Goal: Task Accomplishment & Management: Use online tool/utility

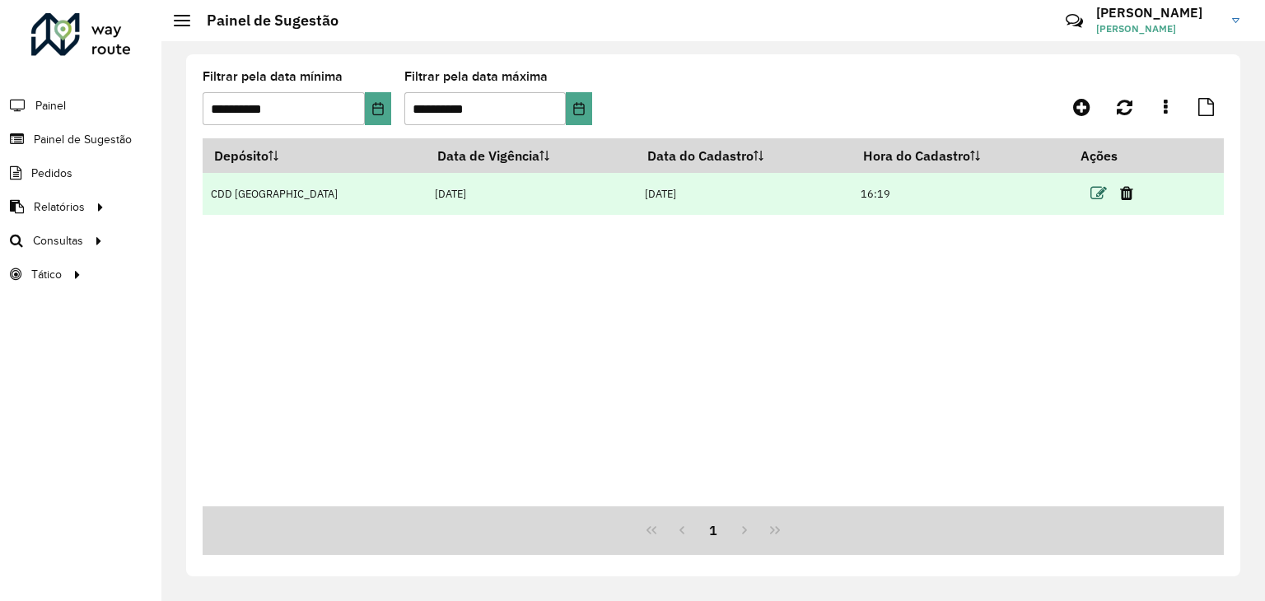
click at [1099, 196] on icon at bounding box center [1098, 193] width 16 height 16
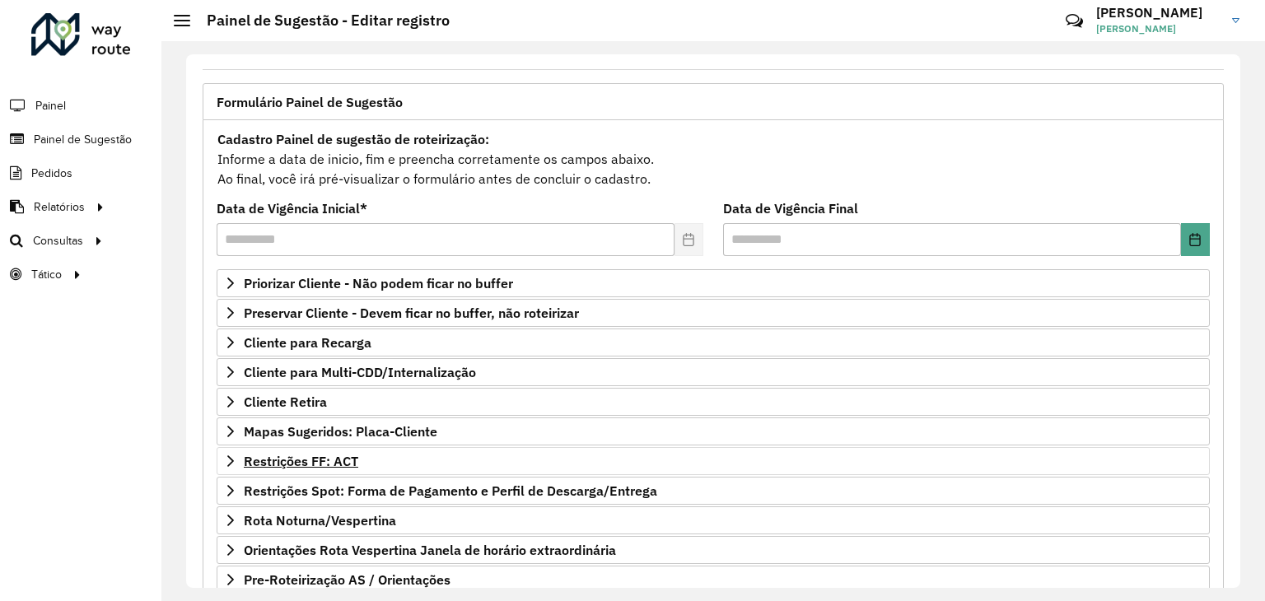
scroll to position [214, 0]
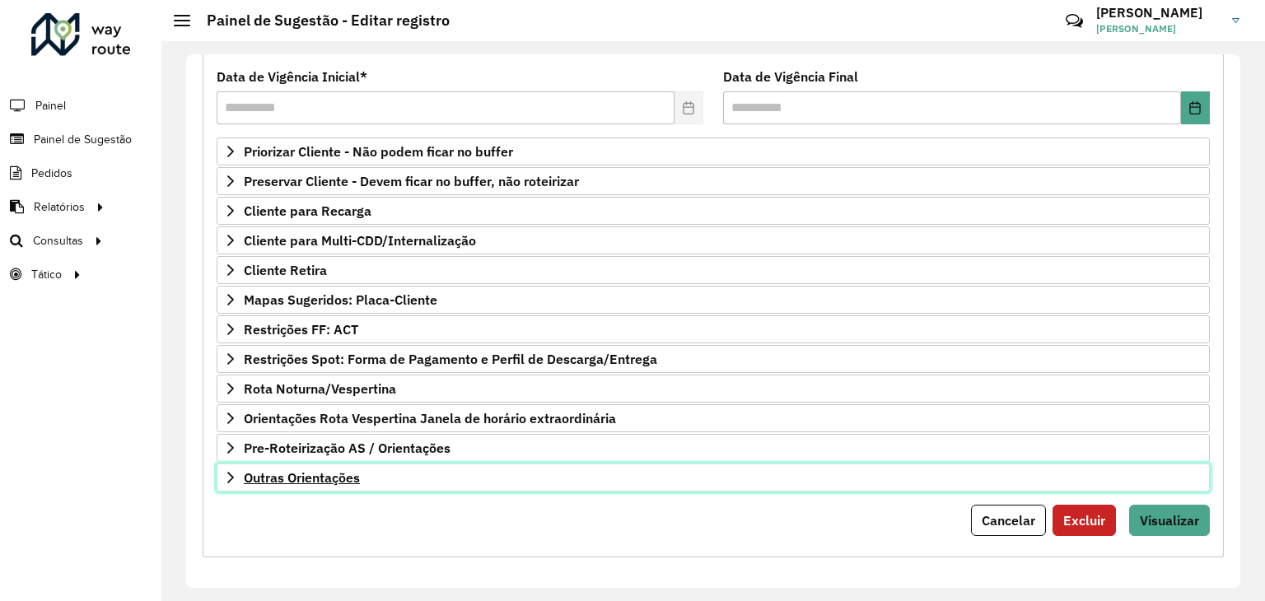
click at [323, 471] on span "Outras Orientações" at bounding box center [302, 477] width 116 height 13
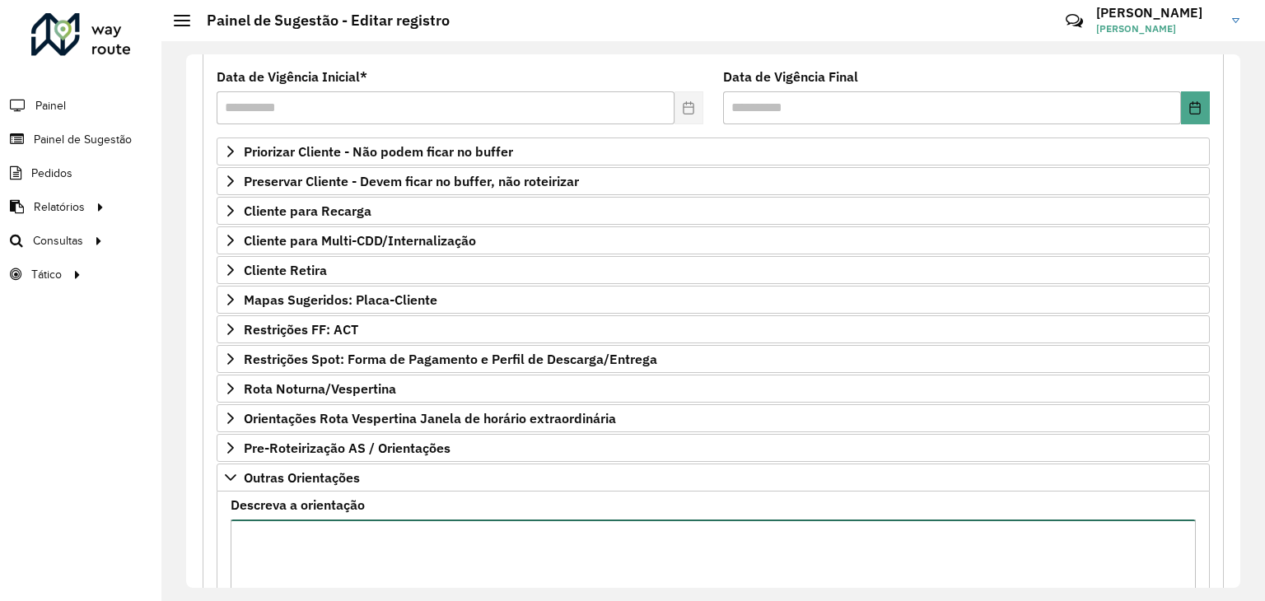
click at [318, 526] on textarea "Descreva a orientação" at bounding box center [713, 589] width 965 height 139
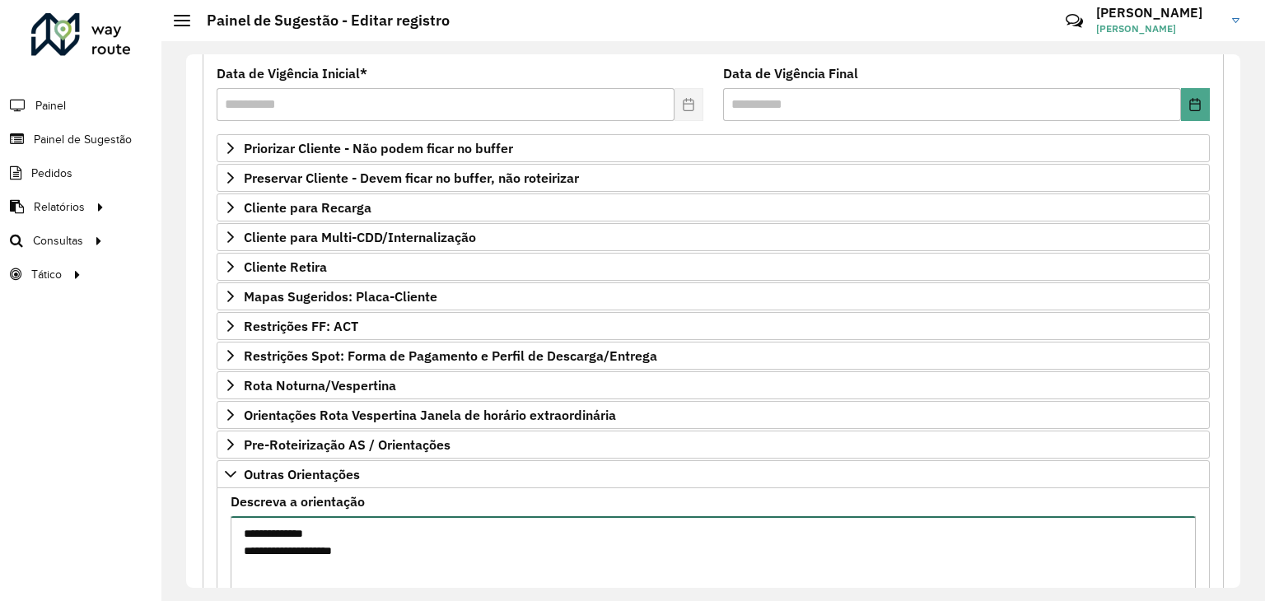
click at [241, 538] on textarea "**********" at bounding box center [713, 585] width 965 height 139
click at [510, 533] on textarea "**********" at bounding box center [713, 585] width 965 height 139
type textarea "**********"
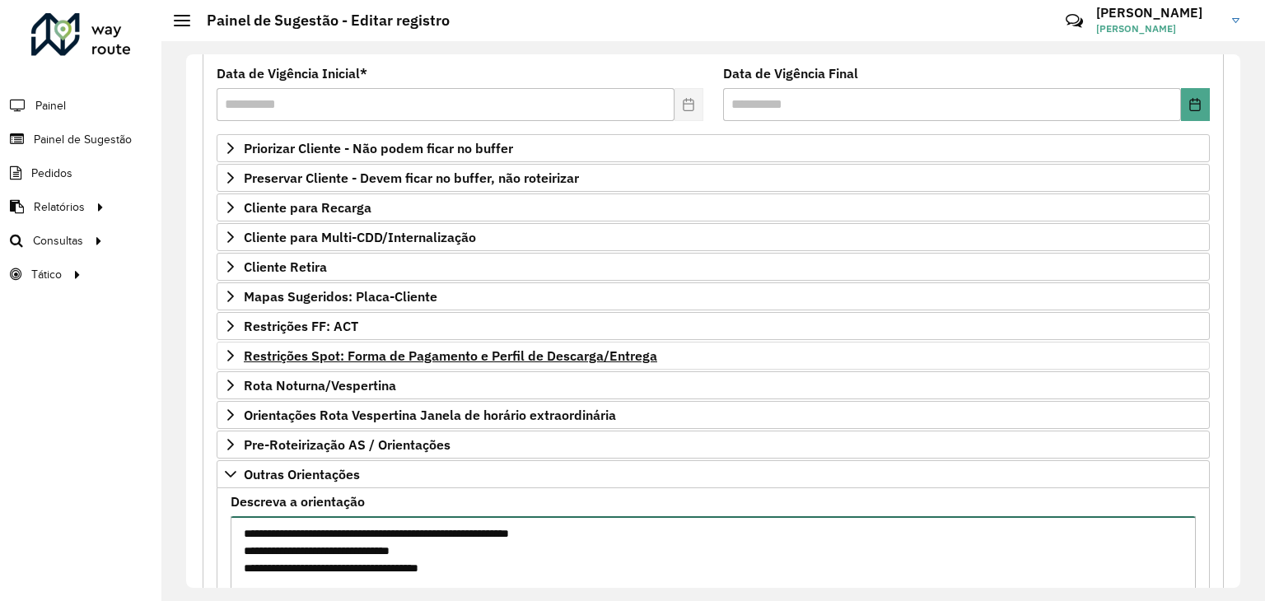
scroll to position [403, 0]
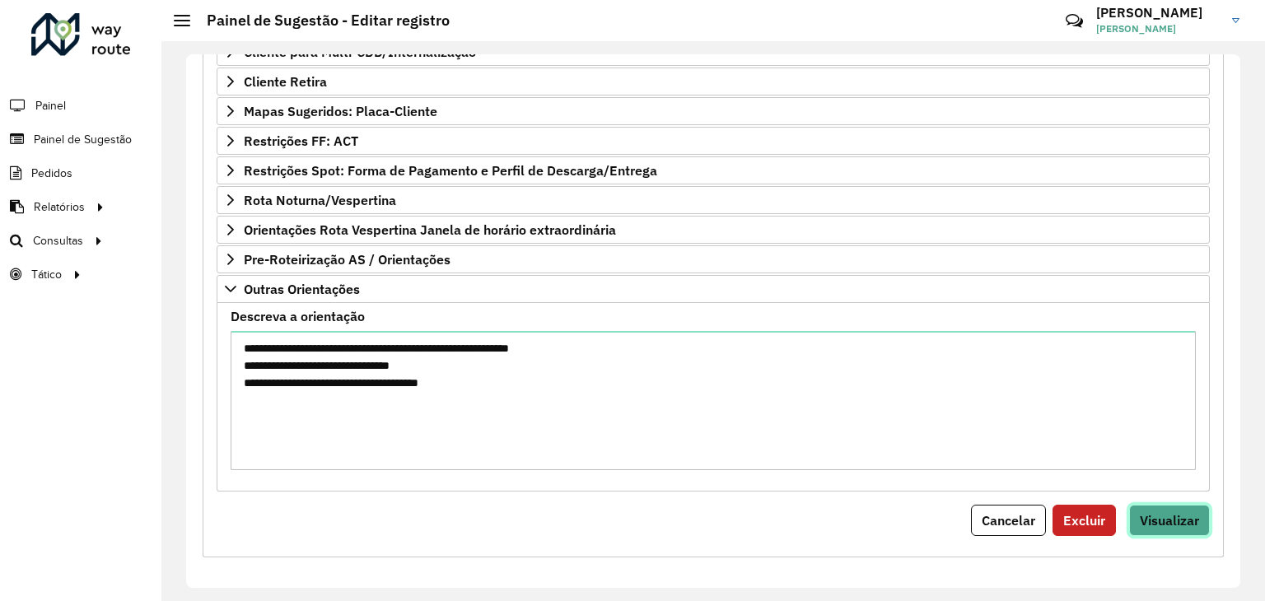
click at [1149, 512] on span "Visualizar" at bounding box center [1169, 520] width 59 height 16
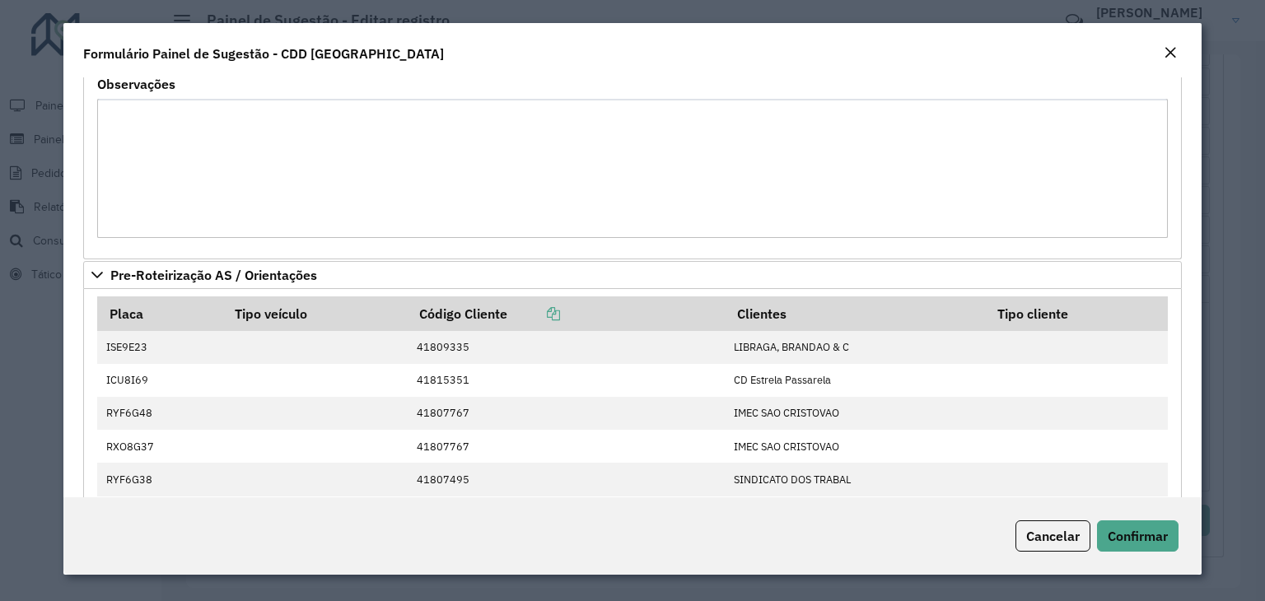
scroll to position [201, 0]
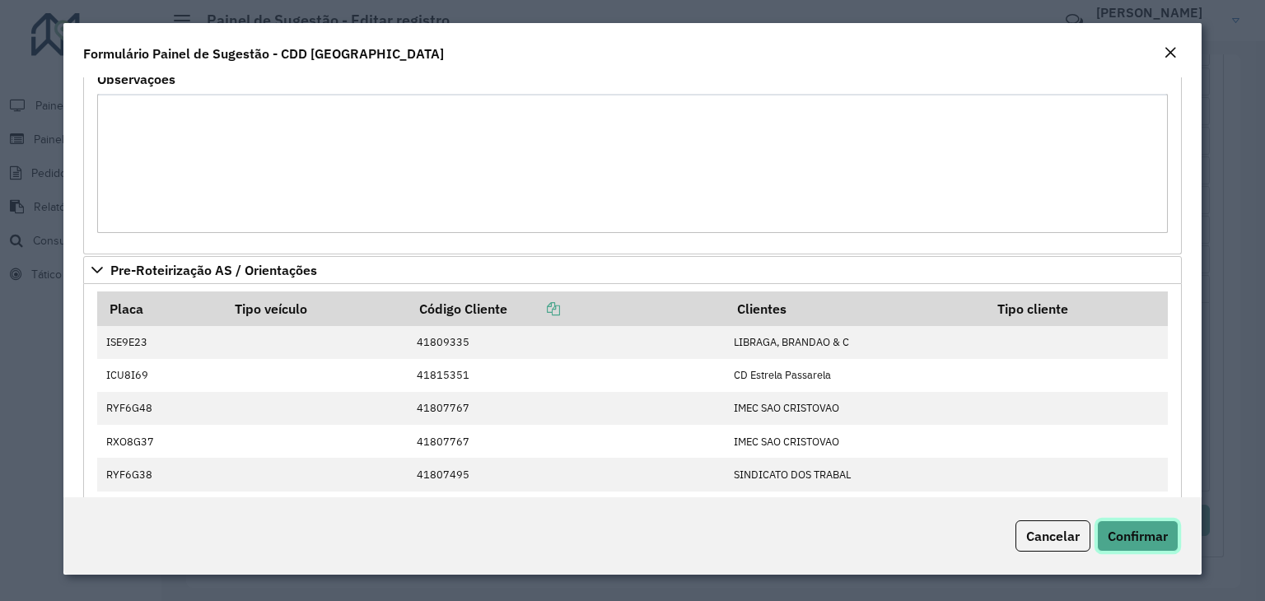
click at [1136, 534] on span "Confirmar" at bounding box center [1138, 536] width 60 height 16
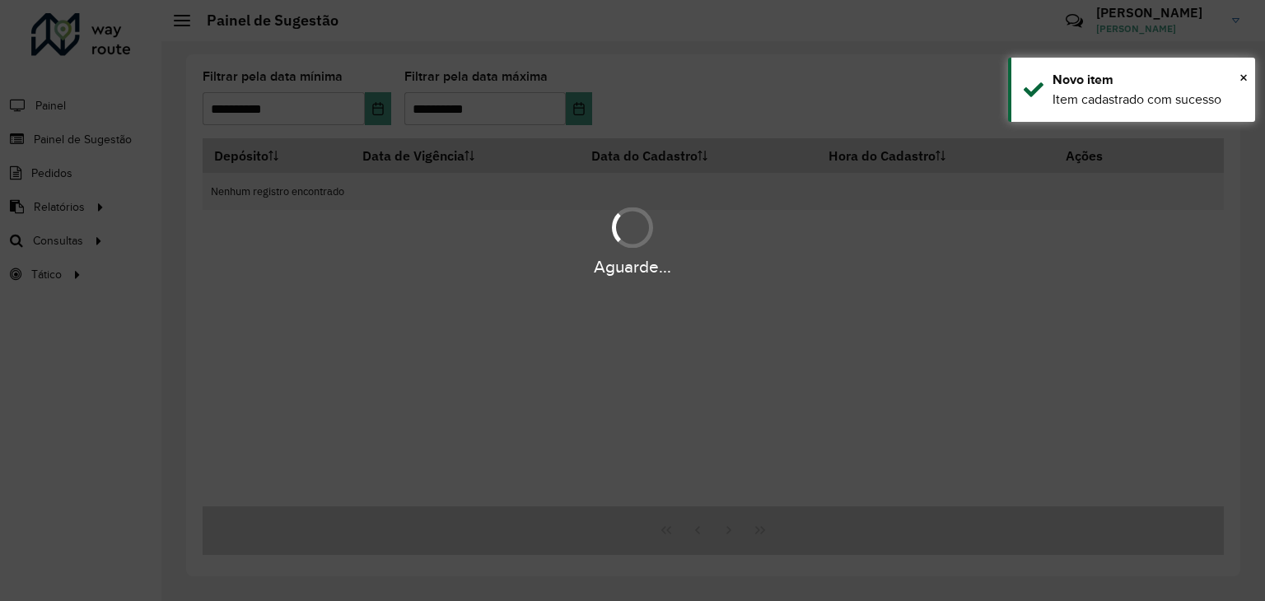
click at [449, 329] on div "Aguarde..." at bounding box center [632, 300] width 1265 height 601
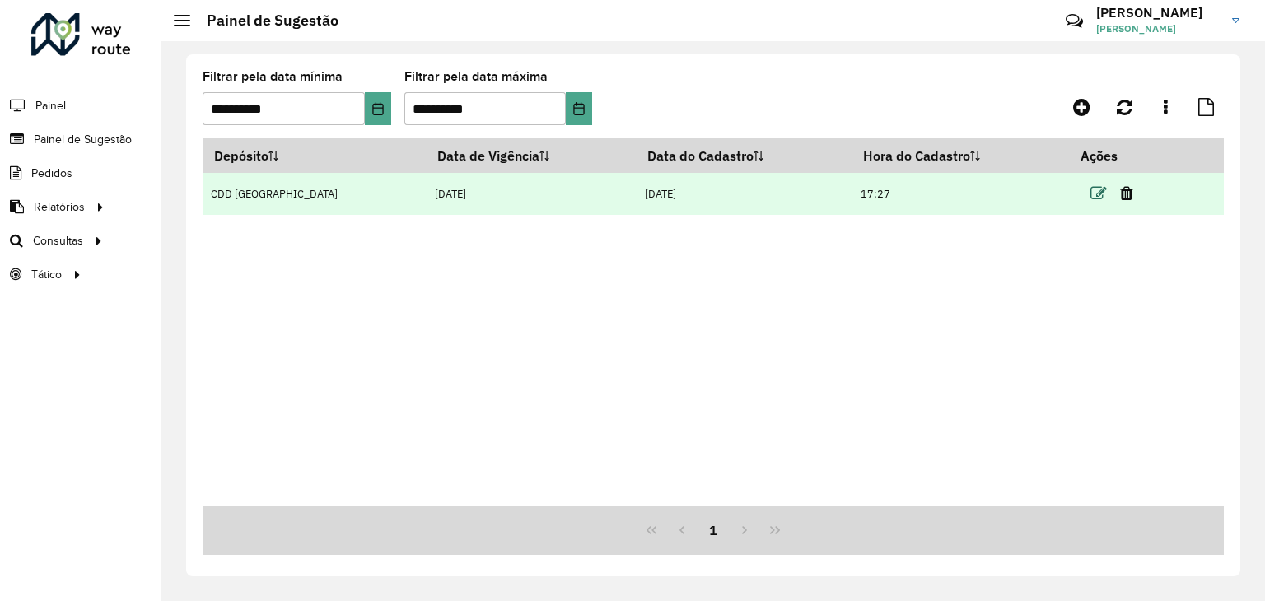
click at [1091, 192] on icon at bounding box center [1098, 193] width 16 height 16
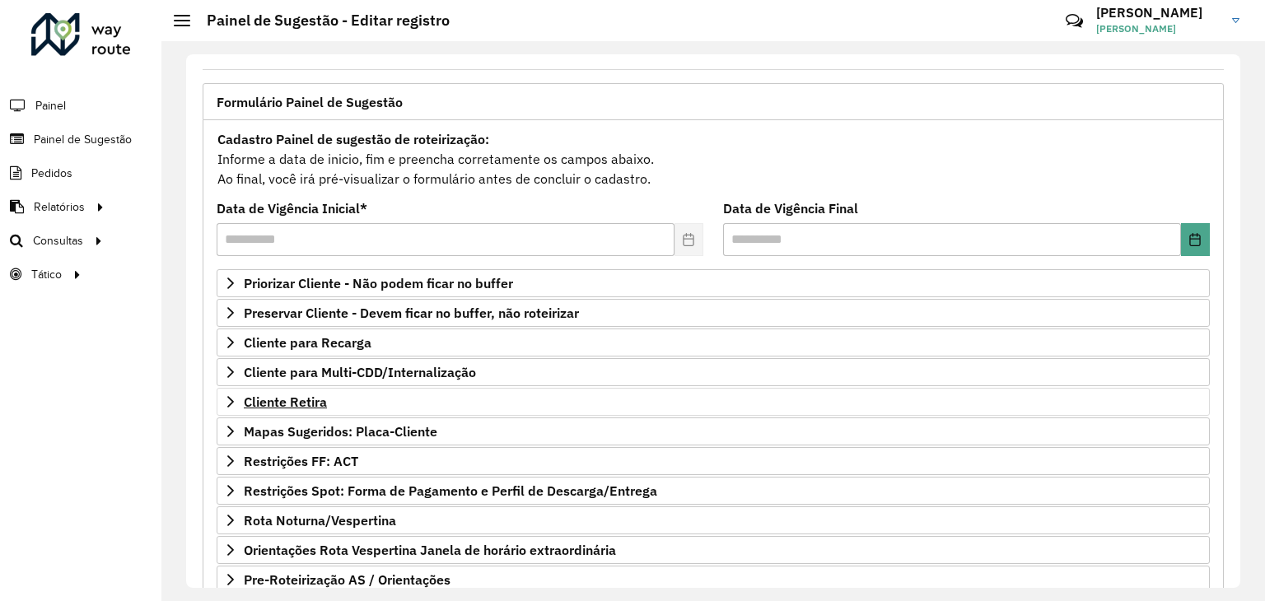
scroll to position [165, 0]
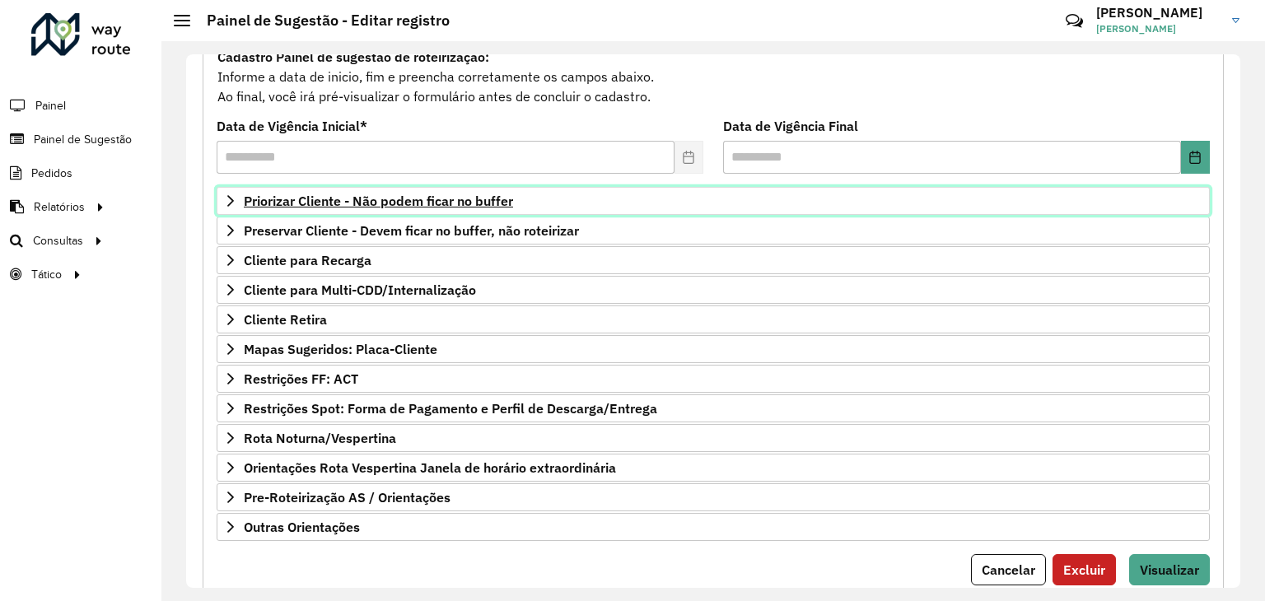
click at [431, 203] on span "Priorizar Cliente - Não podem ficar no buffer" at bounding box center [378, 200] width 269 height 13
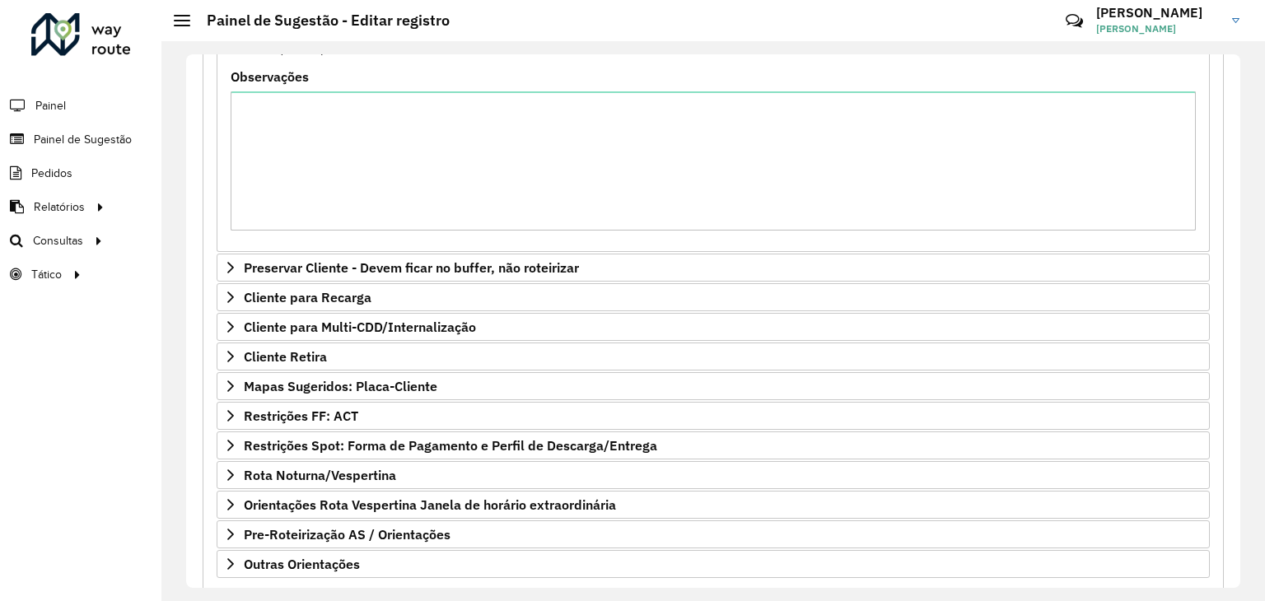
scroll to position [490, 0]
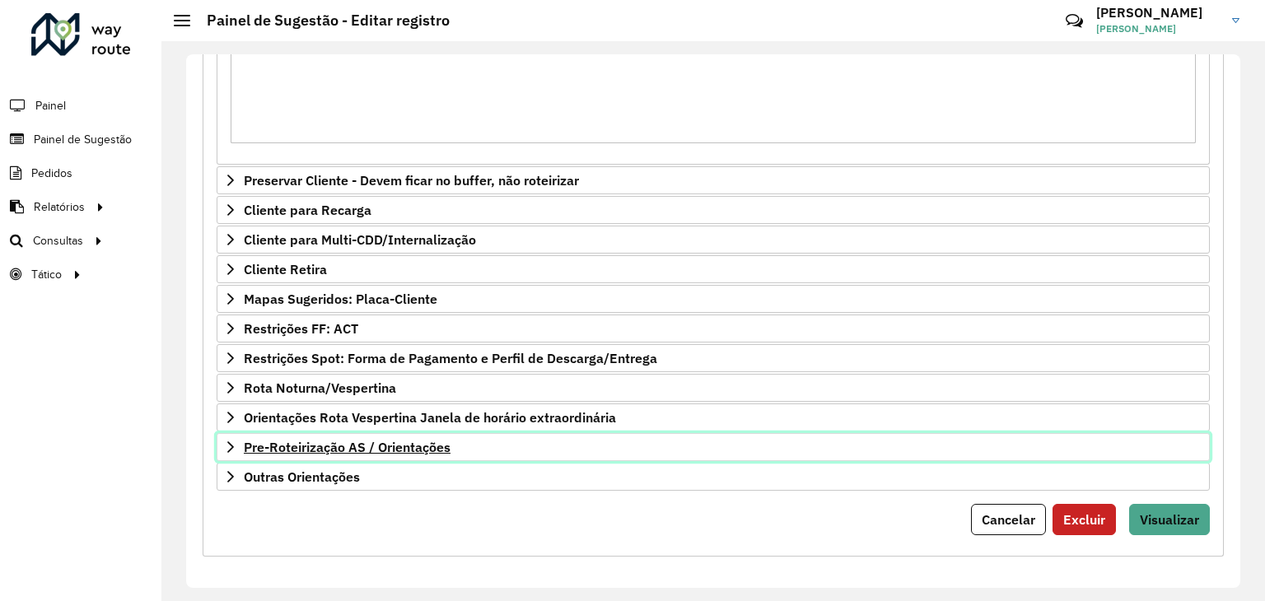
click at [413, 451] on link "Pre-Roteirização AS / Orientações" at bounding box center [713, 447] width 993 height 28
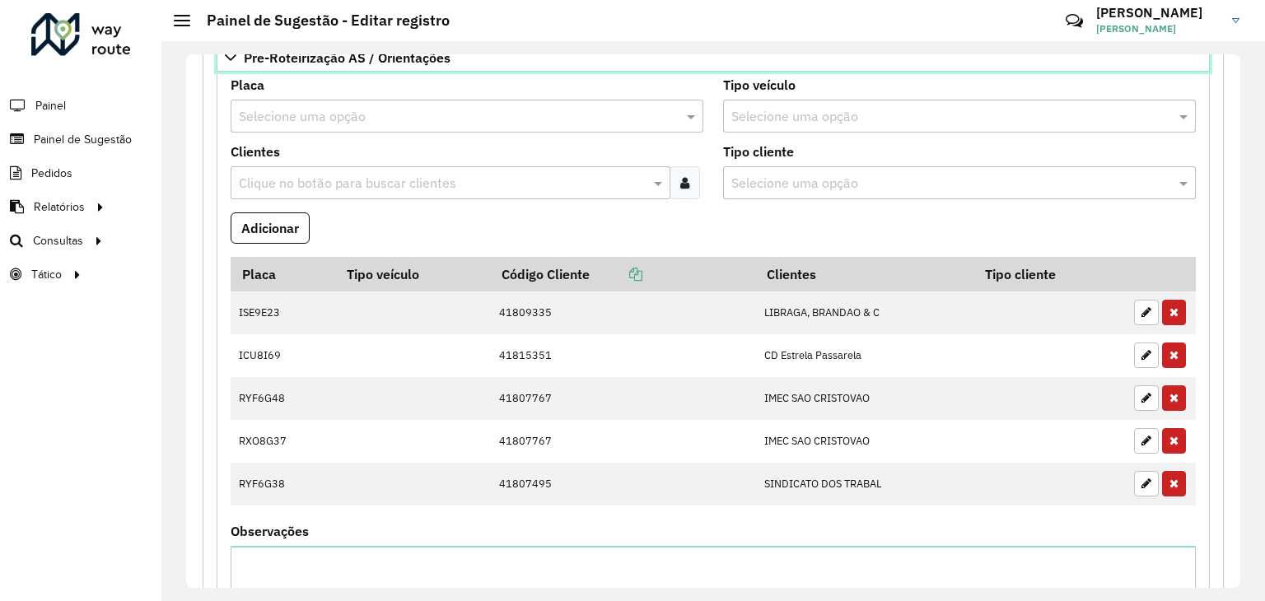
scroll to position [902, 0]
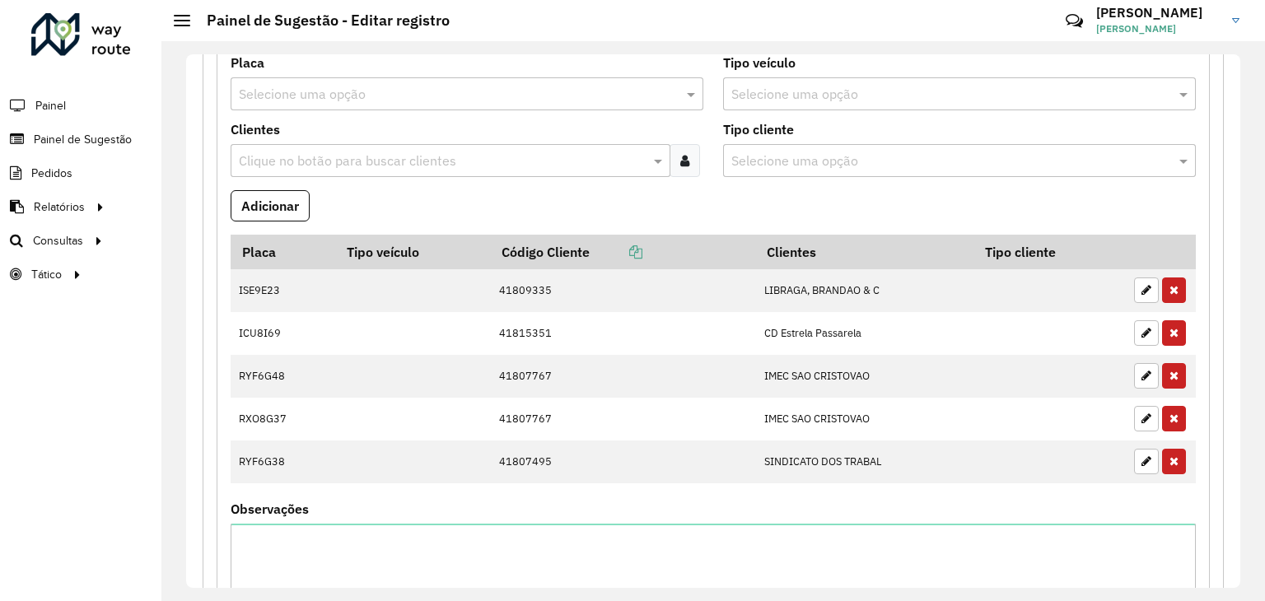
click at [204, 441] on div "**********" at bounding box center [713, 40] width 1021 height 1479
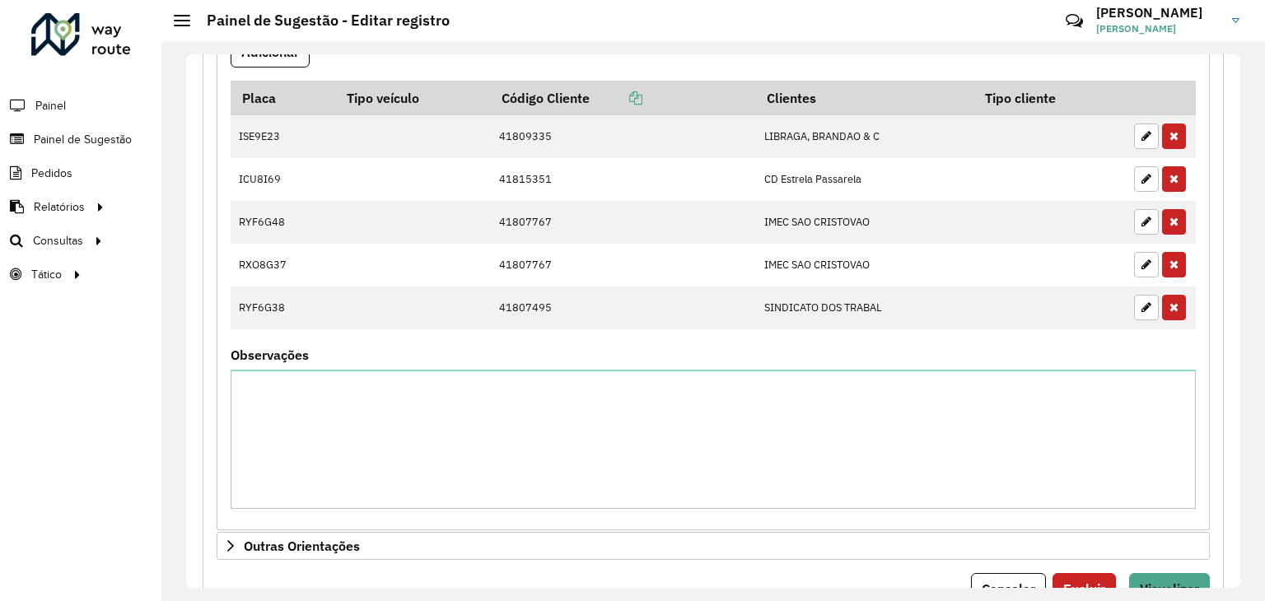
scroll to position [1123, 0]
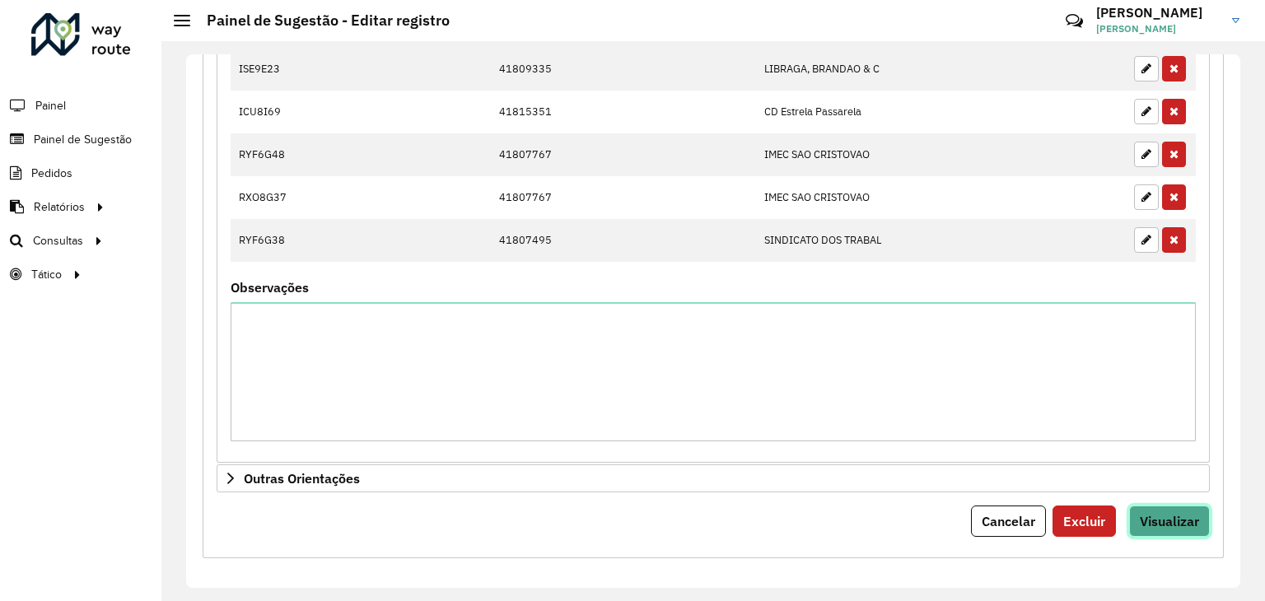
click at [1163, 517] on span "Visualizar" at bounding box center [1169, 521] width 59 height 16
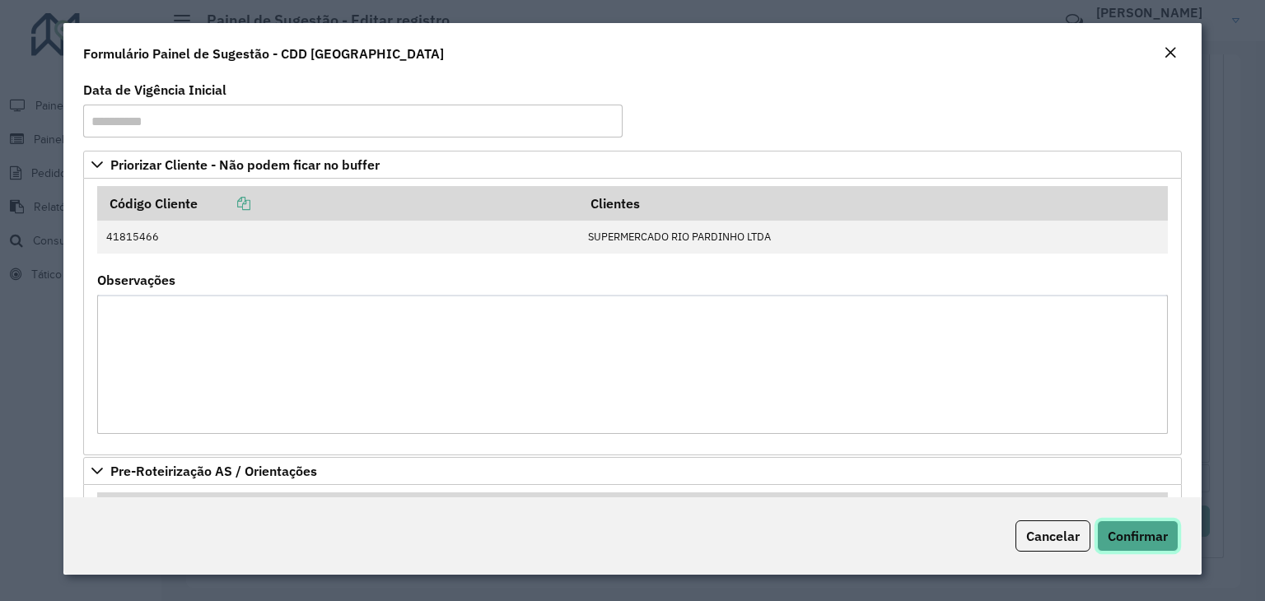
click at [1154, 540] on span "Confirmar" at bounding box center [1138, 536] width 60 height 16
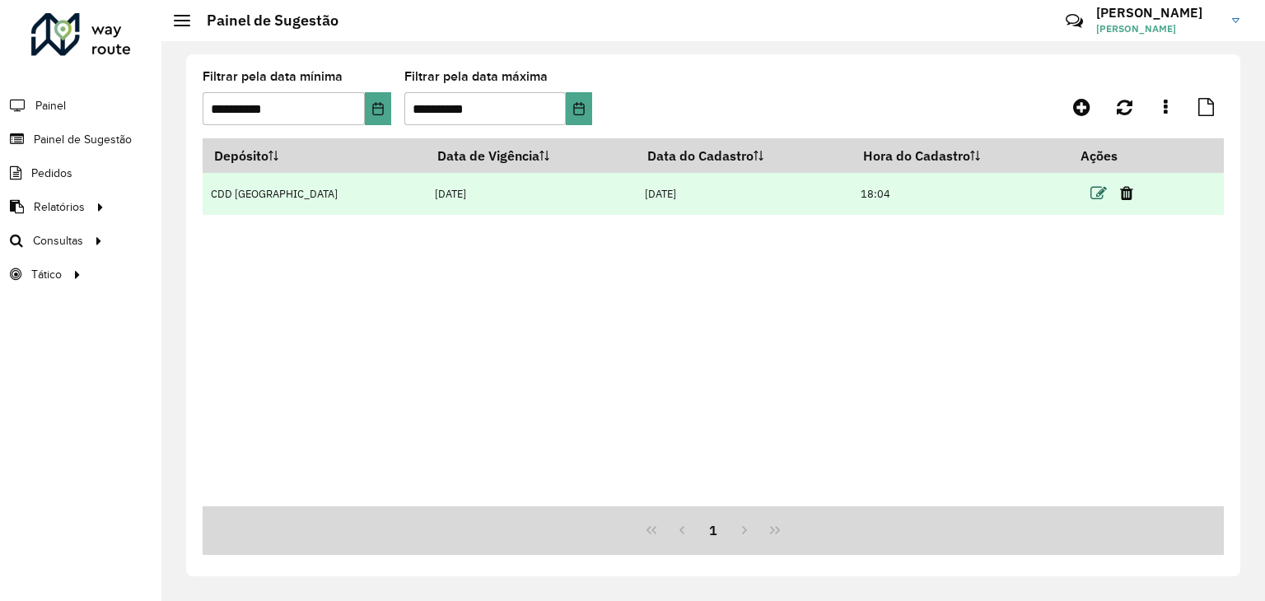
click at [1094, 188] on icon at bounding box center [1098, 193] width 16 height 16
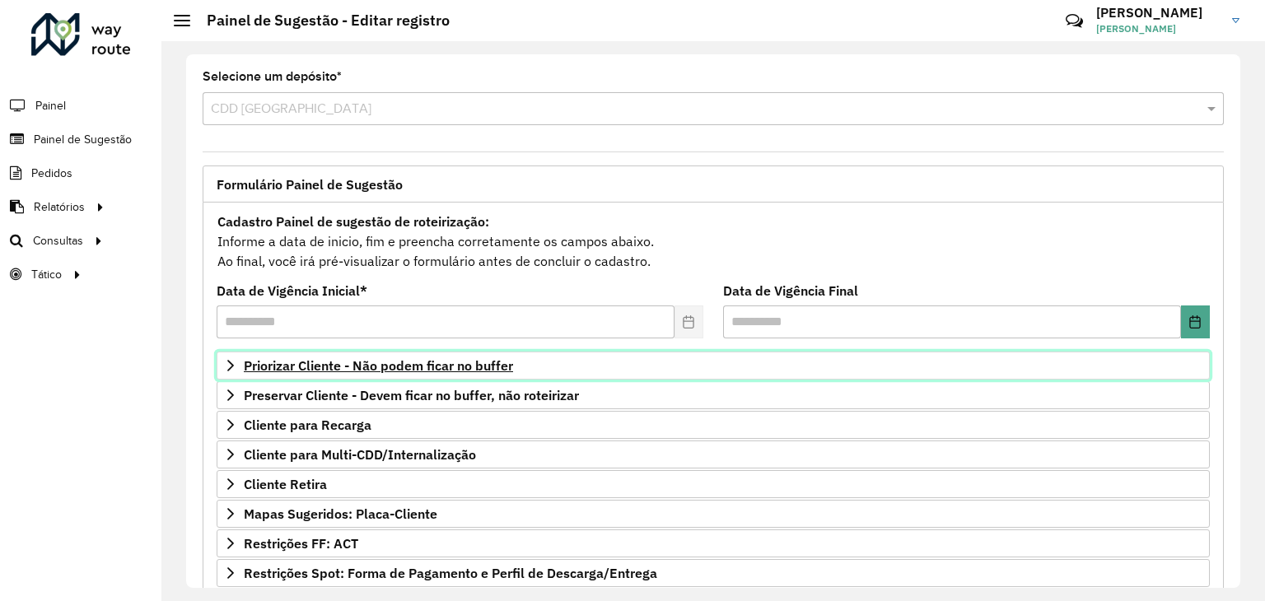
click at [354, 364] on span "Priorizar Cliente - Não podem ficar no buffer" at bounding box center [378, 365] width 269 height 13
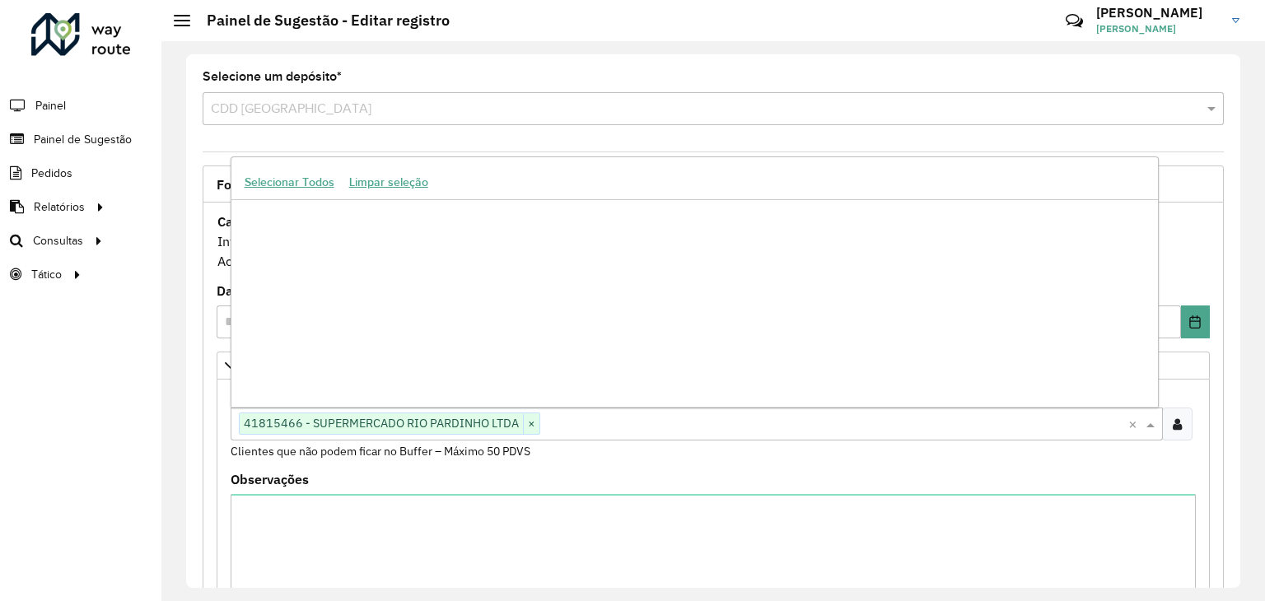
click at [561, 422] on input "text" at bounding box center [834, 425] width 588 height 20
type input "****"
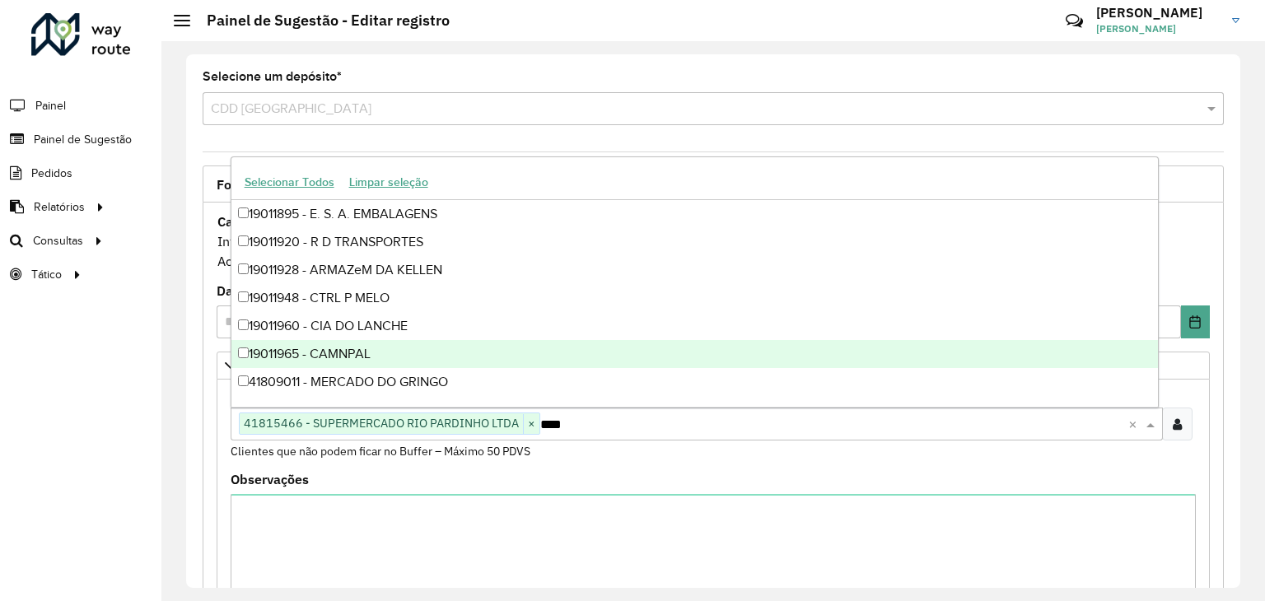
scroll to position [418, 0]
click at [445, 357] on div "41809011 - MERCADO DO GRINGO" at bounding box center [694, 356] width 926 height 28
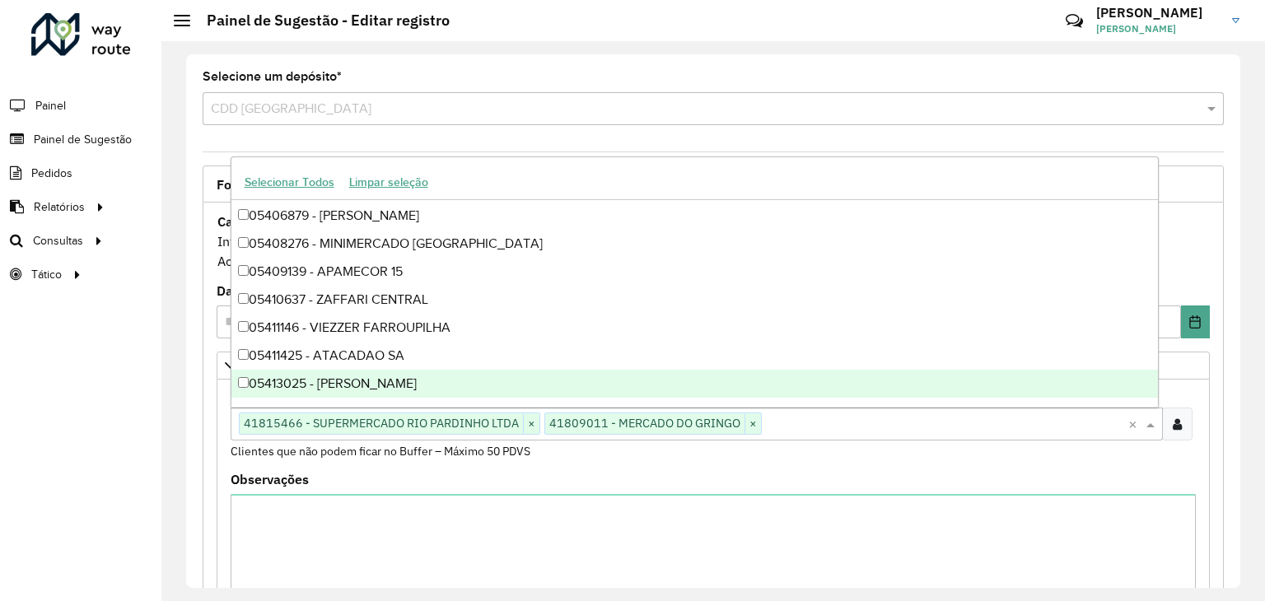
click at [180, 426] on div "**********" at bounding box center [712, 321] width 1103 height 560
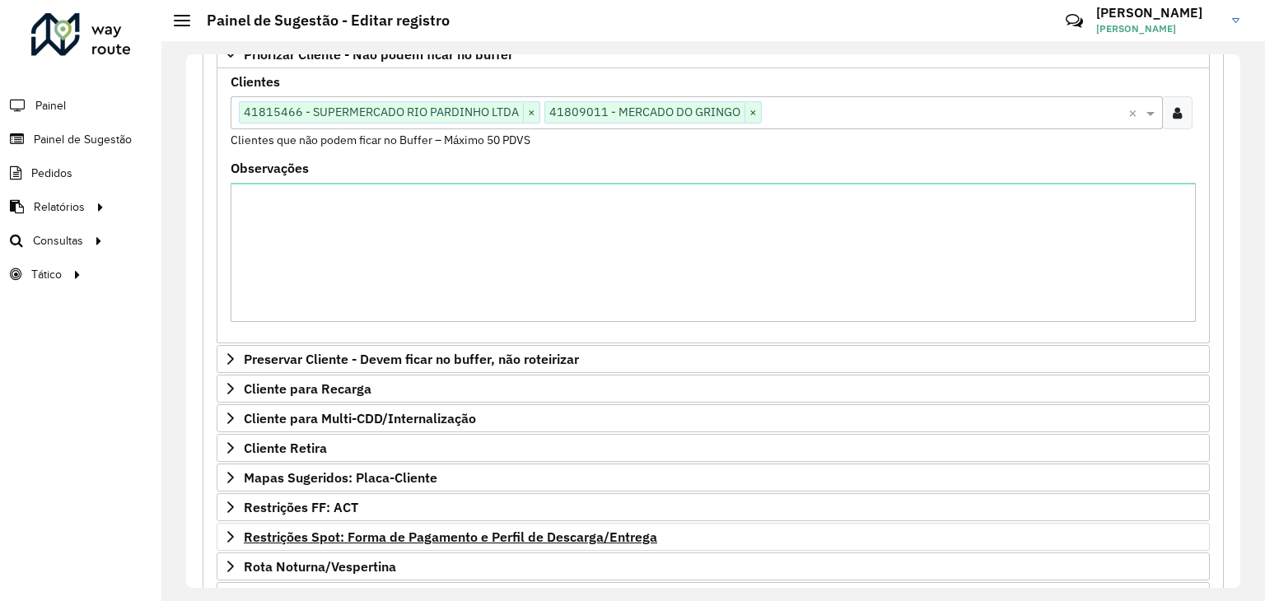
scroll to position [490, 0]
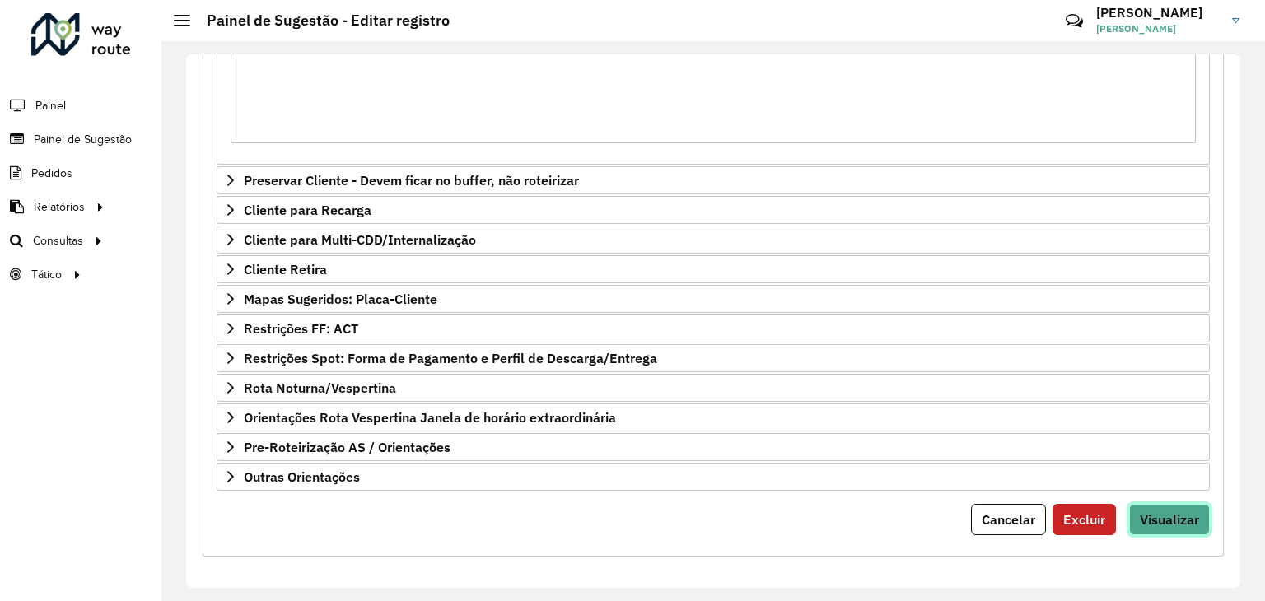
click at [1148, 515] on span "Visualizar" at bounding box center [1169, 519] width 59 height 16
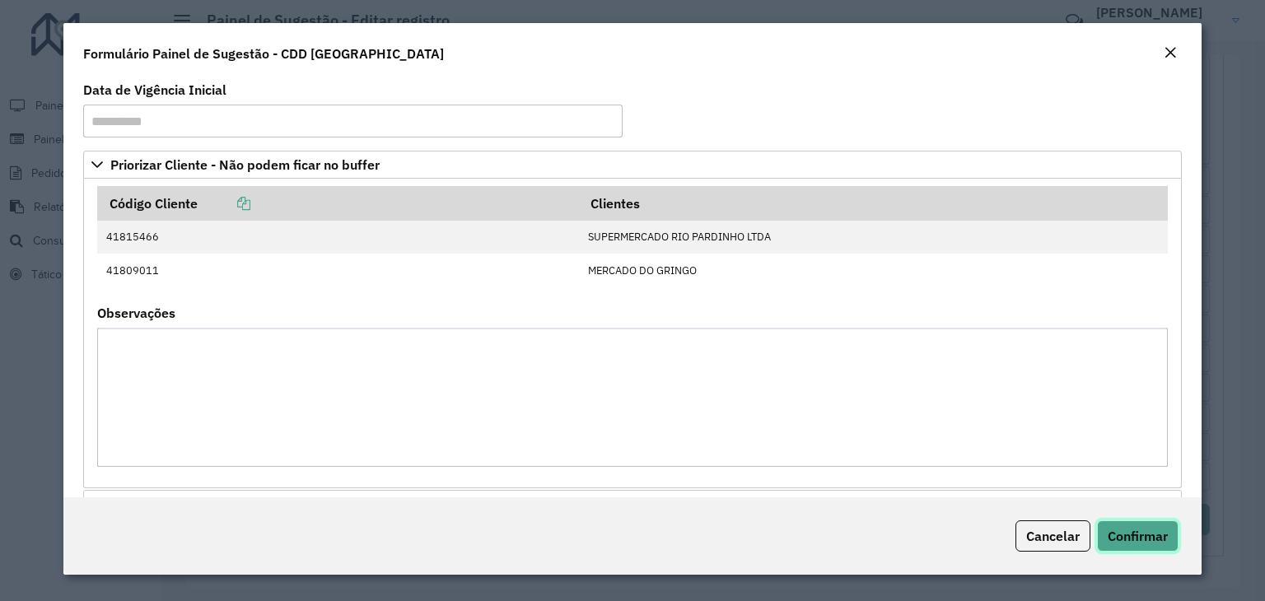
click at [1140, 537] on span "Confirmar" at bounding box center [1138, 536] width 60 height 16
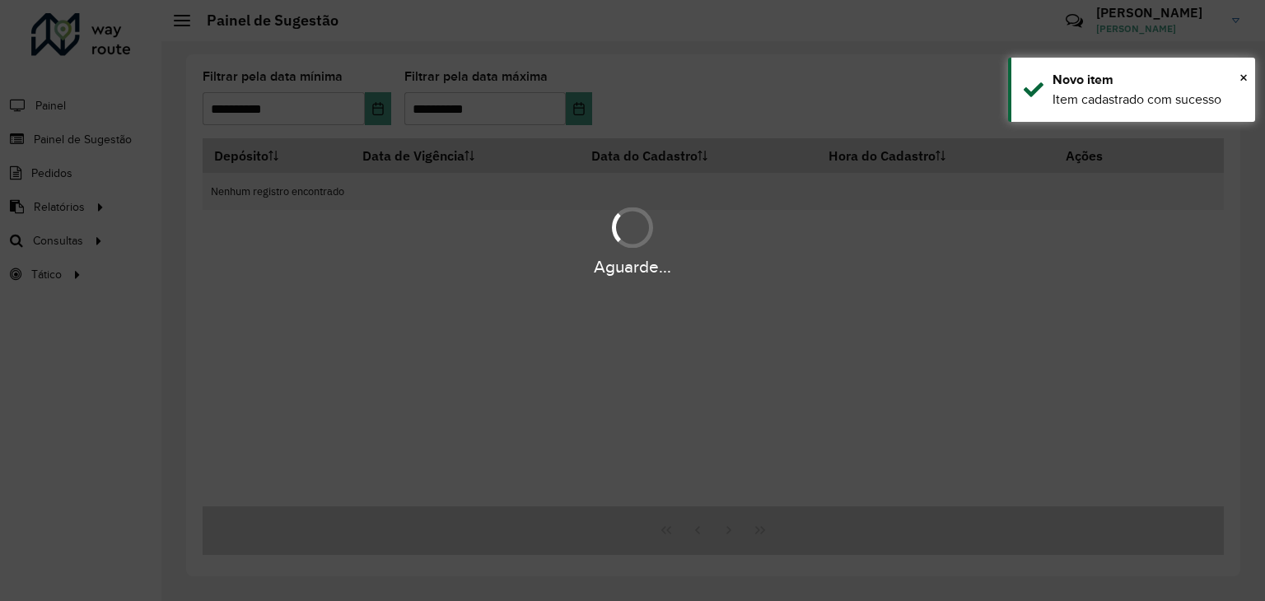
drag, startPoint x: 55, startPoint y: 247, endPoint x: 49, endPoint y: 232, distance: 16.2
click at [54, 245] on div "Aguarde..." at bounding box center [632, 240] width 1265 height 78
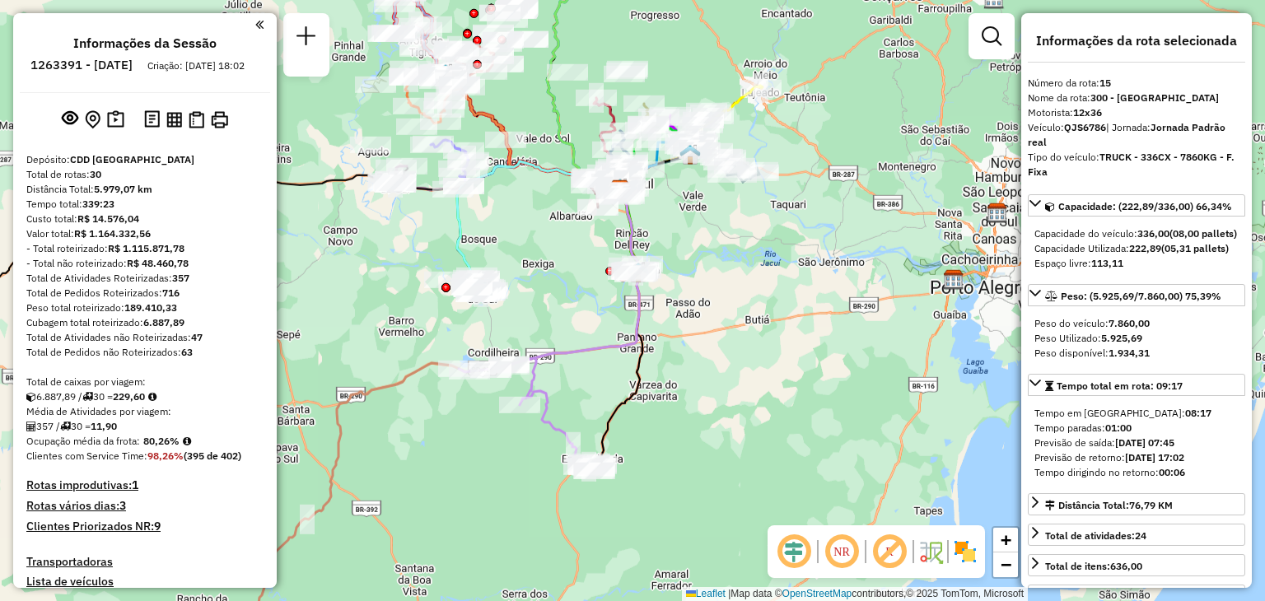
select select "**********"
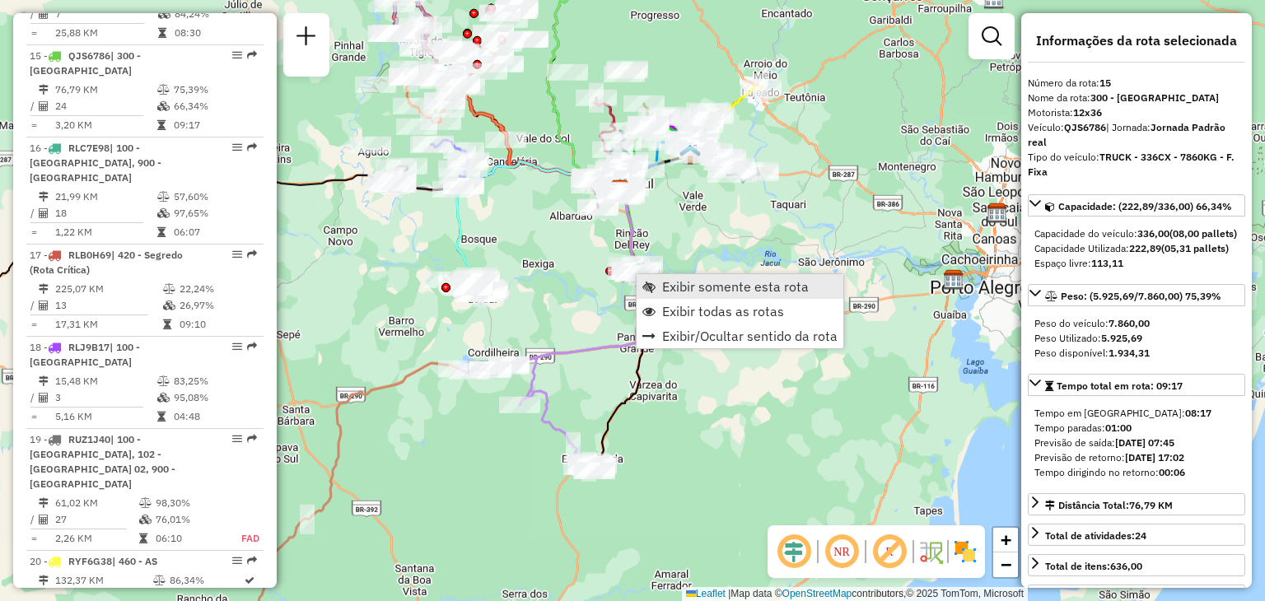
click at [674, 282] on span "Exibir somente esta rota" at bounding box center [735, 286] width 147 height 13
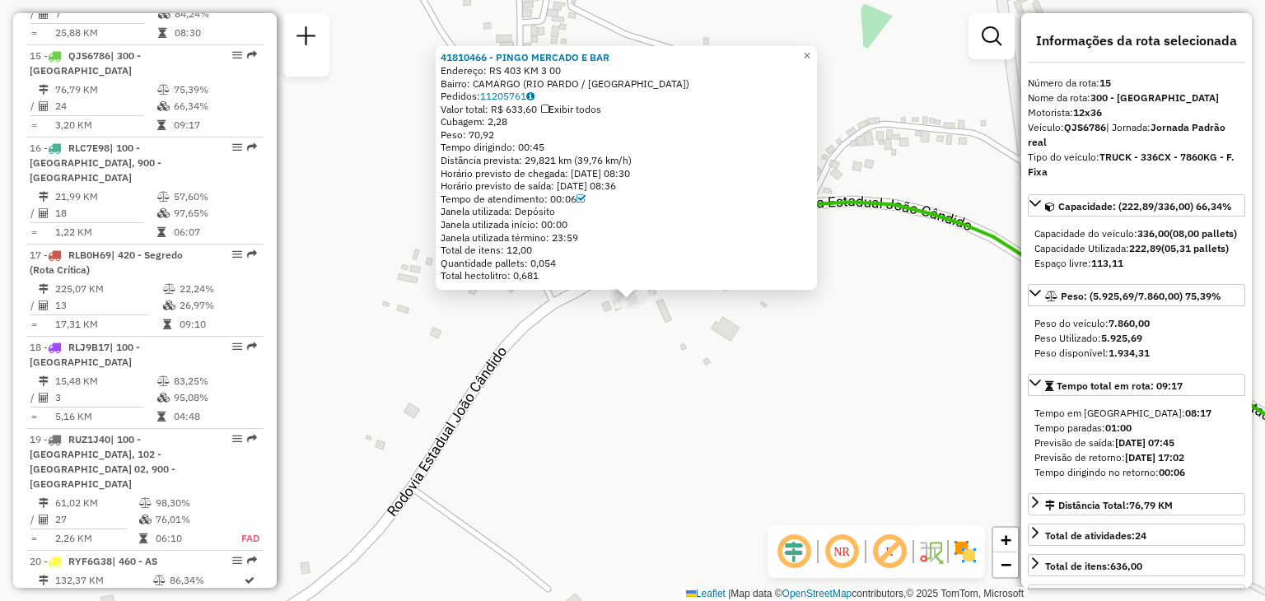
scroll to position [82, 0]
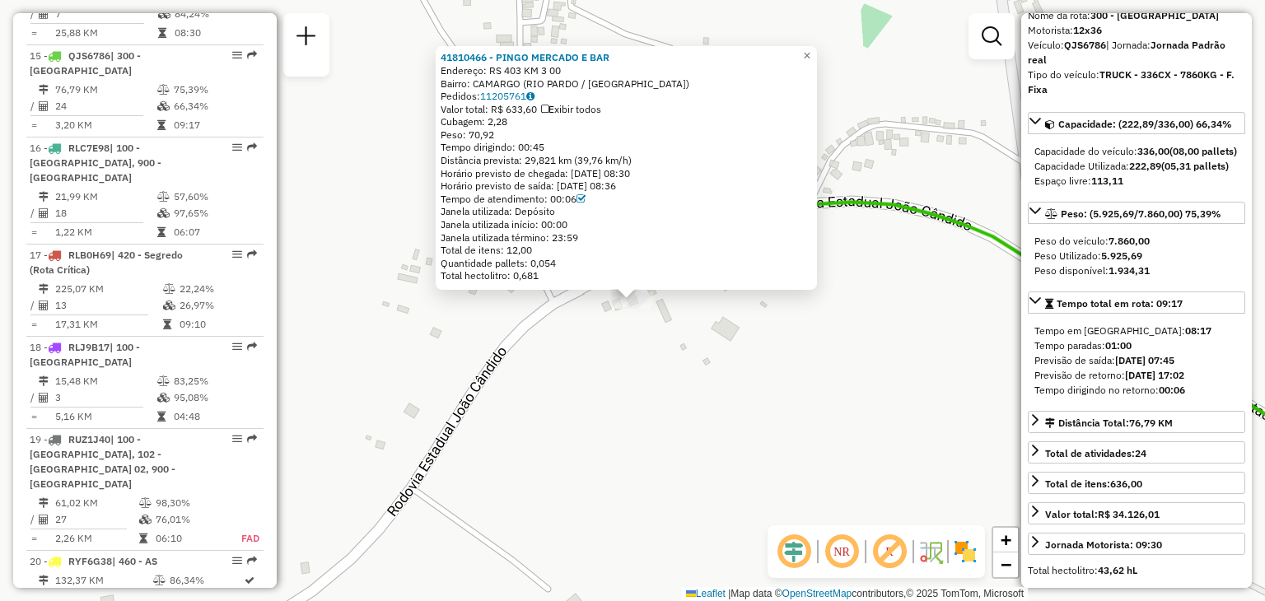
click at [1166, 366] on strong "11/09/2025 07:45" at bounding box center [1144, 360] width 59 height 12
click at [1145, 353] on div "Tempo paradas: 01:00" at bounding box center [1136, 345] width 204 height 15
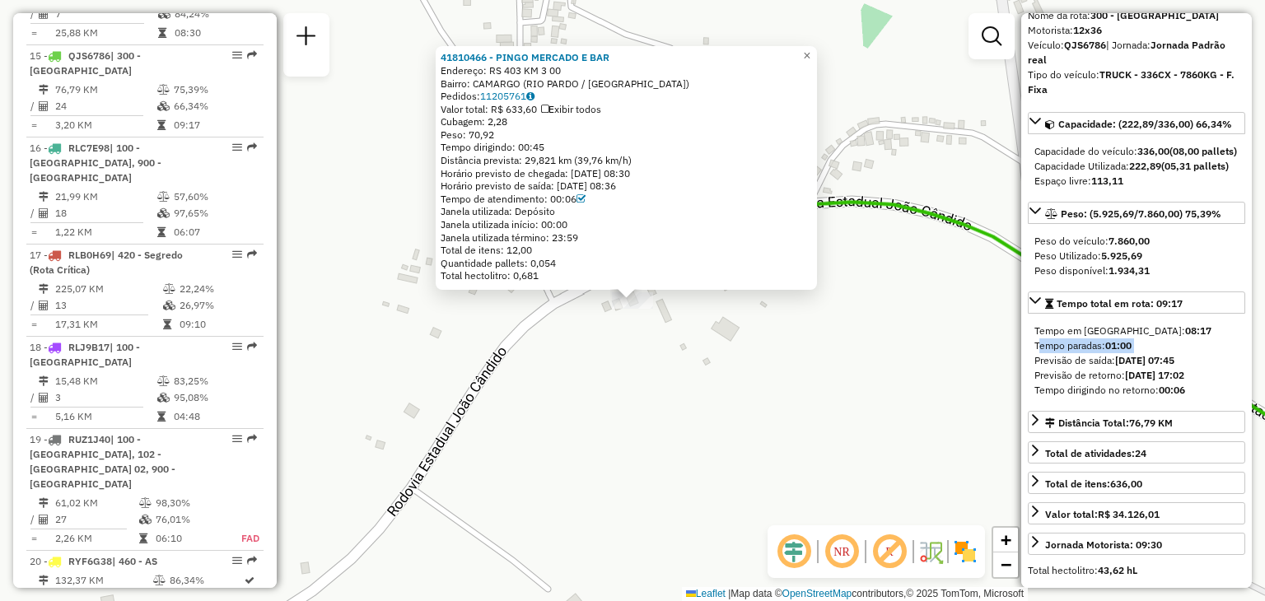
click at [1145, 353] on div "Tempo paradas: 01:00" at bounding box center [1136, 345] width 204 height 15
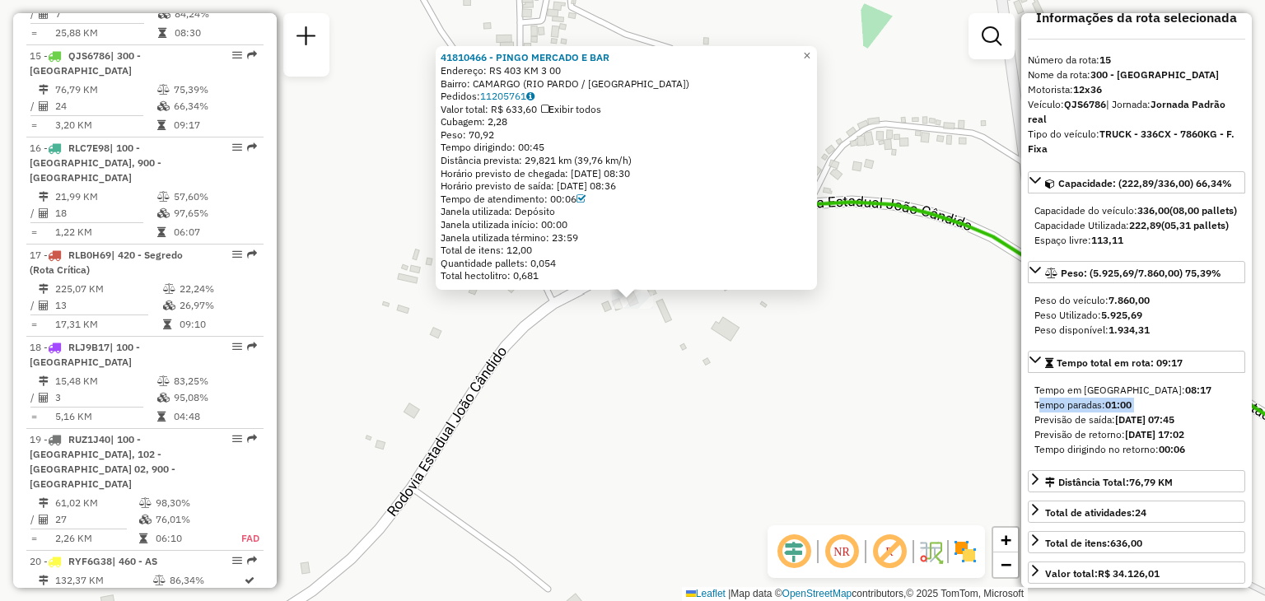
scroll to position [0, 0]
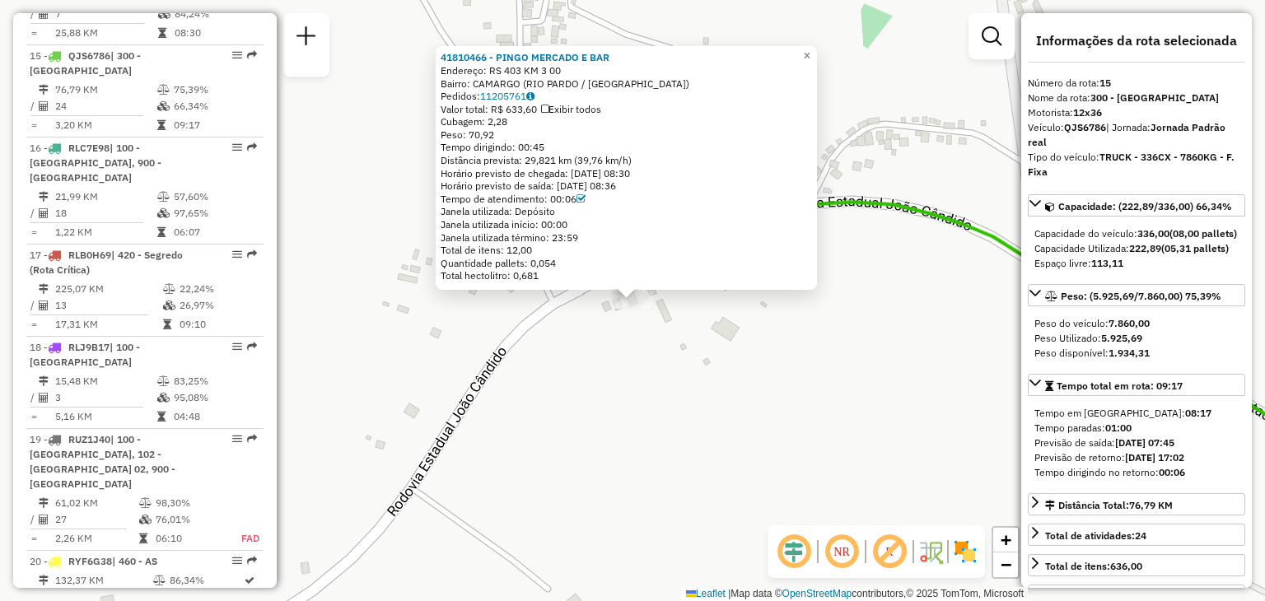
click at [1099, 123] on strong "QJS6786" at bounding box center [1085, 127] width 42 height 12
click at [1097, 118] on strong "12x36" at bounding box center [1087, 112] width 29 height 12
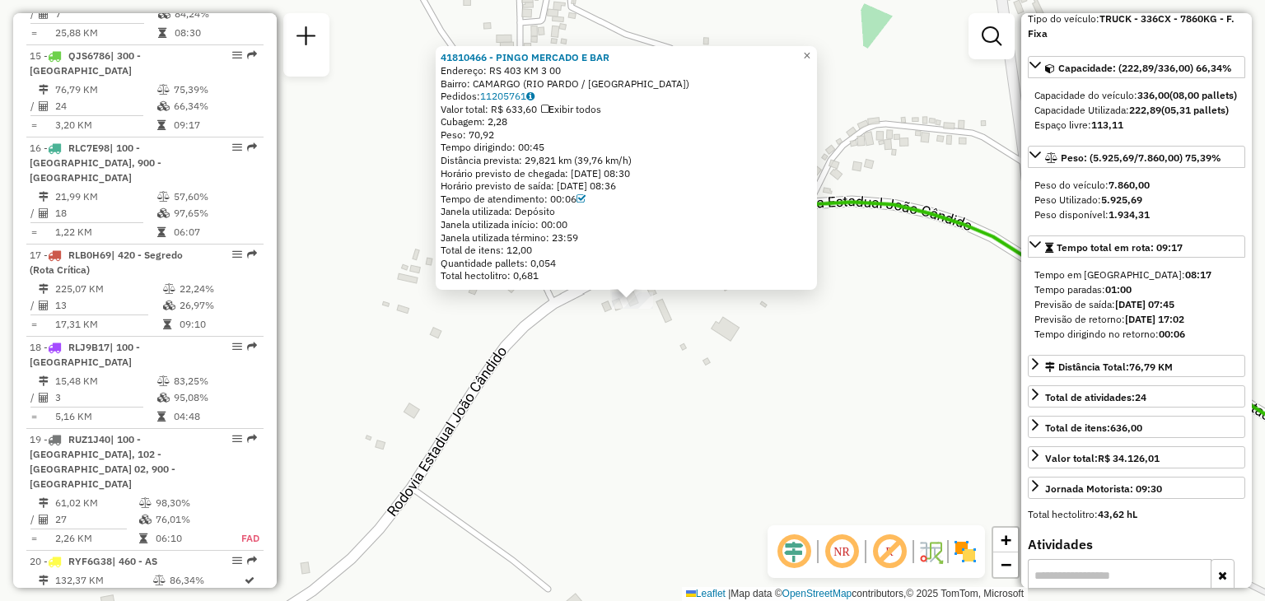
scroll to position [165, 0]
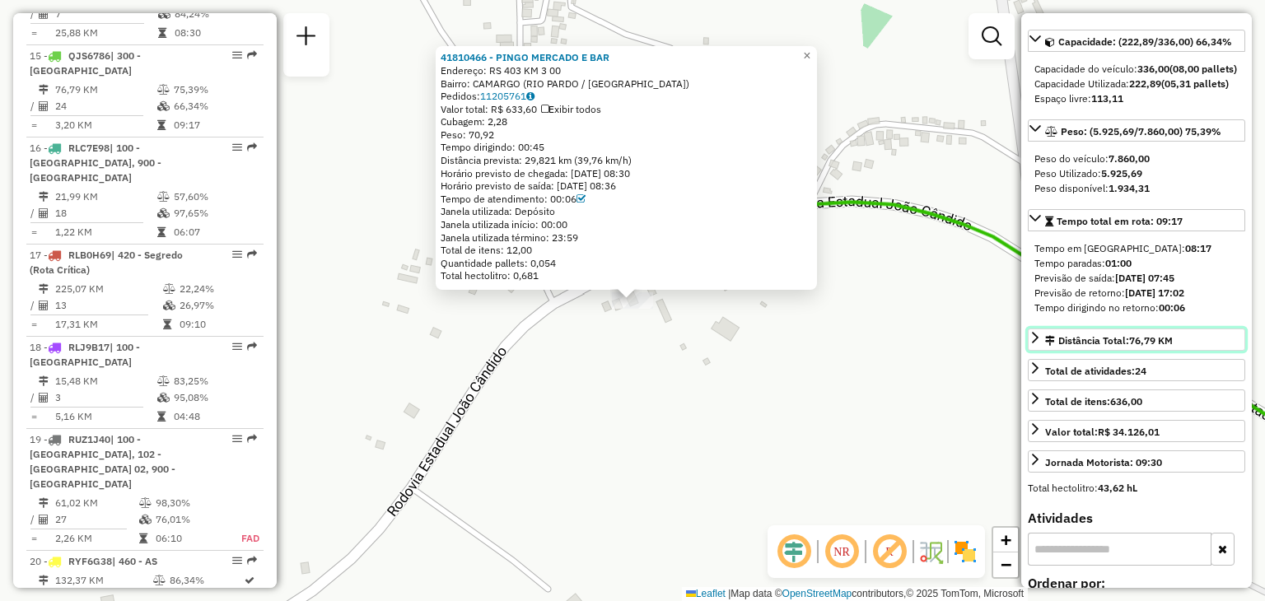
click at [1163, 348] on div "Distância Total: 76,79 KM" at bounding box center [1109, 341] width 128 height 15
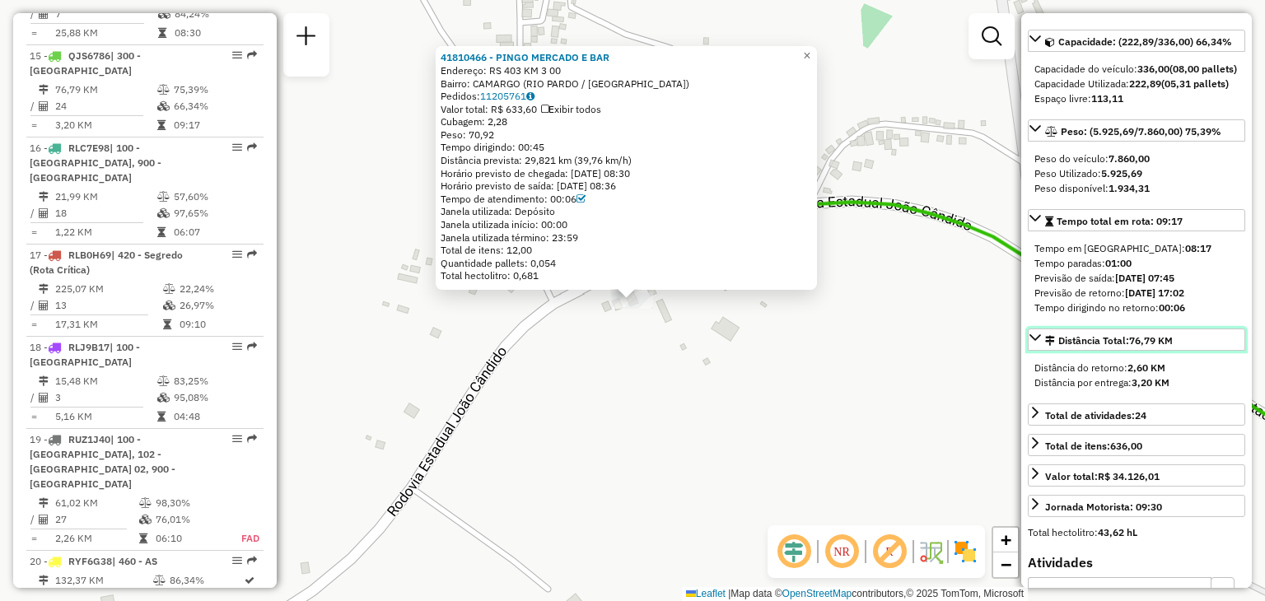
scroll to position [247, 0]
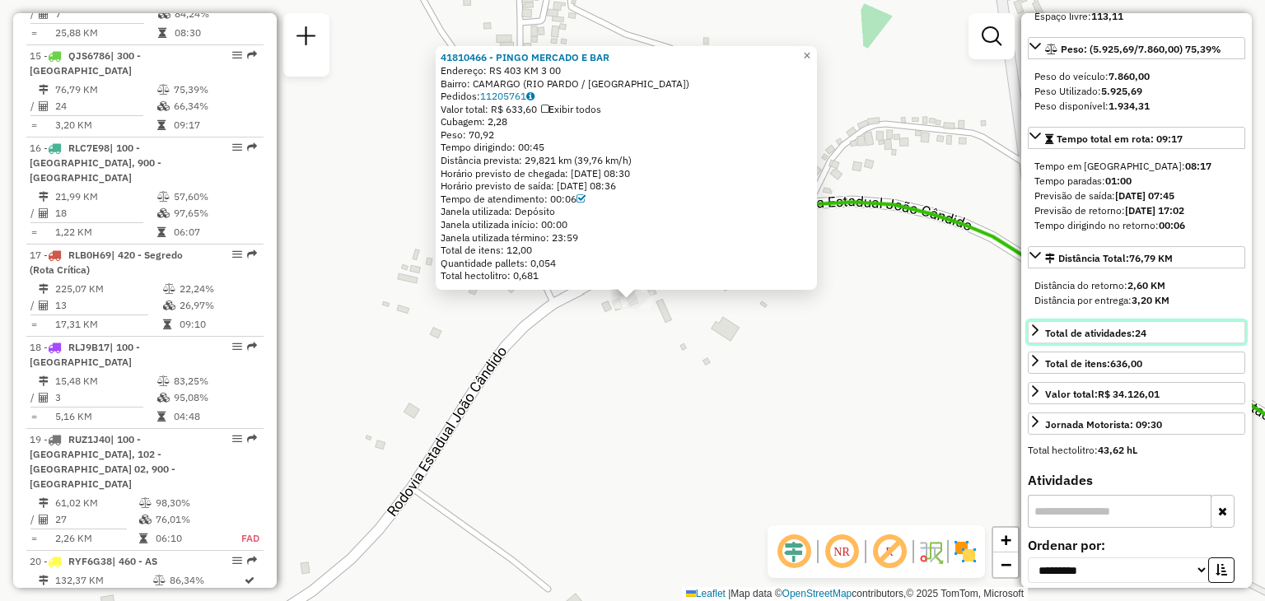
click at [1146, 339] on strong "24" at bounding box center [1141, 333] width 12 height 12
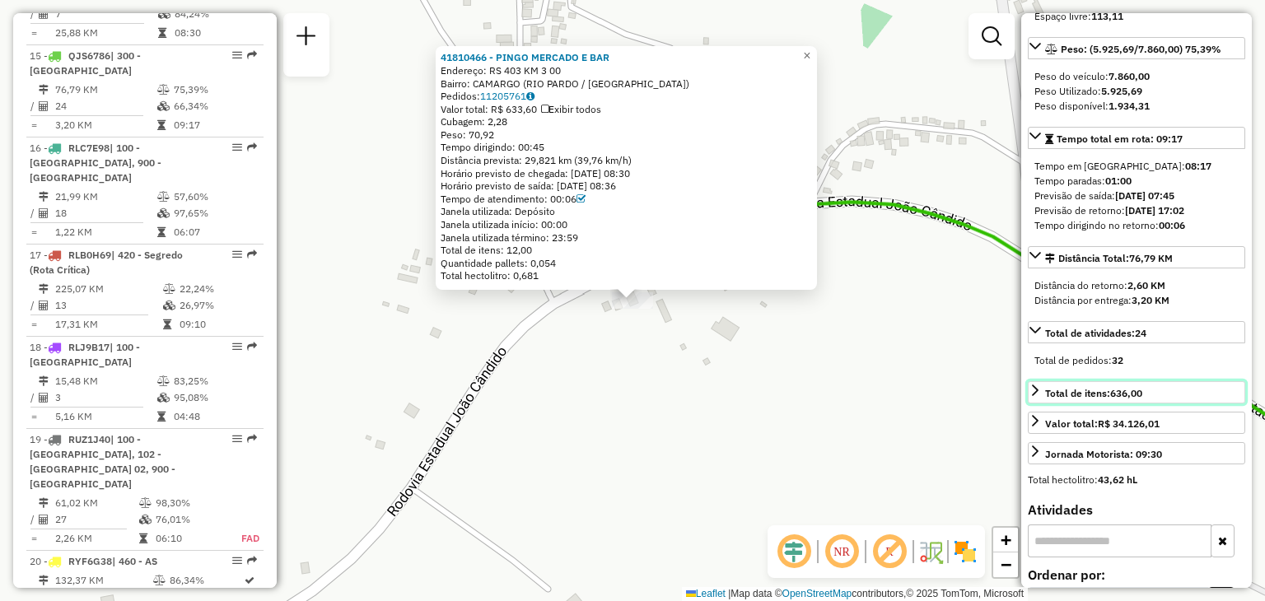
click at [1146, 404] on link "Total de itens: 636,00" at bounding box center [1136, 392] width 217 height 22
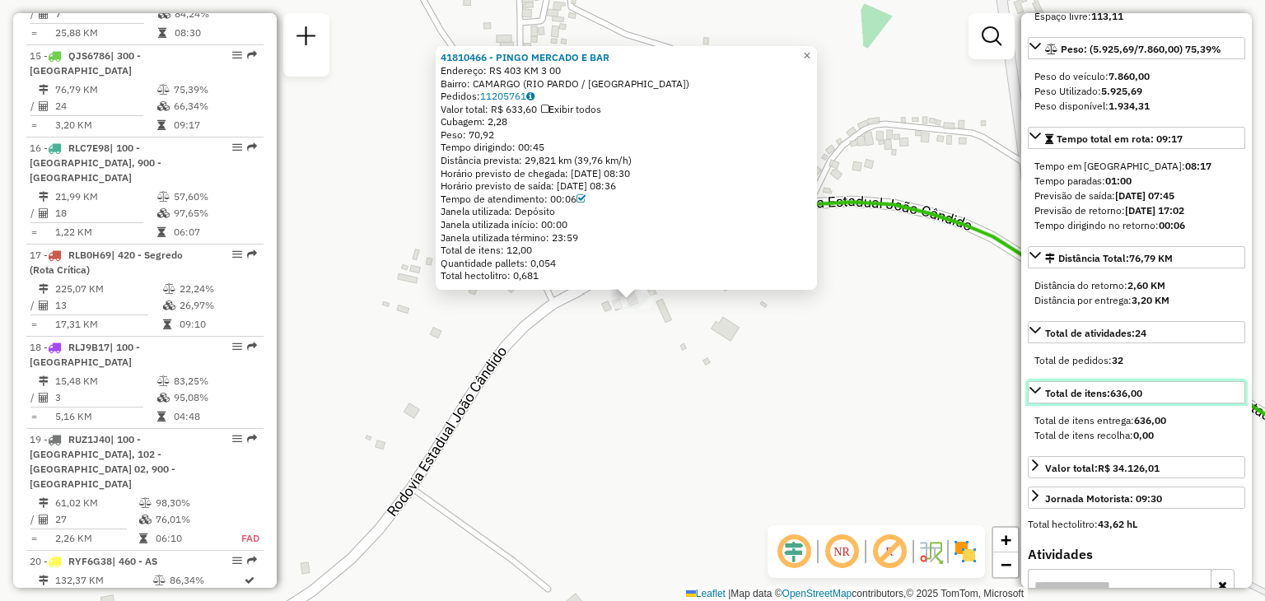
scroll to position [329, 0]
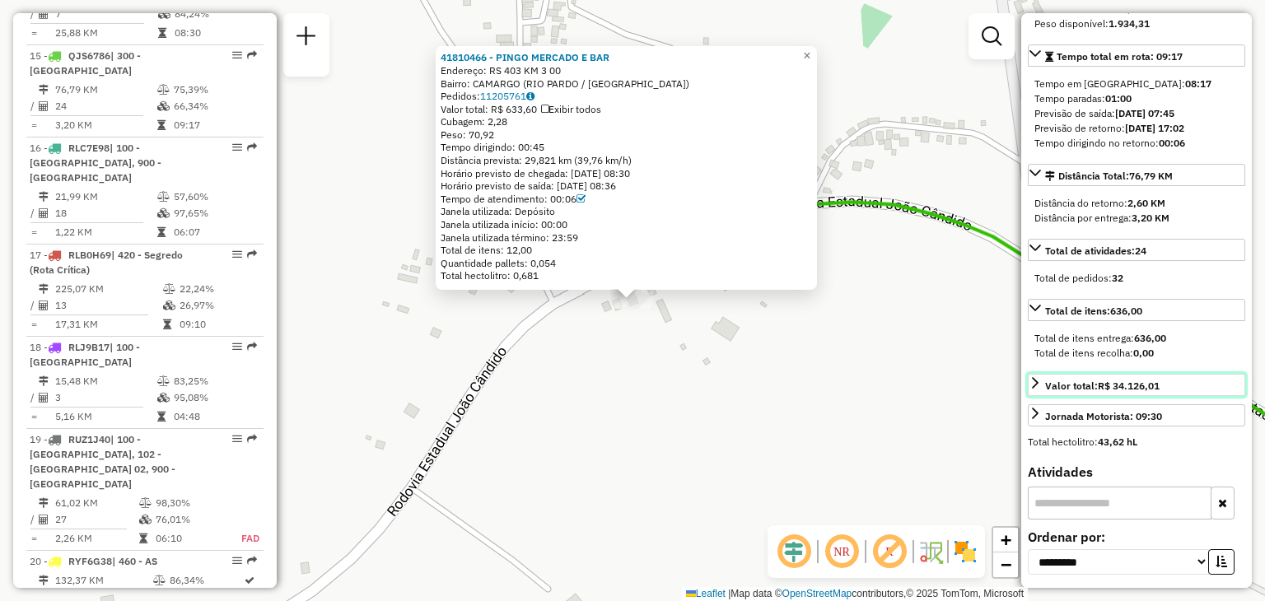
click at [1175, 396] on link "Valor total: R$ 34.126,01" at bounding box center [1136, 385] width 217 height 22
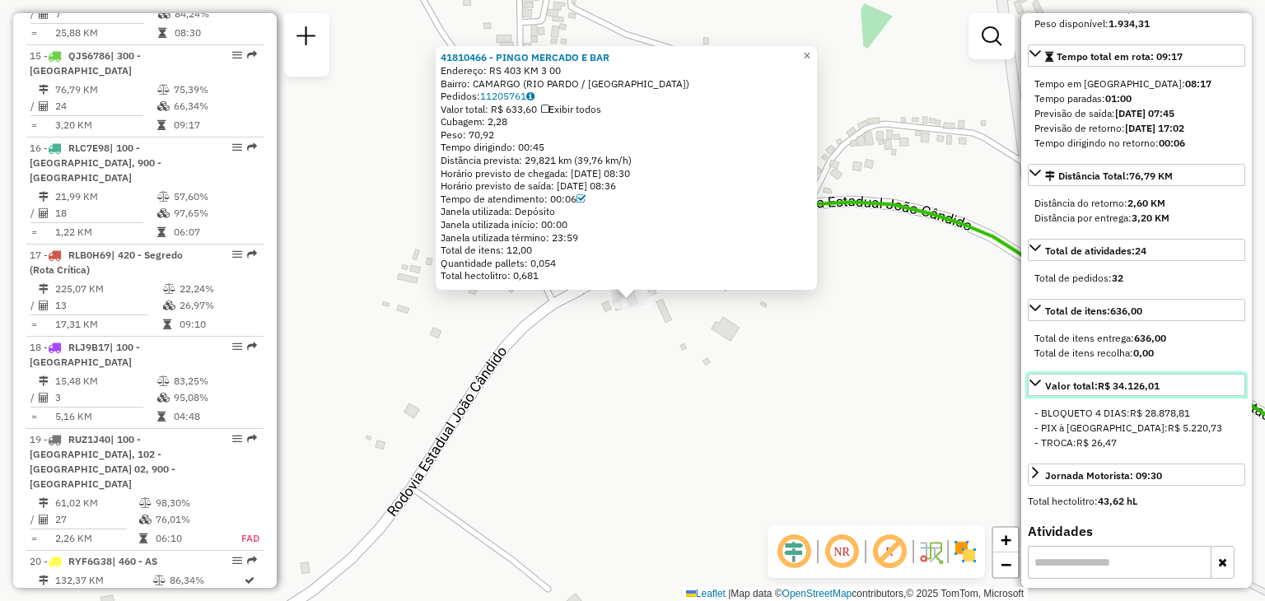
scroll to position [412, 0]
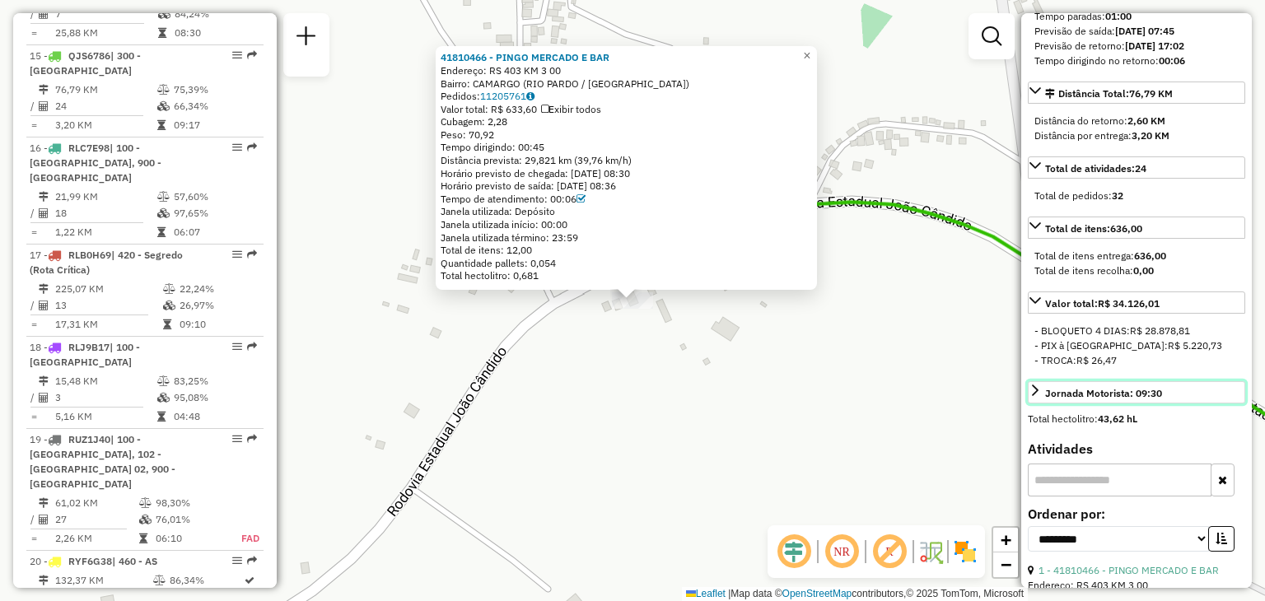
click at [1159, 401] on div "Jornada Motorista: 09:30" at bounding box center [1103, 393] width 117 height 15
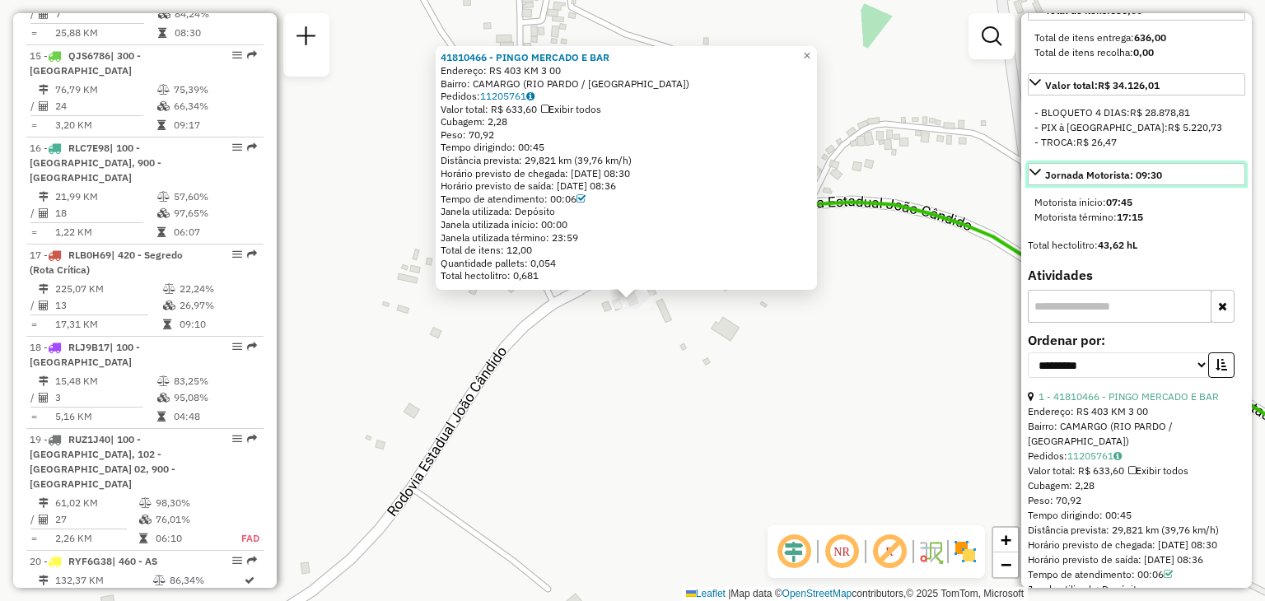
scroll to position [659, 0]
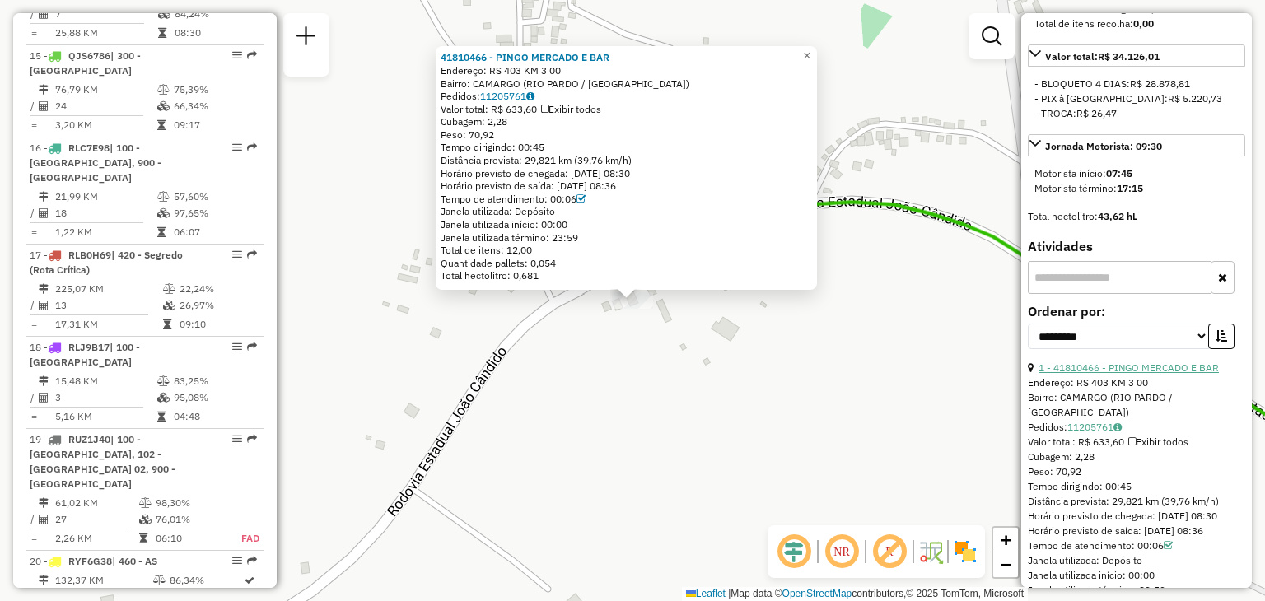
click at [1150, 374] on link "1 - 41810466 - PINGO MERCADO E BAR" at bounding box center [1128, 368] width 180 height 12
click at [562, 198] on div "Tempo de atendimento: 00:06" at bounding box center [626, 199] width 371 height 13
click at [657, 335] on div "41810466 - PINGO MERCADO E BAR Endereço: RS 403 KM 3 00 Bairro: CAMARGO (RIO PA…" at bounding box center [632, 300] width 1265 height 601
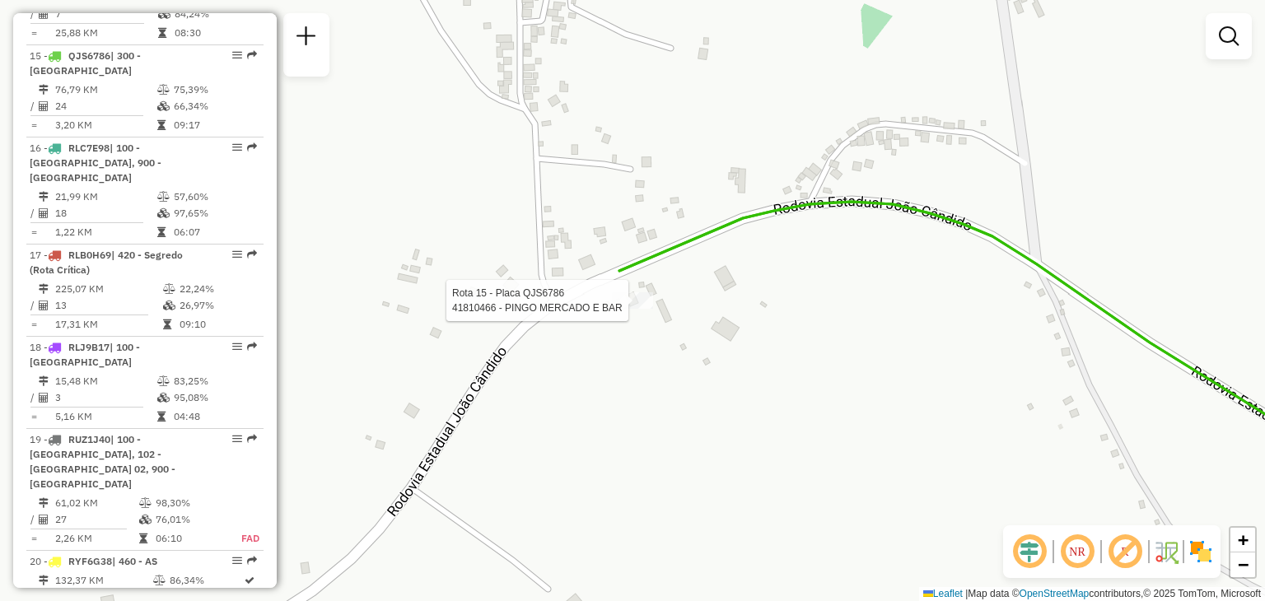
select select "**********"
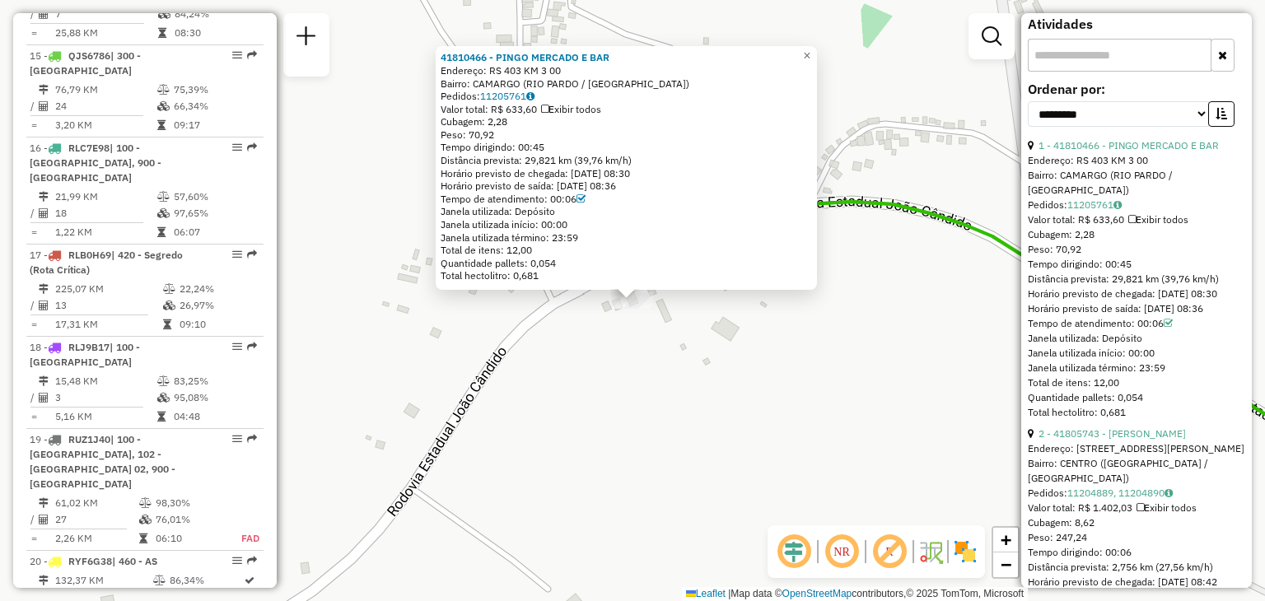
scroll to position [906, 0]
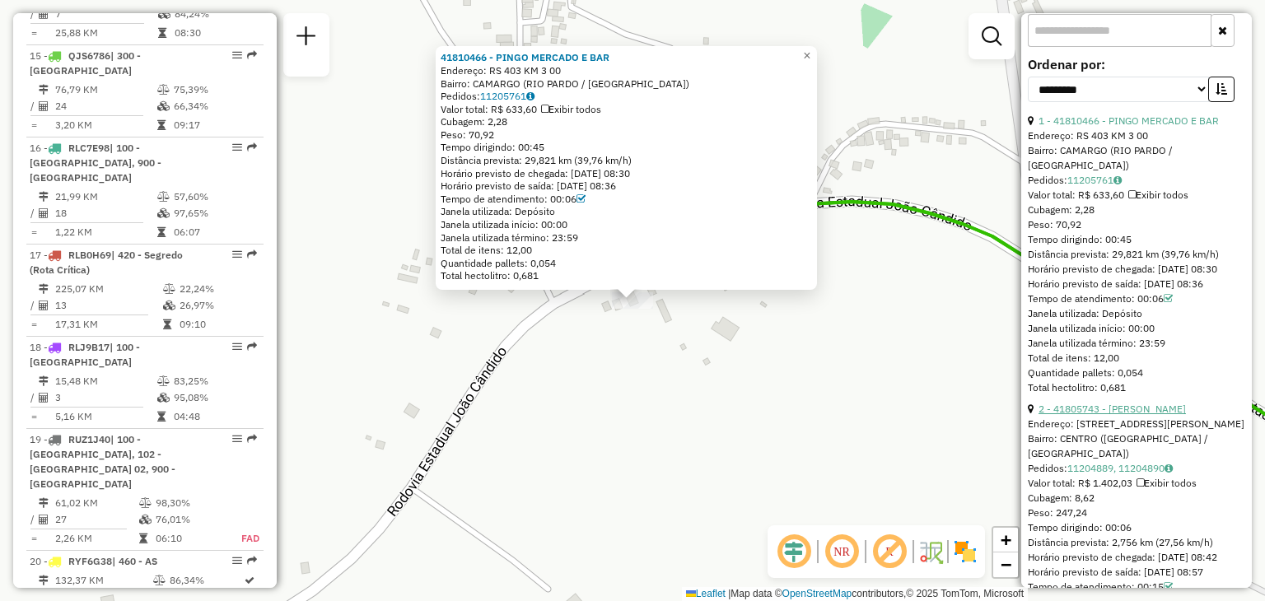
click at [1159, 415] on link "2 - 41805743 - J BUCHAIM MENDES" at bounding box center [1111, 409] width 147 height 12
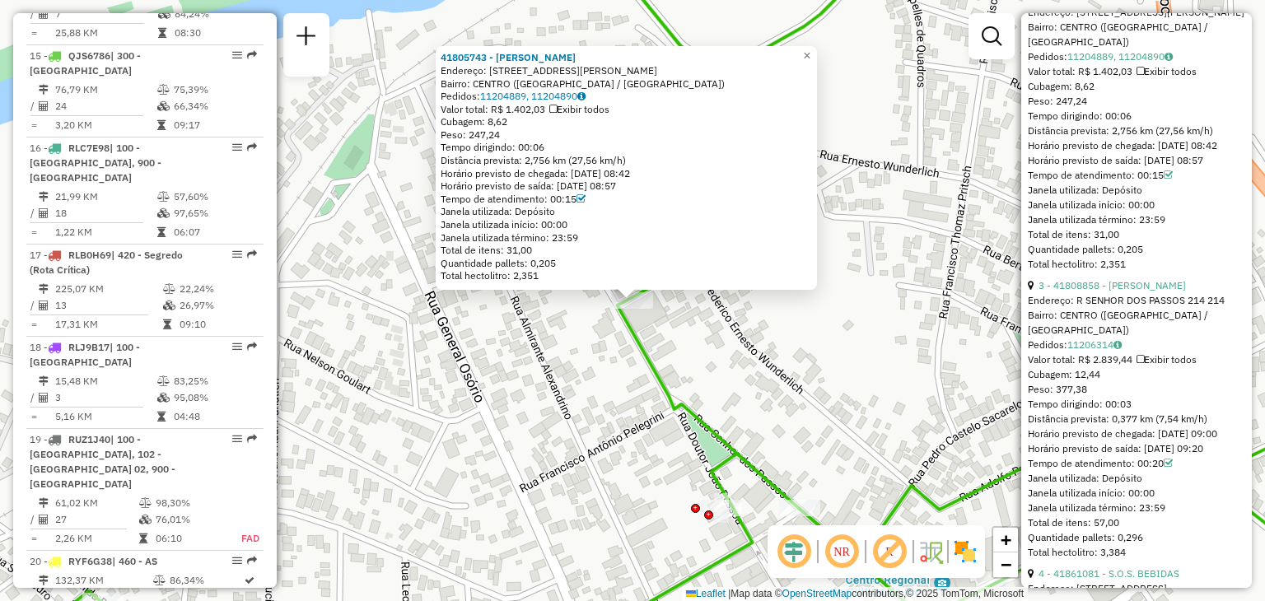
scroll to position [1400, 0]
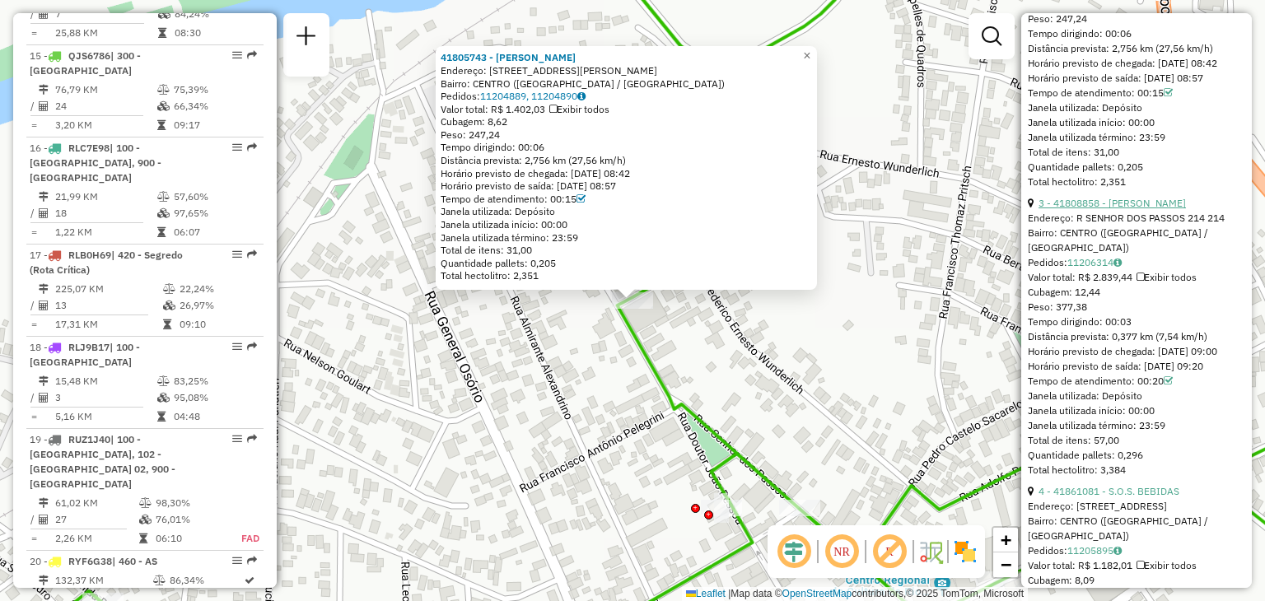
click at [1154, 209] on link "3 - 41808858 - VANDERSON MATTE PERE" at bounding box center [1111, 203] width 147 height 12
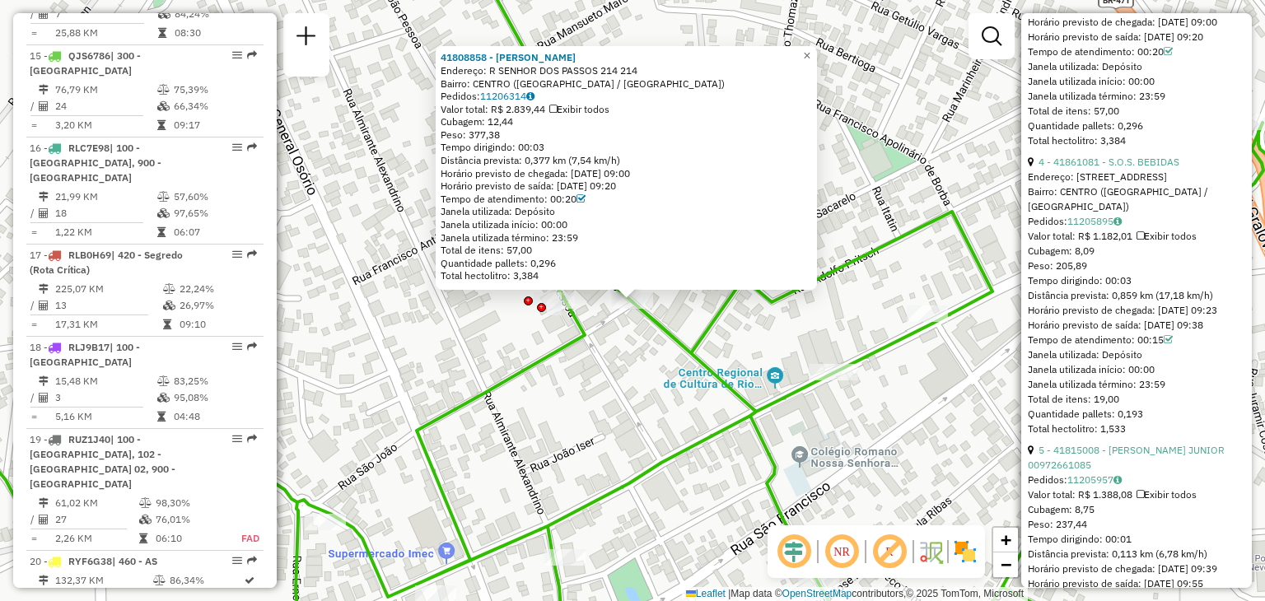
scroll to position [1894, 0]
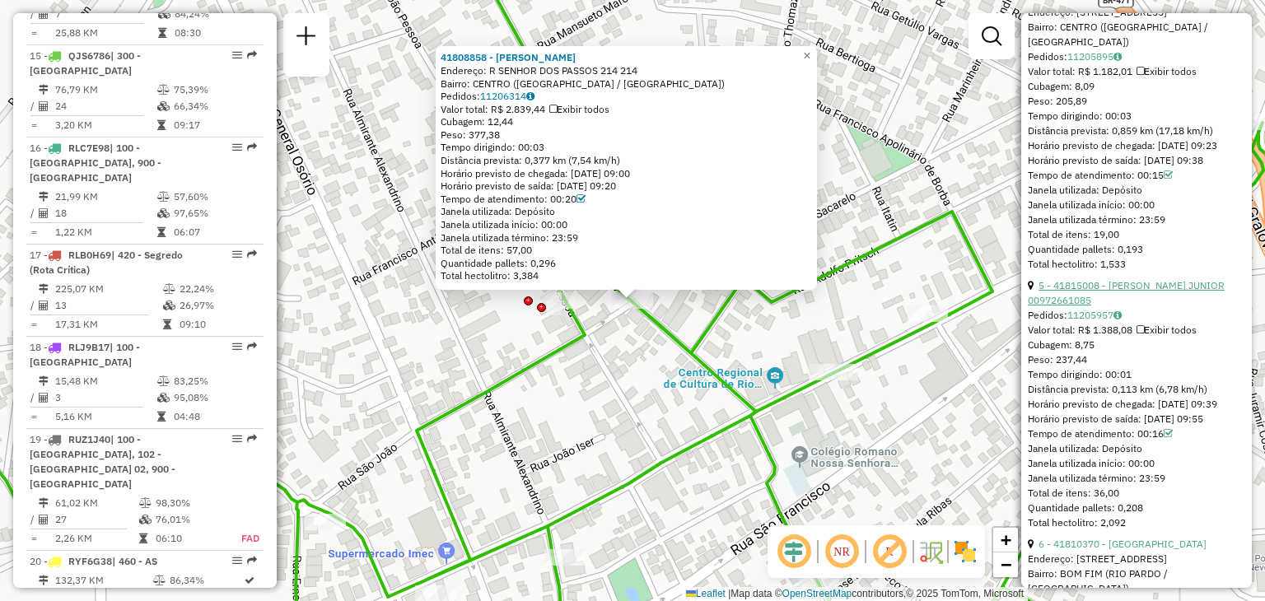
click at [1166, 306] on link "5 - 41815008 - FELIPE RONEI GARCIA JUNIOR 00972661085" at bounding box center [1126, 292] width 197 height 27
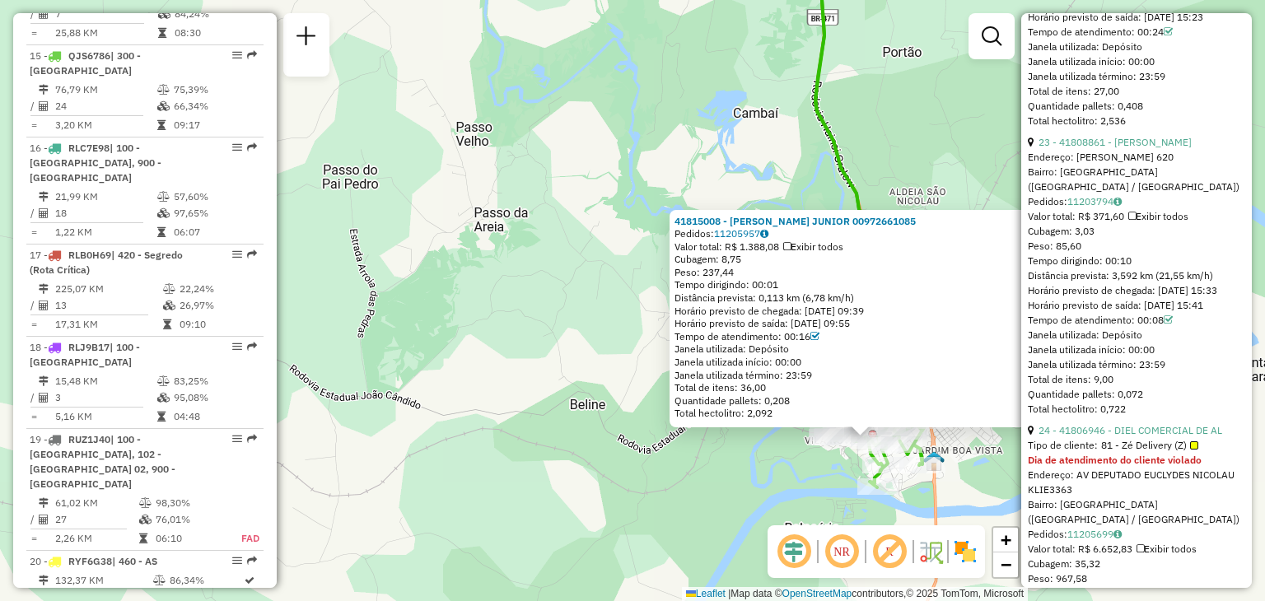
scroll to position [7509, 0]
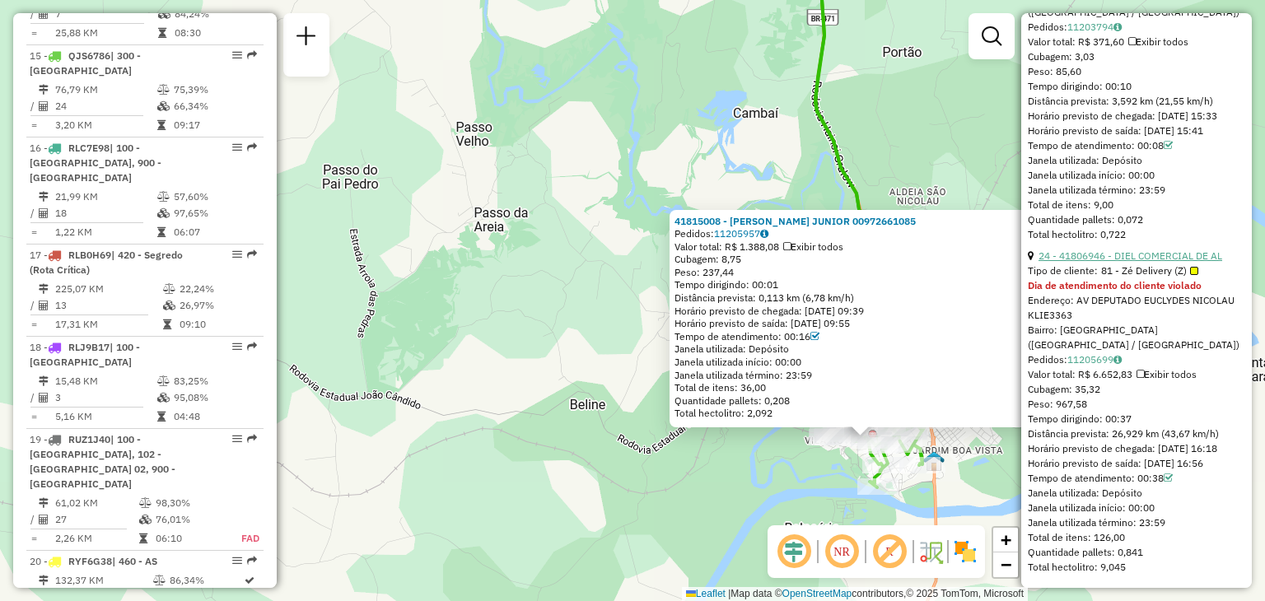
click at [1158, 250] on link "24 - 41806946 - DIEL COMERCIAL DE AL" at bounding box center [1130, 256] width 184 height 12
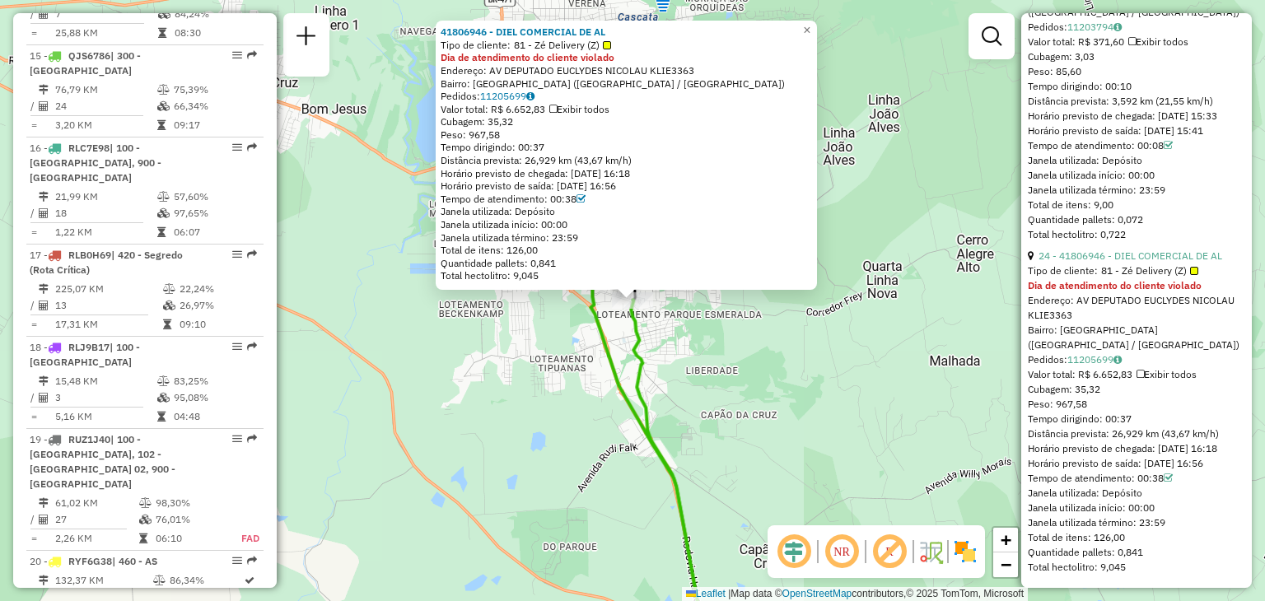
click at [628, 45] on div "Tipo de cliente: 81 - Zé Delivery (Z)" at bounding box center [626, 45] width 371 height 13
click at [1134, 441] on div "Horário previsto de chegada: 11/09/2025 16:18" at bounding box center [1136, 448] width 217 height 15
click at [810, 25] on span "×" at bounding box center [806, 30] width 7 height 14
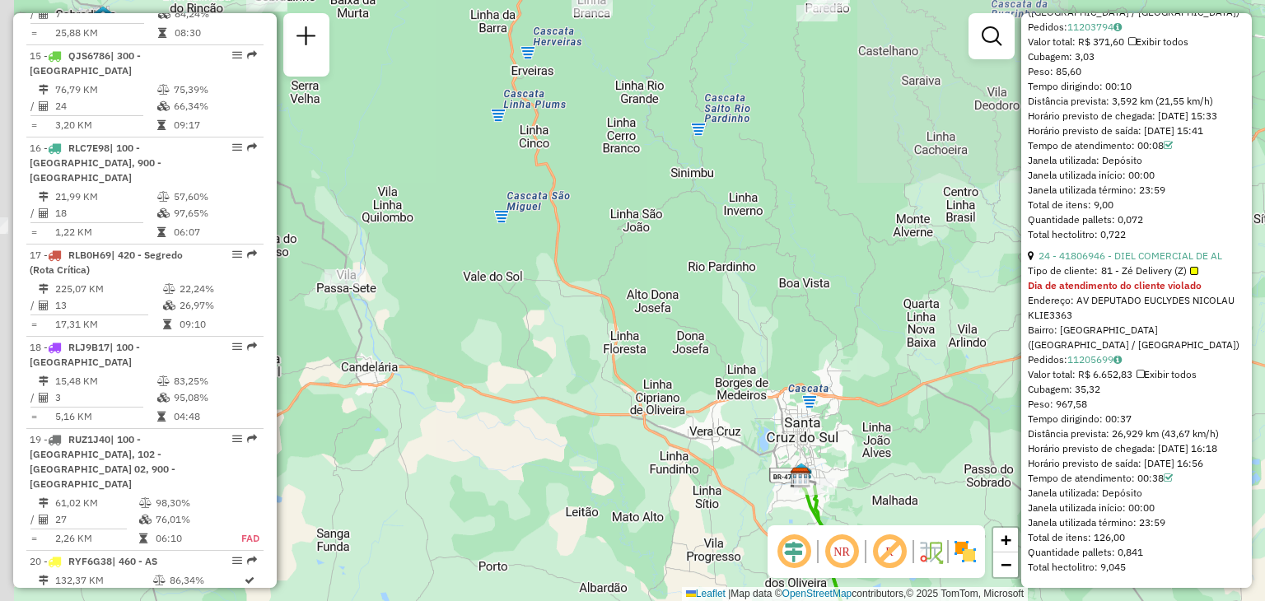
drag, startPoint x: 807, startPoint y: 166, endPoint x: 845, endPoint y: 341, distance: 179.4
click at [849, 343] on div "Janela de atendimento Grade de atendimento Capacidade Transportadoras Veículos …" at bounding box center [632, 300] width 1265 height 601
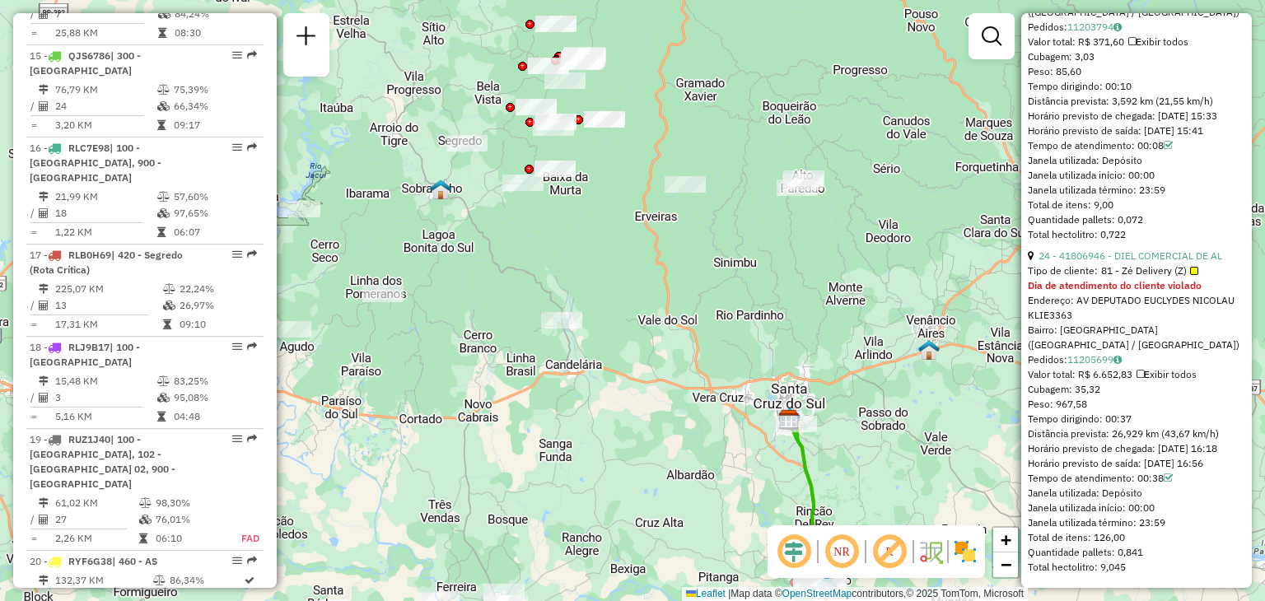
drag, startPoint x: 755, startPoint y: 236, endPoint x: 778, endPoint y: 278, distance: 47.9
click at [778, 278] on div "Janela de atendimento Grade de atendimento Capacidade Transportadoras Veículos …" at bounding box center [632, 300] width 1265 height 601
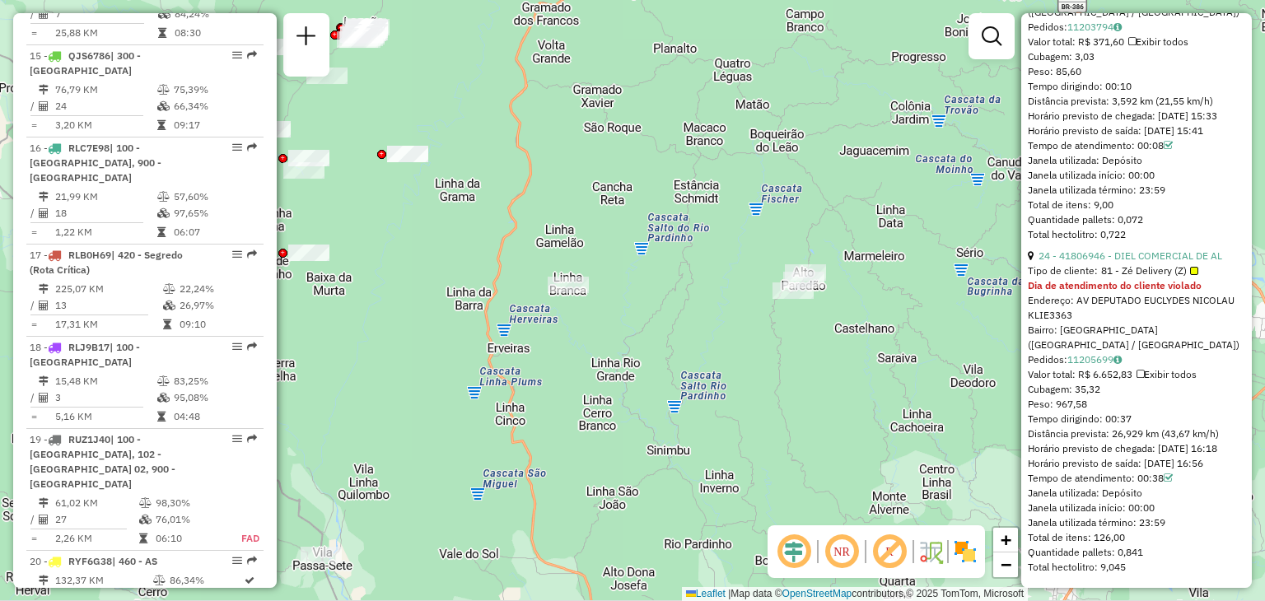
drag, startPoint x: 641, startPoint y: 311, endPoint x: 649, endPoint y: 310, distance: 8.3
click at [652, 314] on div "Janela de atendimento Grade de atendimento Capacidade Transportadoras Veículos …" at bounding box center [632, 300] width 1265 height 601
click at [623, 220] on div "Janela de atendimento Grade de atendimento Capacidade Transportadoras Veículos …" at bounding box center [632, 300] width 1265 height 601
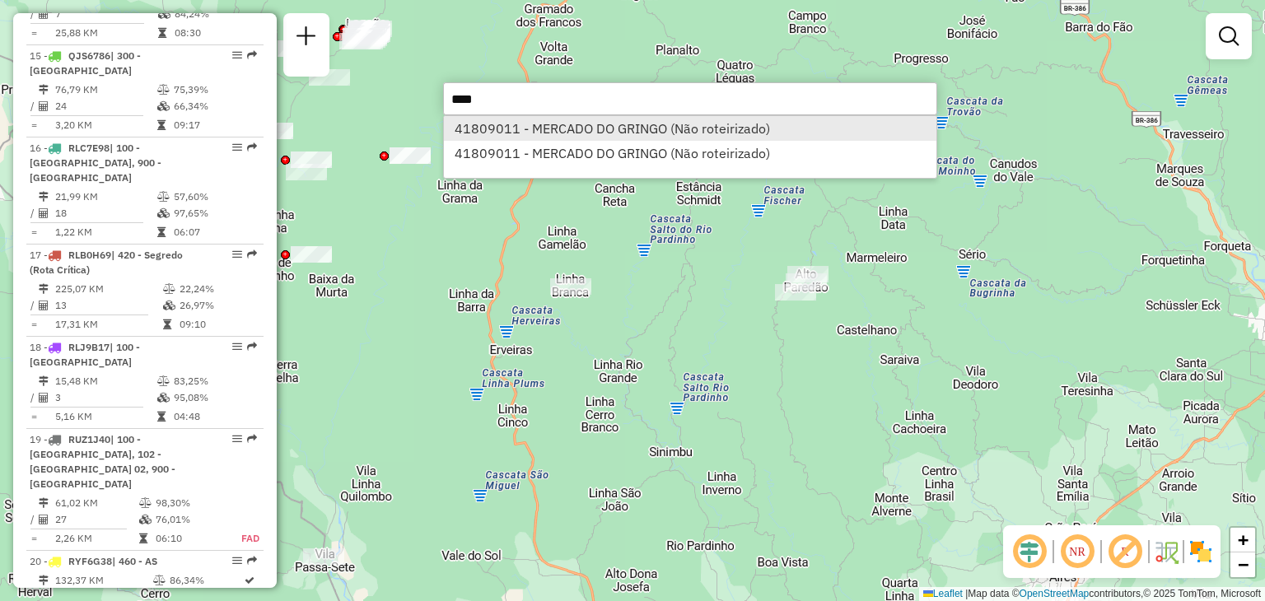
type input "****"
click at [591, 126] on li "41809011 - MERCADO DO GRINGO (Não roteirizado)" at bounding box center [690, 128] width 492 height 25
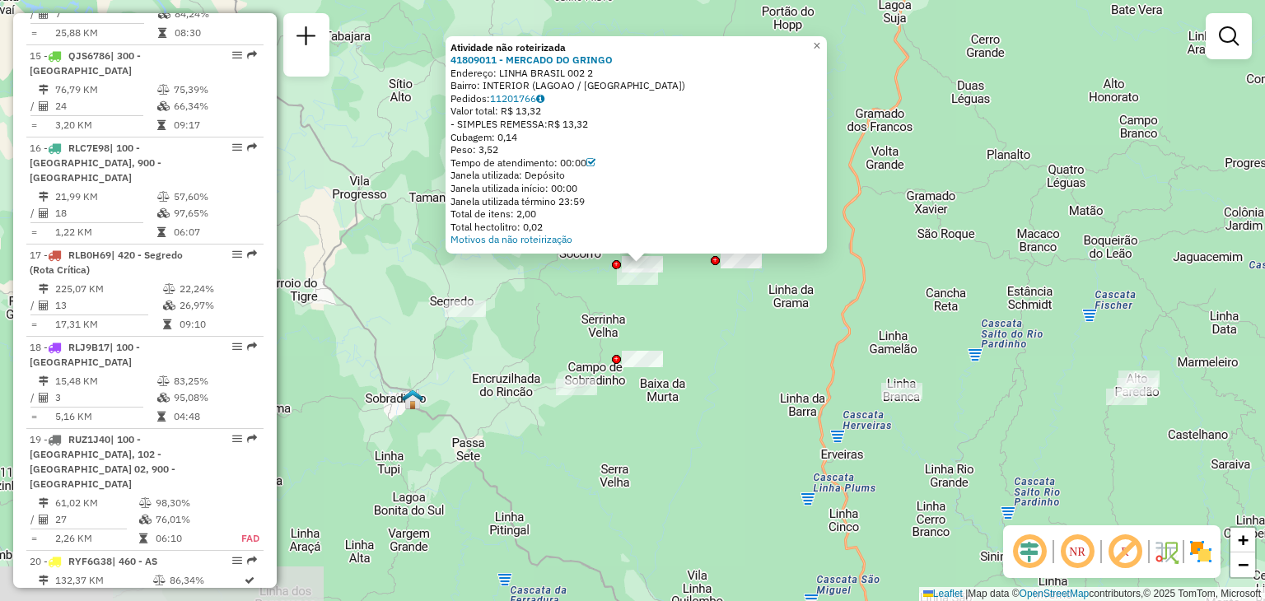
drag, startPoint x: 710, startPoint y: 355, endPoint x: 715, endPoint y: 347, distance: 9.6
click at [715, 346] on div "Atividade não roteirizada 41809011 - MERCADO DO GRINGO Endereço: LINHA BRASIL 0…" at bounding box center [632, 300] width 1265 height 601
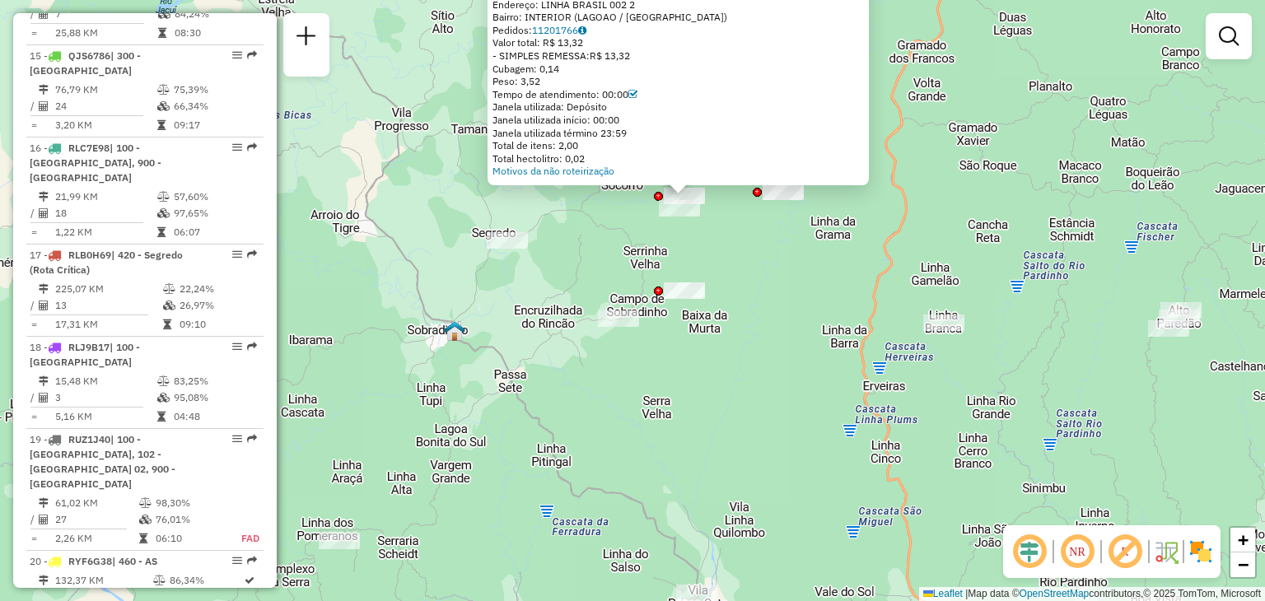
drag, startPoint x: 562, startPoint y: 335, endPoint x: 592, endPoint y: 310, distance: 38.6
click at [600, 276] on div "Atividade não roteirizada 41809011 - MERCADO DO GRINGO Endereço: LINHA BRASIL 0…" at bounding box center [632, 300] width 1265 height 601
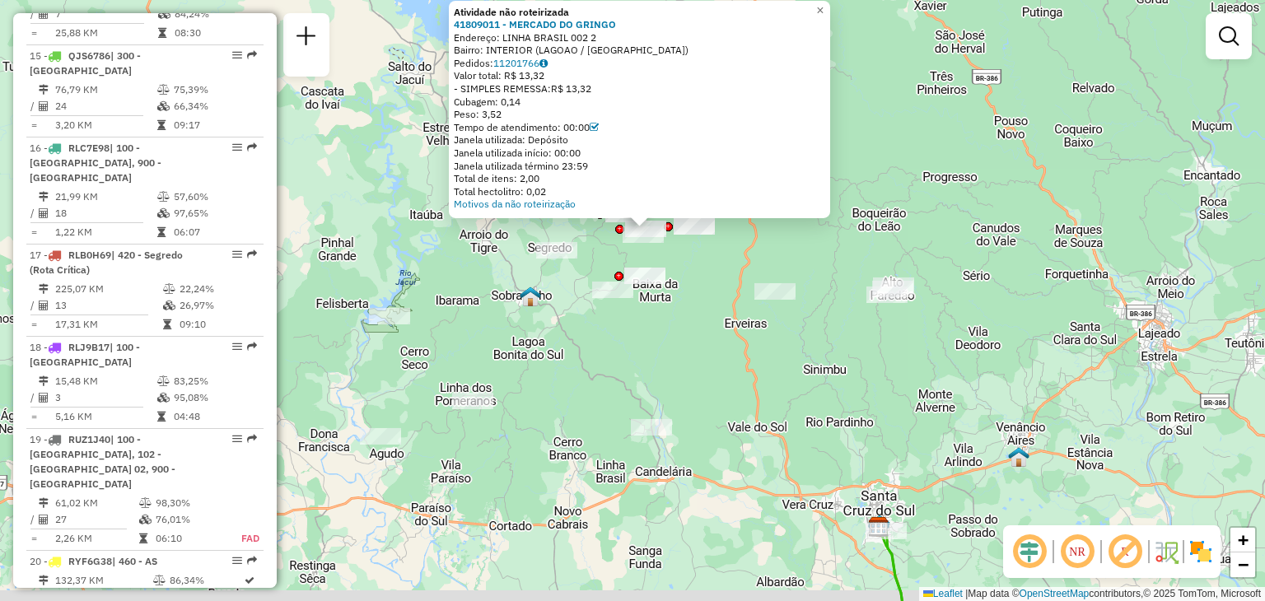
drag, startPoint x: 630, startPoint y: 398, endPoint x: 637, endPoint y: 375, distance: 24.0
click at [637, 375] on div "Atividade não roteirizada 41809011 - MERCADO DO GRINGO Endereço: LINHA BRASIL 0…" at bounding box center [632, 300] width 1265 height 601
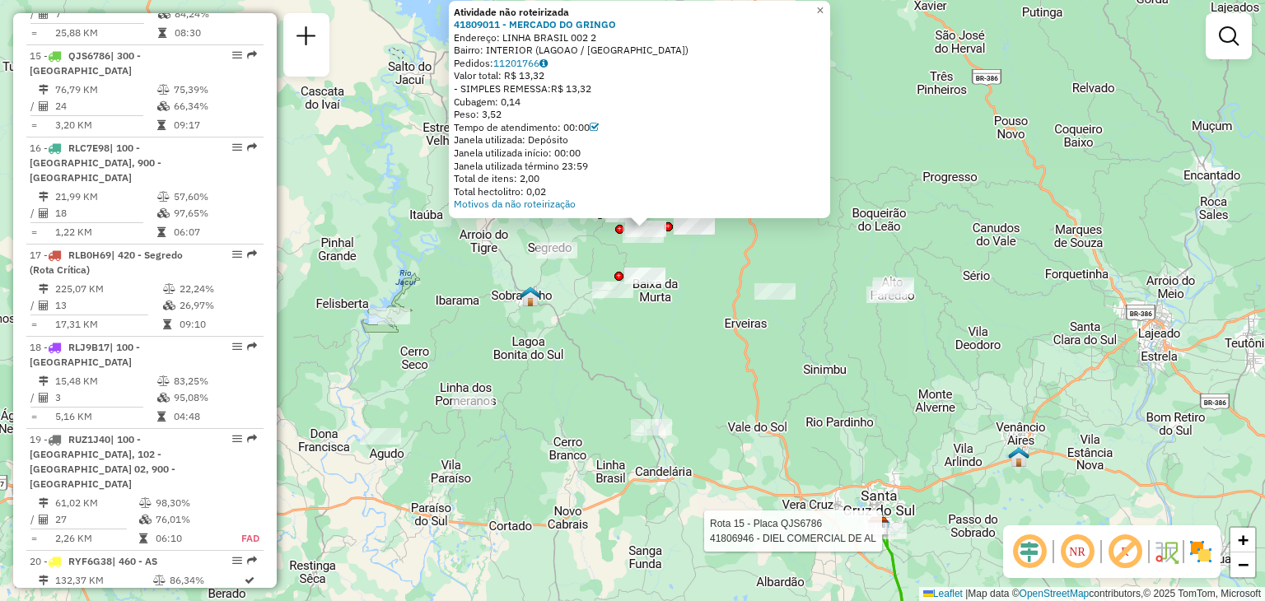
select select "**********"
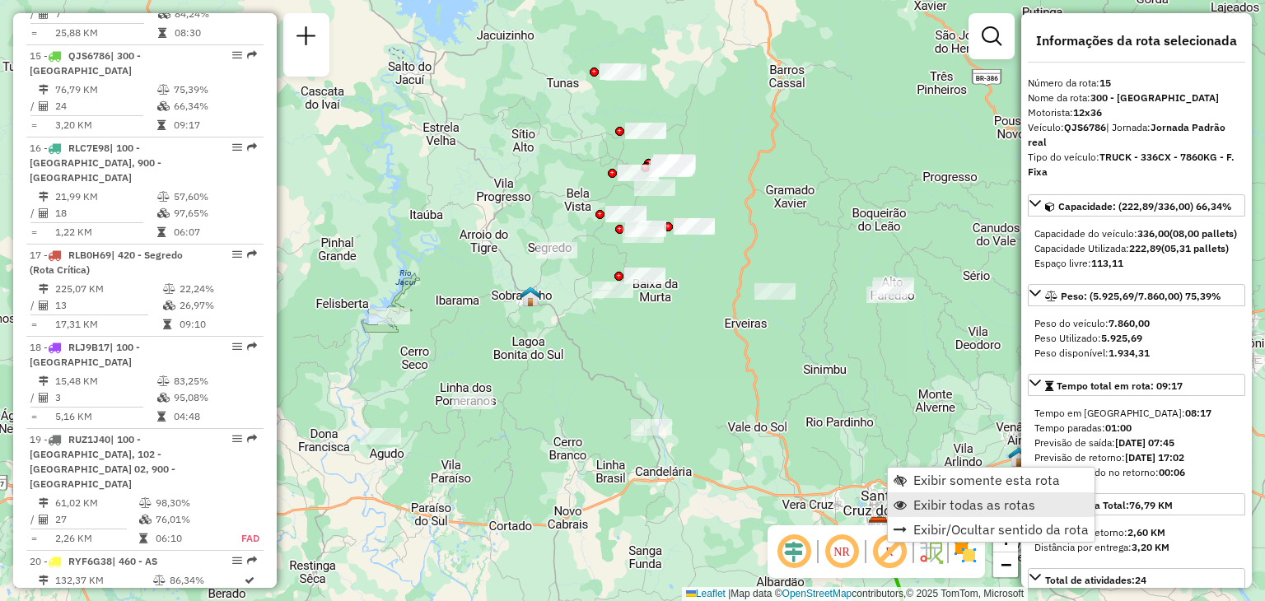
click at [931, 502] on span "Exibir todas as rotas" at bounding box center [974, 504] width 122 height 13
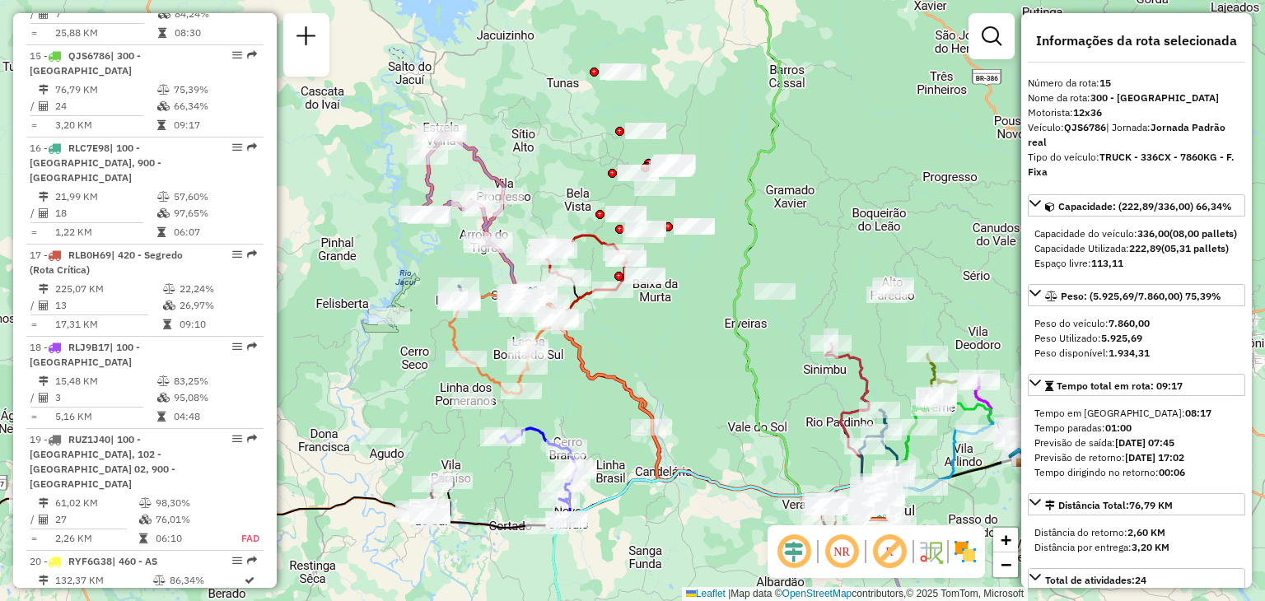
click at [715, 406] on div "Janela de atendimento Grade de atendimento Capacidade Transportadoras Veículos …" at bounding box center [632, 300] width 1265 height 601
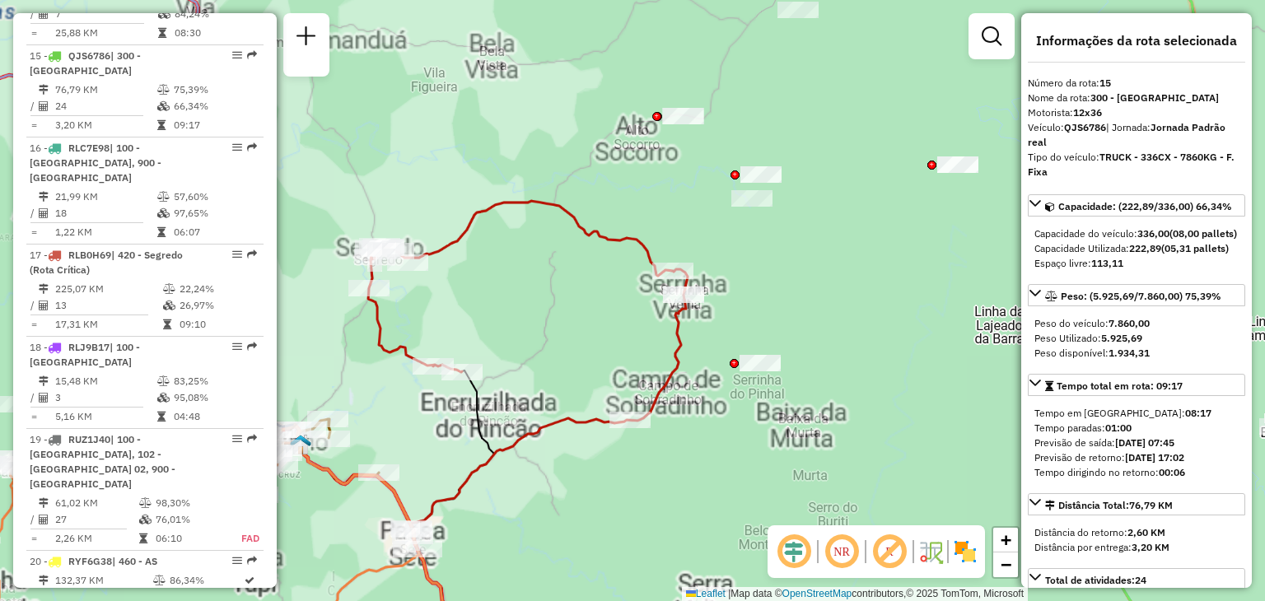
drag, startPoint x: 586, startPoint y: 329, endPoint x: 632, endPoint y: 355, distance: 52.7
click at [601, 295] on div "Janela de atendimento Grade de atendimento Capacidade Transportadoras Veículos …" at bounding box center [632, 300] width 1265 height 601
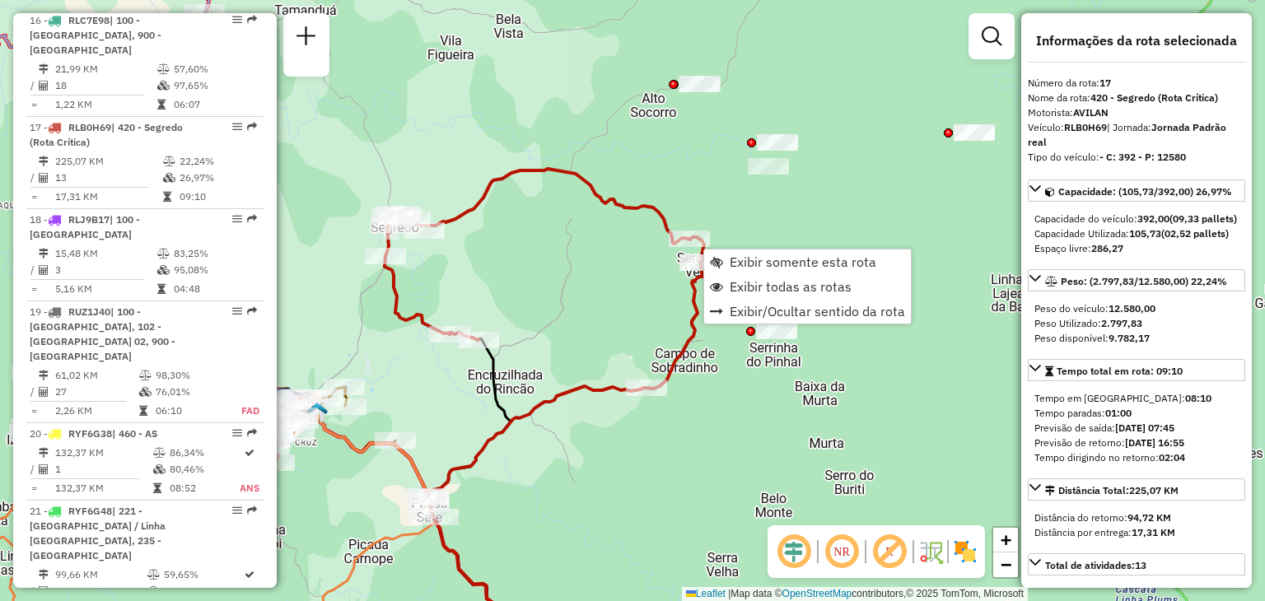
scroll to position [2118, 0]
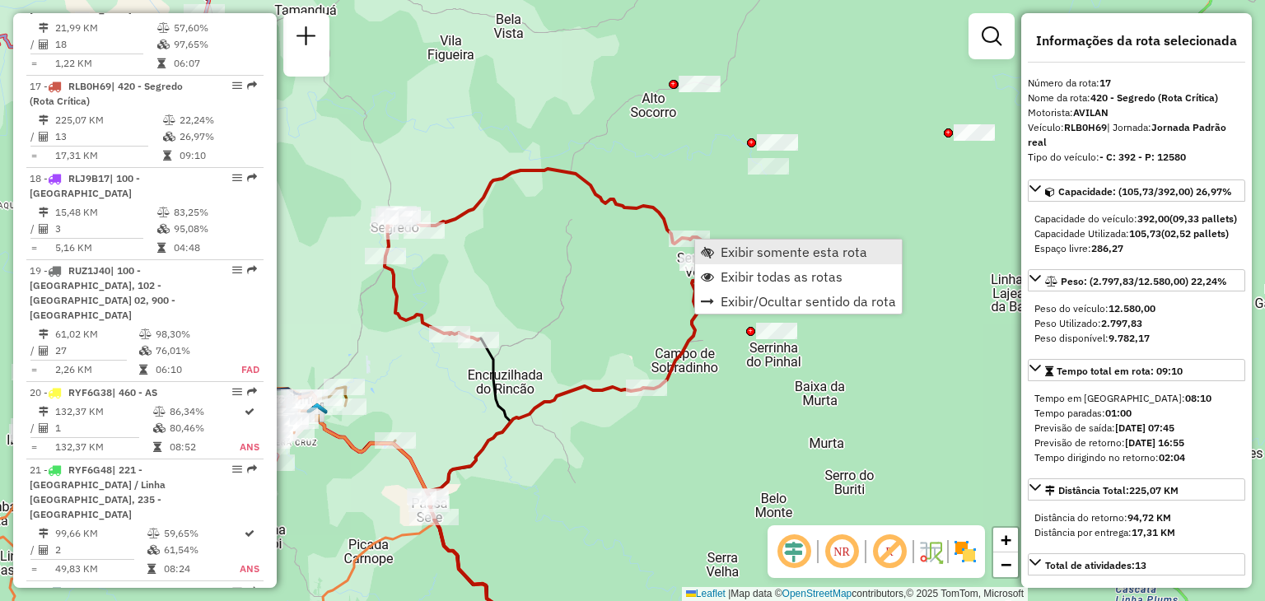
click at [721, 254] on span "Exibir somente esta rota" at bounding box center [794, 251] width 147 height 13
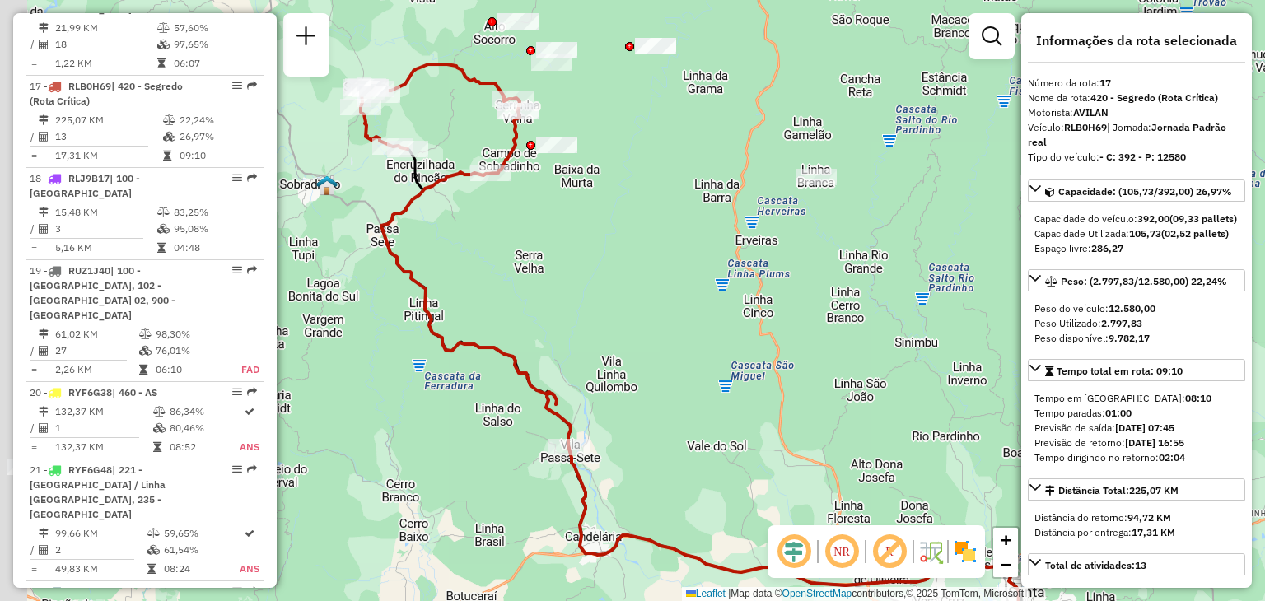
drag, startPoint x: 610, startPoint y: 330, endPoint x: 781, endPoint y: 461, distance: 214.9
click at [781, 461] on div "Janela de atendimento Grade de atendimento Capacidade Transportadoras Veículos …" at bounding box center [632, 300] width 1265 height 601
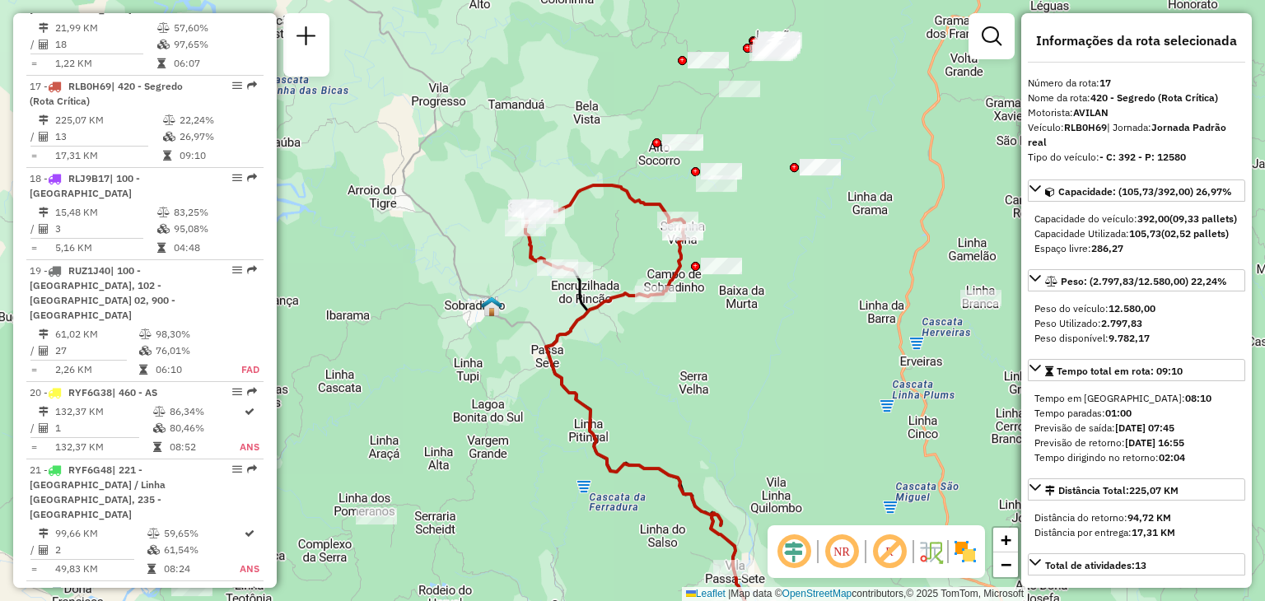
drag, startPoint x: 570, startPoint y: 409, endPoint x: 566, endPoint y: 396, distance: 13.8
click at [565, 396] on icon at bounding box center [648, 441] width 204 height 419
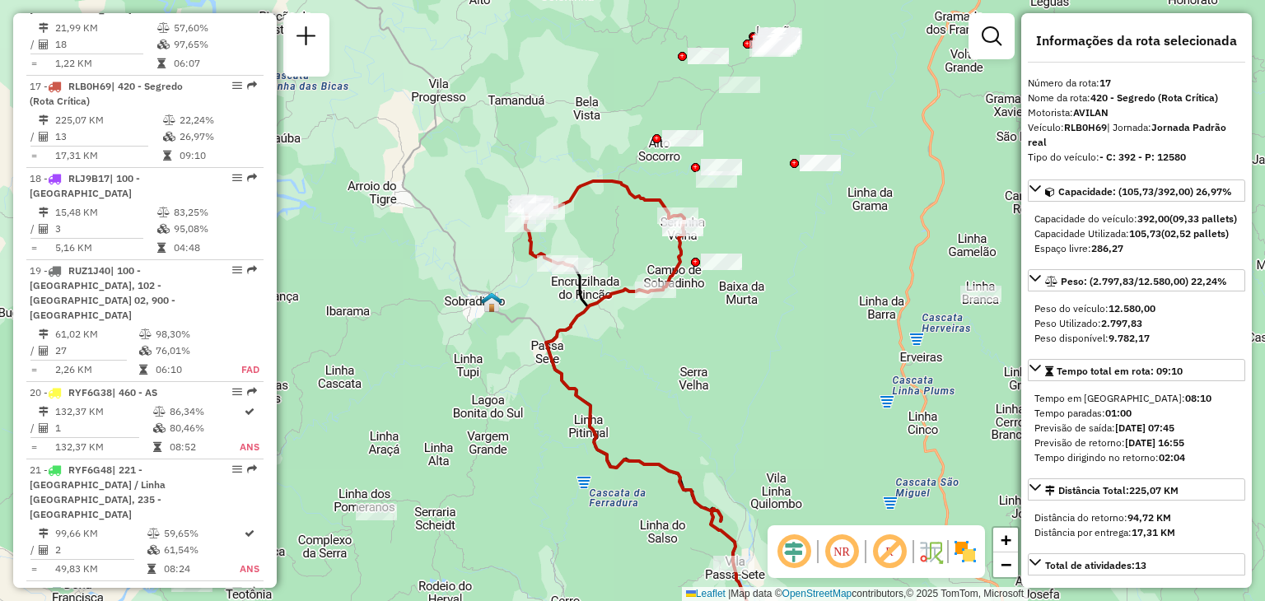
click at [701, 342] on div "Janela de atendimento Grade de atendimento Capacidade Transportadoras Veículos …" at bounding box center [632, 300] width 1265 height 601
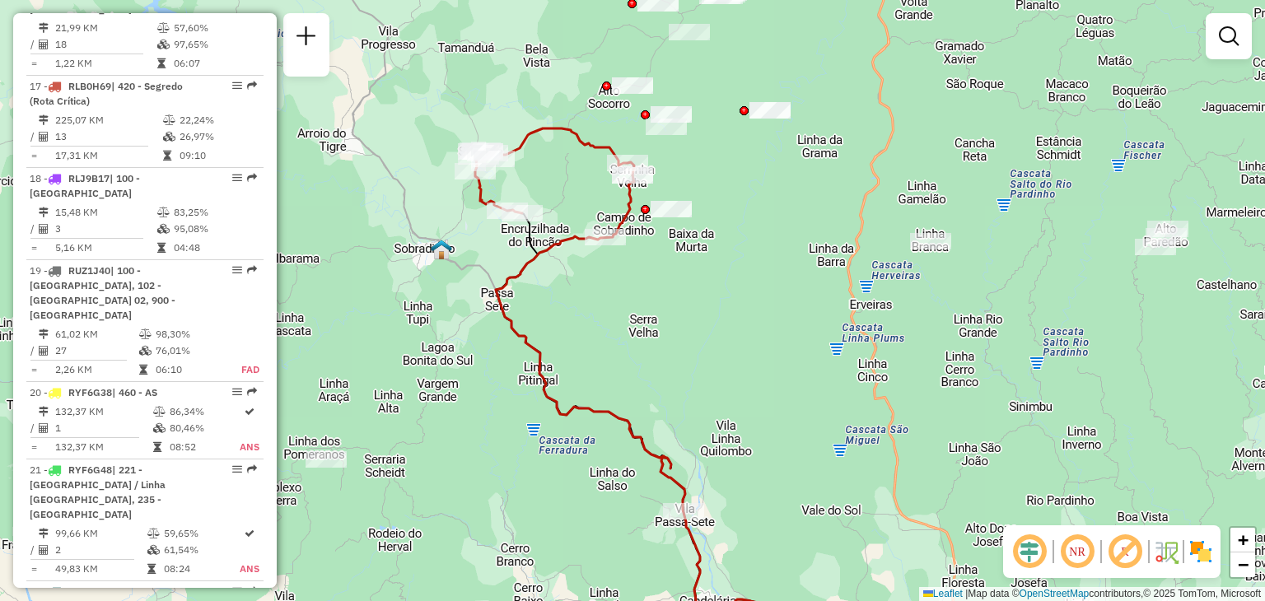
drag, startPoint x: 766, startPoint y: 303, endPoint x: 686, endPoint y: 209, distance: 123.3
click at [684, 205] on div "Janela de atendimento Grade de atendimento Capacidade Transportadoras Veículos …" at bounding box center [632, 300] width 1265 height 601
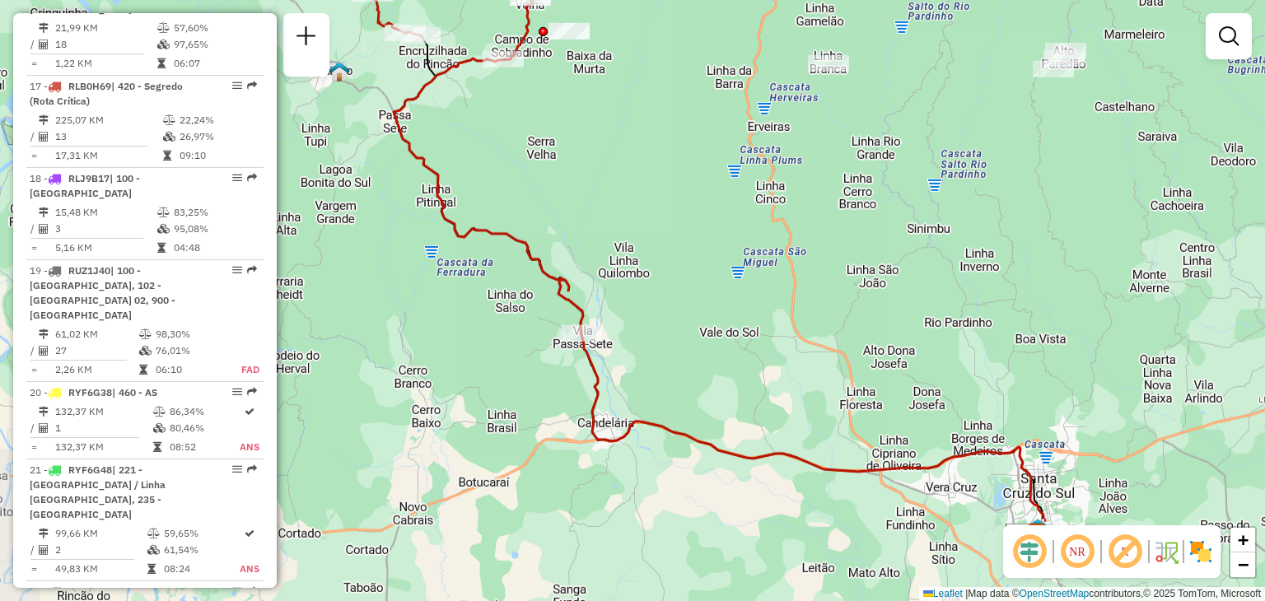
drag, startPoint x: 771, startPoint y: 324, endPoint x: 765, endPoint y: 290, distance: 34.3
click at [763, 287] on div "Janela de atendimento Grade de atendimento Capacidade Transportadoras Veículos …" at bounding box center [632, 300] width 1265 height 601
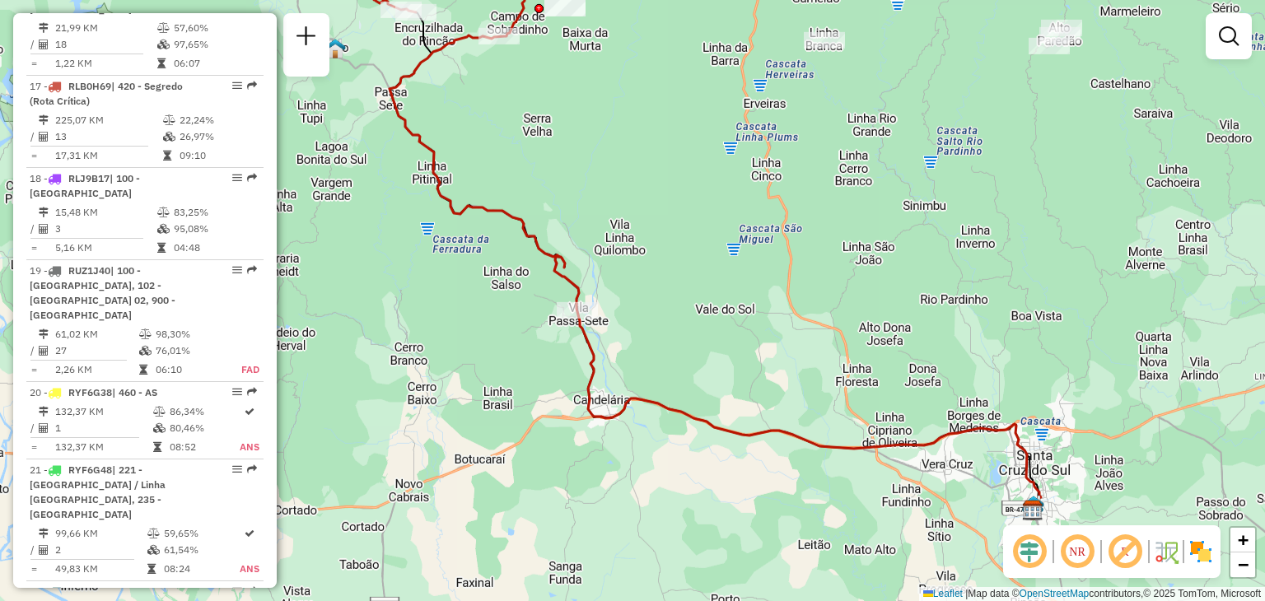
drag, startPoint x: 863, startPoint y: 373, endPoint x: 705, endPoint y: 262, distance: 193.3
click at [705, 262] on div "Janela de atendimento Grade de atendimento Capacidade Transportadoras Veículos …" at bounding box center [632, 300] width 1265 height 601
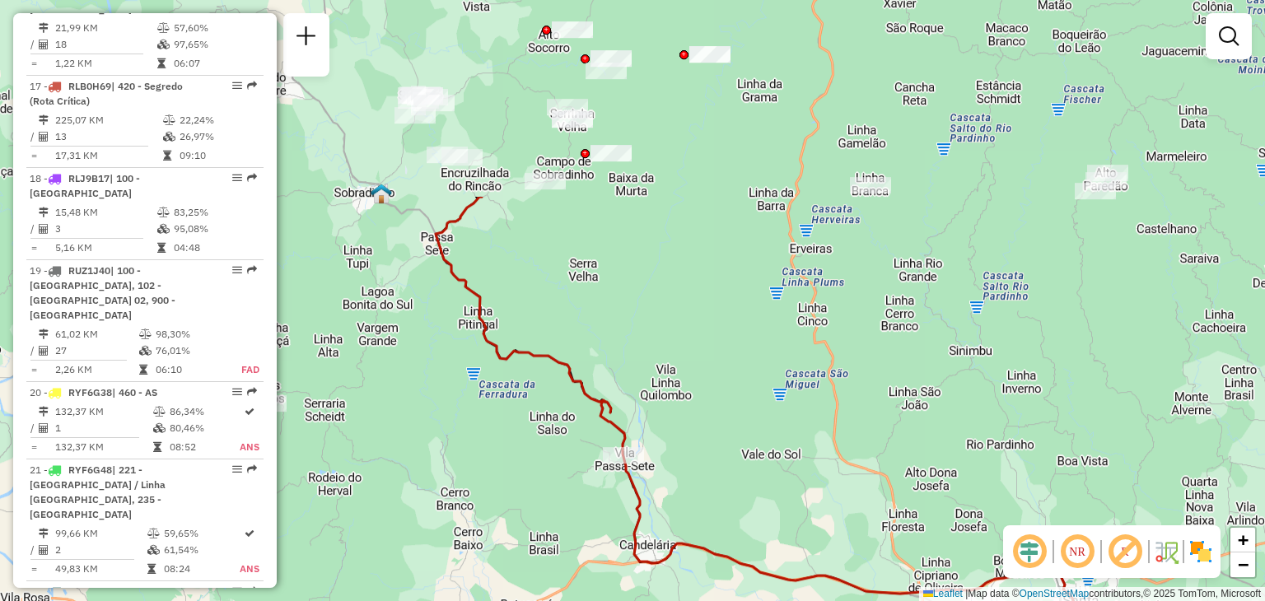
drag, startPoint x: 685, startPoint y: 446, endPoint x: 700, endPoint y: 434, distance: 18.8
click at [728, 495] on div "Janela de atendimento Grade de atendimento Capacidade Transportadoras Veículos …" at bounding box center [632, 300] width 1265 height 601
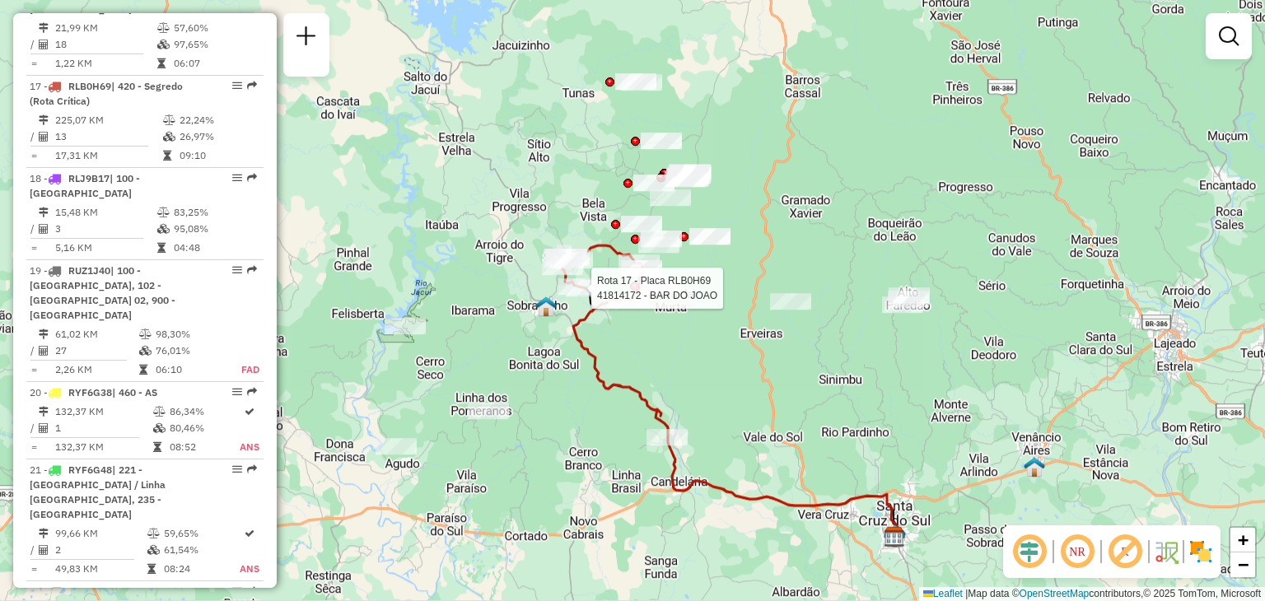
select select "**********"
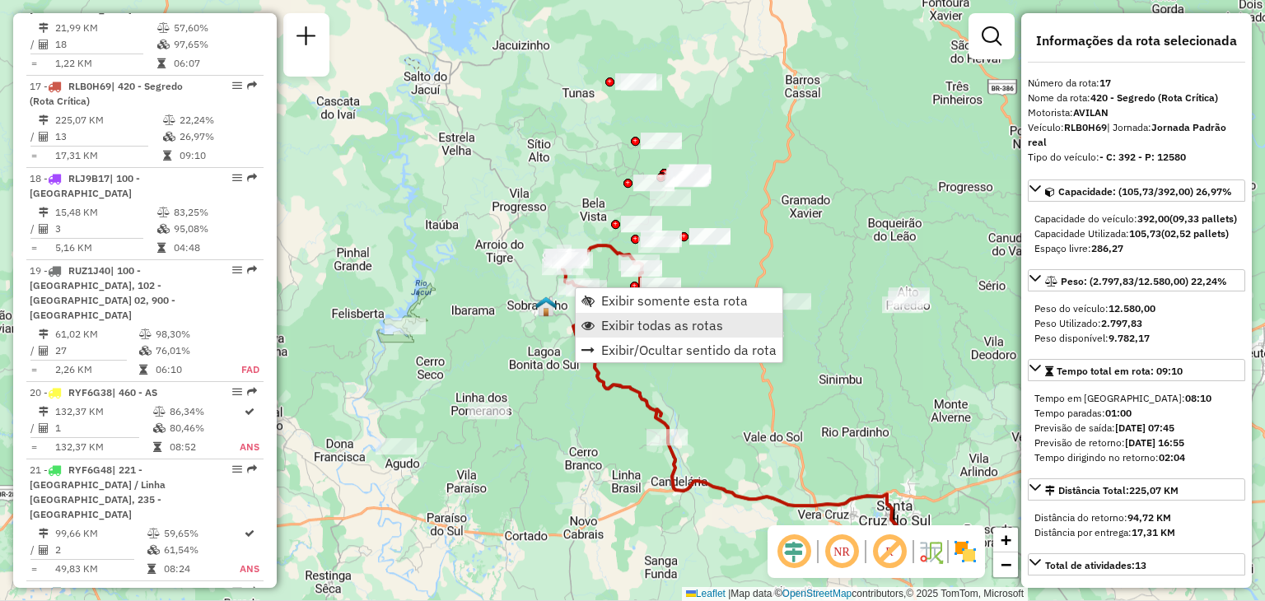
click at [629, 321] on span "Exibir todas as rotas" at bounding box center [662, 325] width 122 height 13
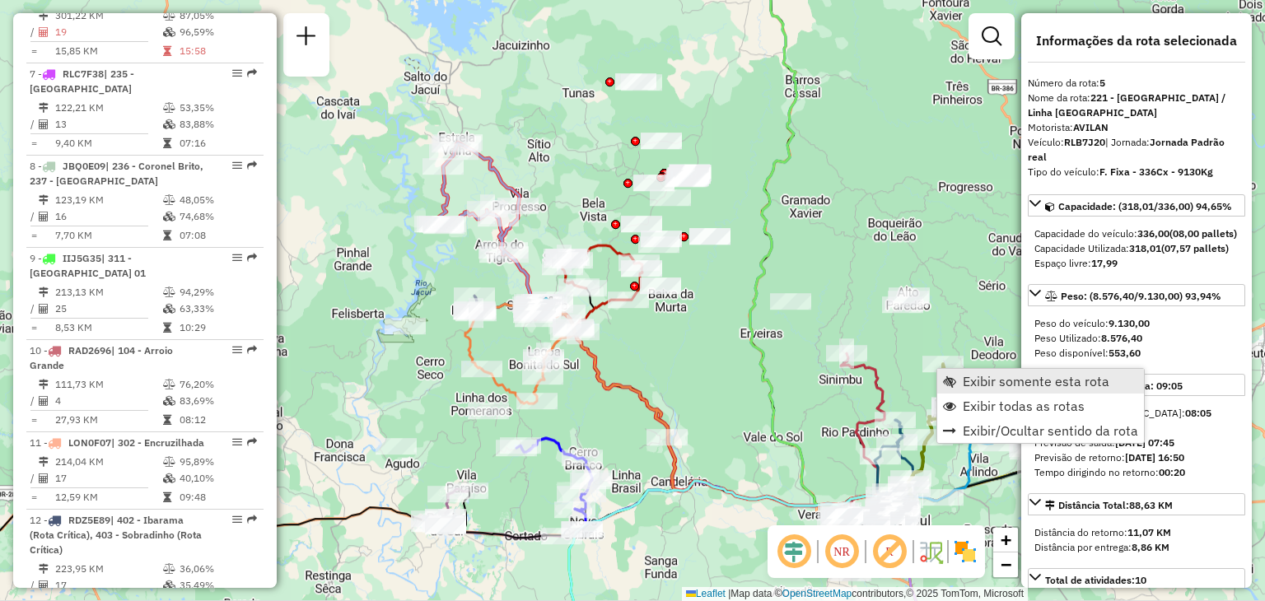
scroll to position [1014, 0]
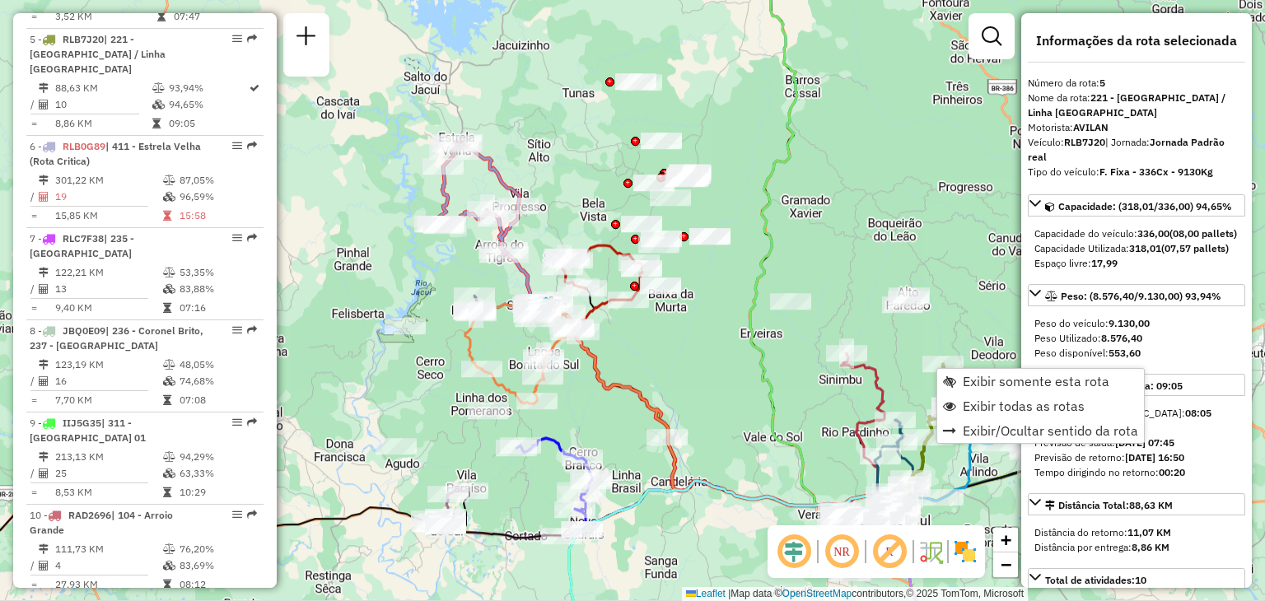
drag, startPoint x: 960, startPoint y: 376, endPoint x: 937, endPoint y: 366, distance: 25.1
click at [962, 376] on link "Exibir somente esta rota" at bounding box center [1040, 381] width 207 height 25
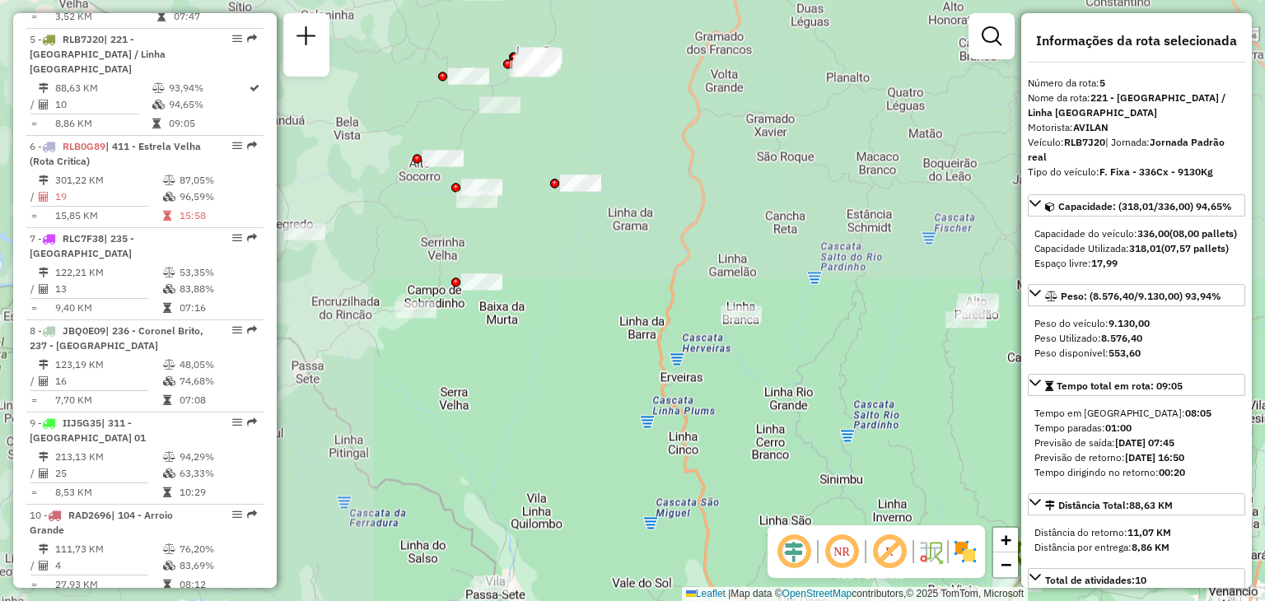
drag, startPoint x: 377, startPoint y: 212, endPoint x: 735, endPoint y: 485, distance: 450.0
click at [748, 495] on div "Janela de atendimento Grade de atendimento Capacidade Transportadoras Veículos …" at bounding box center [632, 300] width 1265 height 601
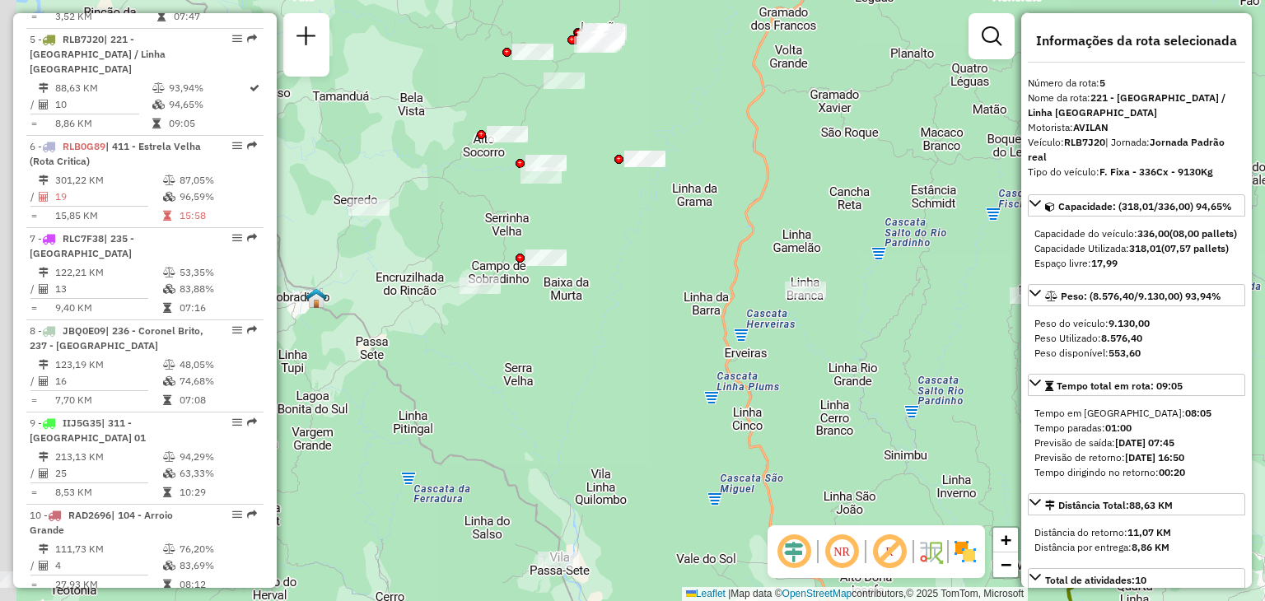
drag, startPoint x: 626, startPoint y: 399, endPoint x: 555, endPoint y: 325, distance: 102.5
click at [675, 394] on div "Janela de atendimento Grade de atendimento Capacidade Transportadoras Veículos …" at bounding box center [632, 300] width 1265 height 601
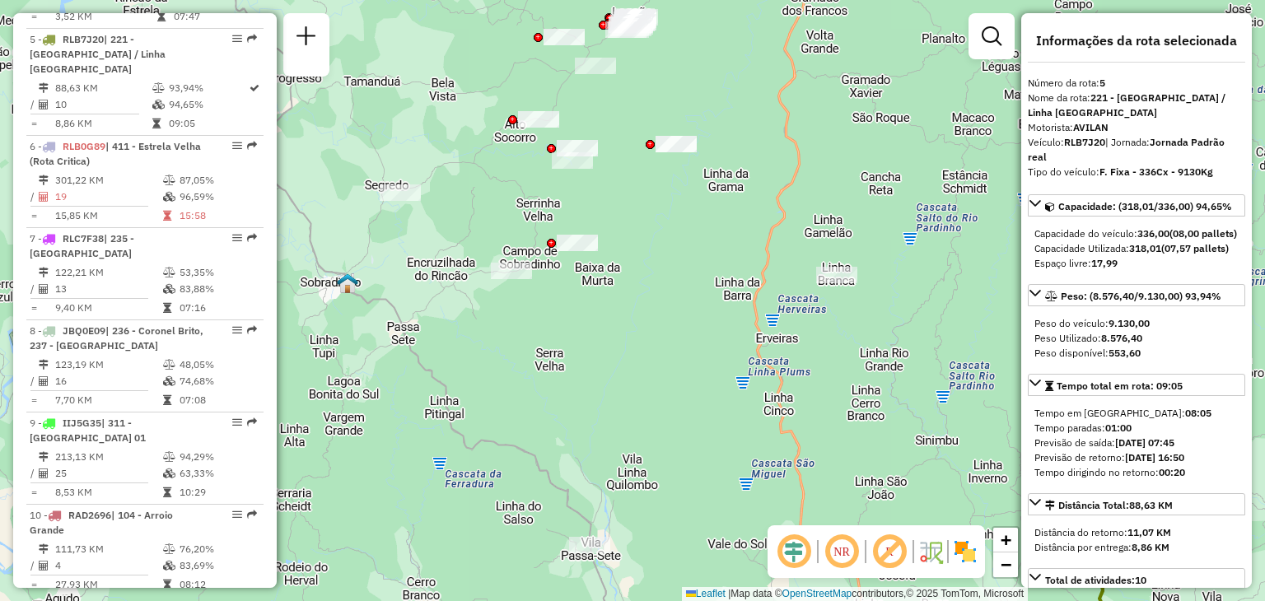
drag, startPoint x: 621, startPoint y: 370, endPoint x: 652, endPoint y: 347, distance: 38.9
click at [652, 348] on div "Janela de atendimento Grade de atendimento Capacidade Transportadoras Veículos …" at bounding box center [632, 300] width 1265 height 601
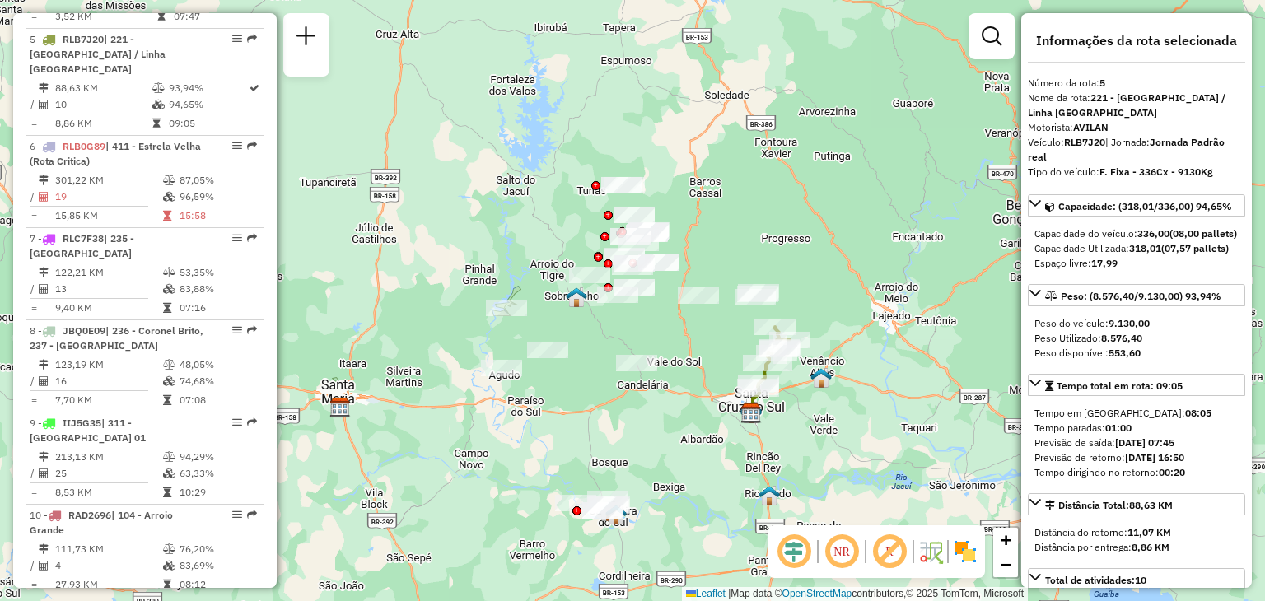
drag, startPoint x: 662, startPoint y: 347, endPoint x: 659, endPoint y: 327, distance: 20.0
click at [659, 327] on div "Janela de atendimento Grade de atendimento Capacidade Transportadoras Veículos …" at bounding box center [632, 300] width 1265 height 601
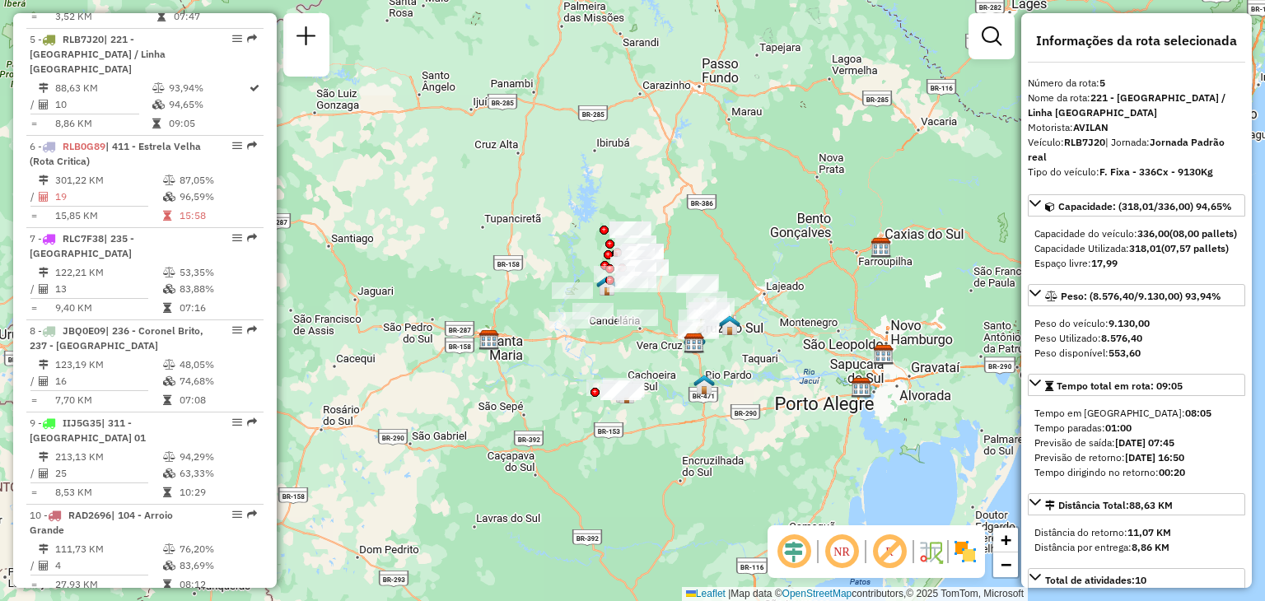
drag, startPoint x: 681, startPoint y: 337, endPoint x: 671, endPoint y: 310, distance: 28.9
click at [671, 310] on div "Janela de atendimento Grade de atendimento Capacidade Transportadoras Veículos …" at bounding box center [632, 300] width 1265 height 601
click at [845, 547] on em at bounding box center [842, 552] width 40 height 40
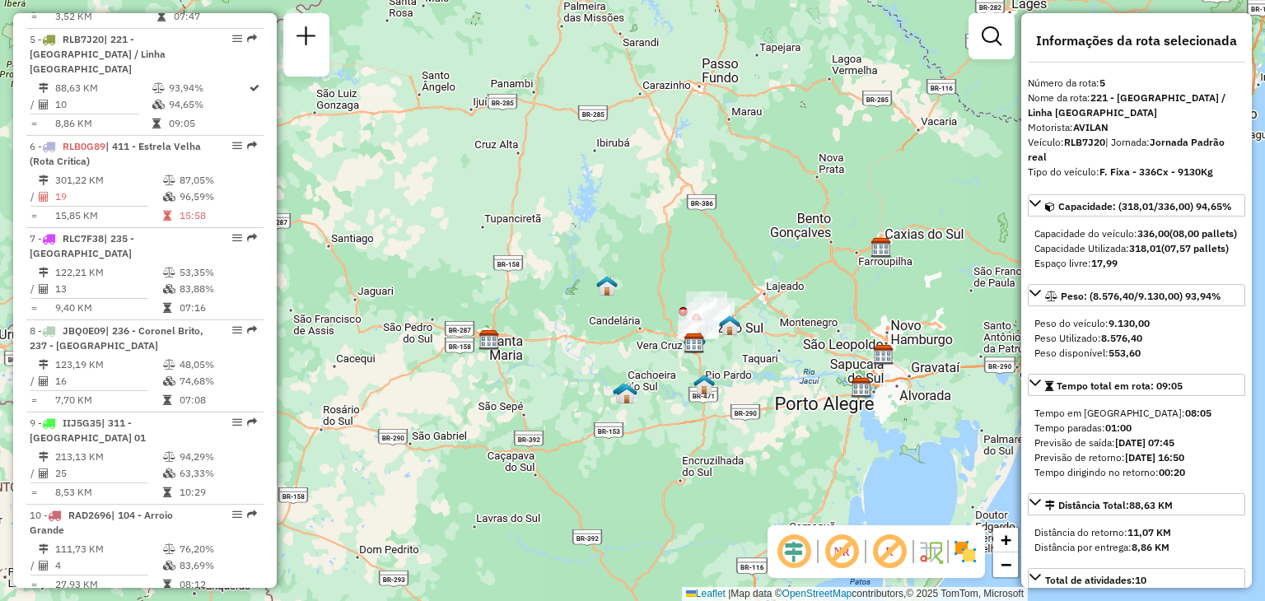
click at [841, 550] on em at bounding box center [842, 552] width 40 height 40
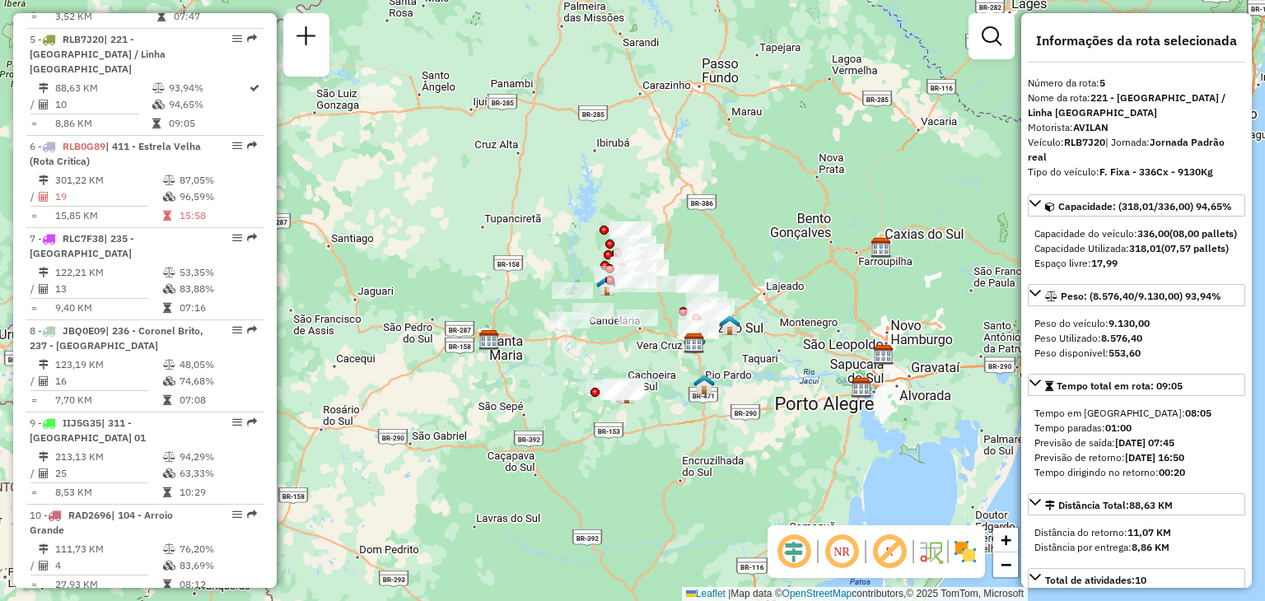
click at [886, 551] on em at bounding box center [890, 552] width 40 height 40
click at [887, 551] on em at bounding box center [890, 552] width 40 height 40
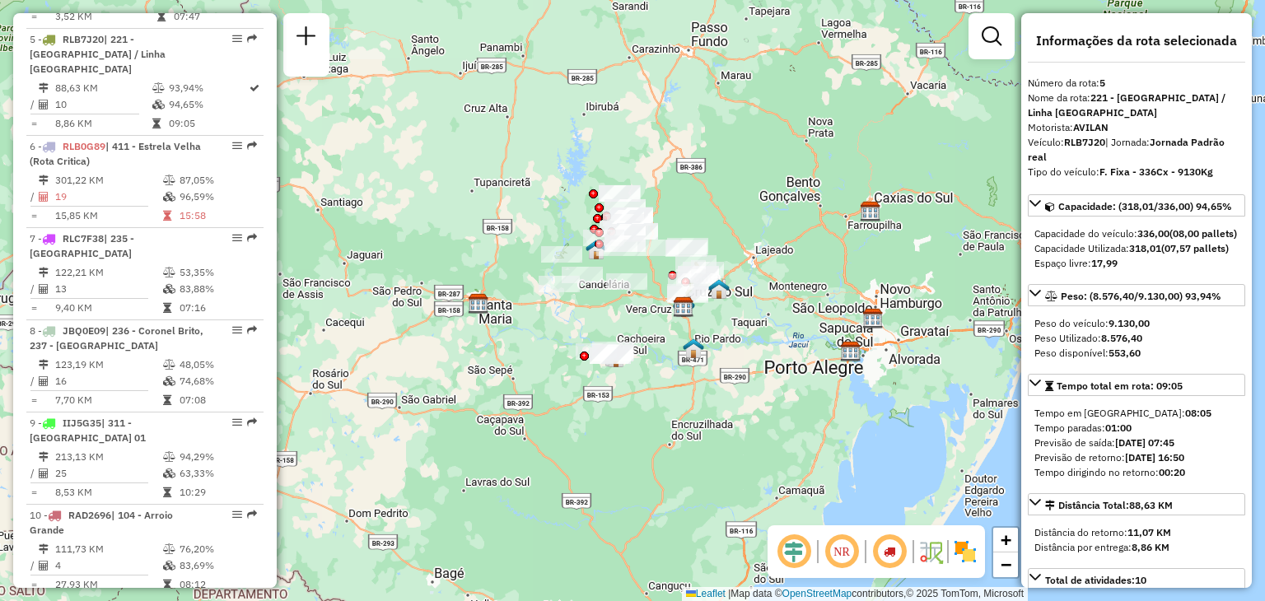
drag, startPoint x: 735, startPoint y: 406, endPoint x: 725, endPoint y: 370, distance: 37.8
click at [725, 370] on div "Janela de atendimento Grade de atendimento Capacidade Transportadoras Veículos …" at bounding box center [632, 300] width 1265 height 601
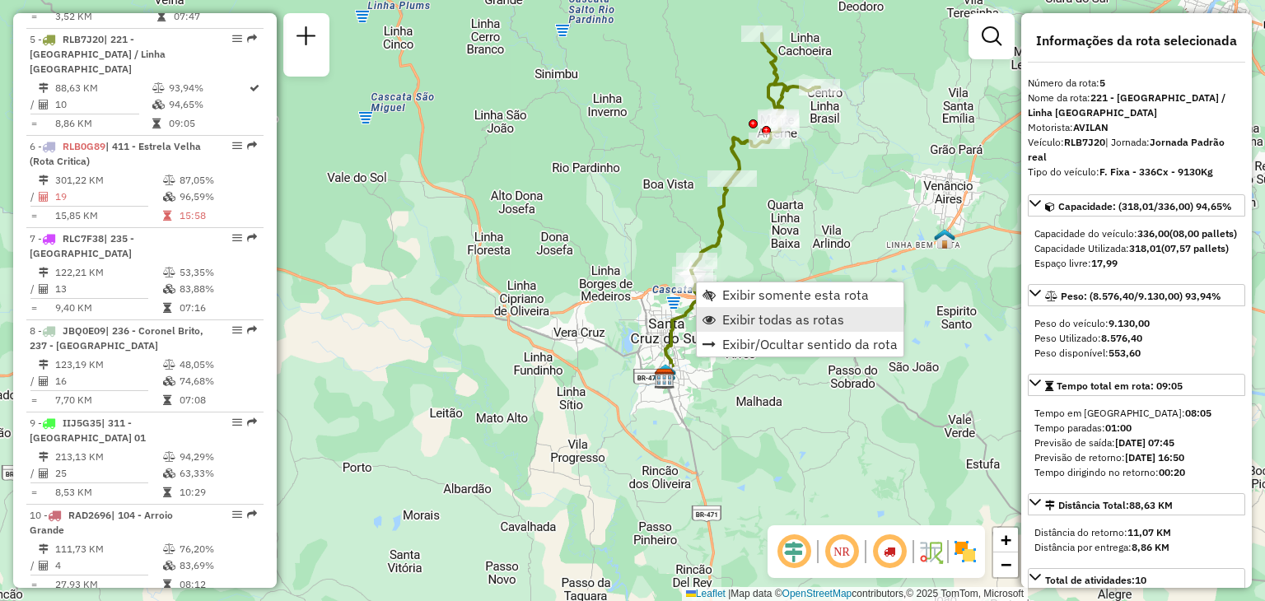
click at [726, 313] on span "Exibir todas as rotas" at bounding box center [783, 319] width 122 height 13
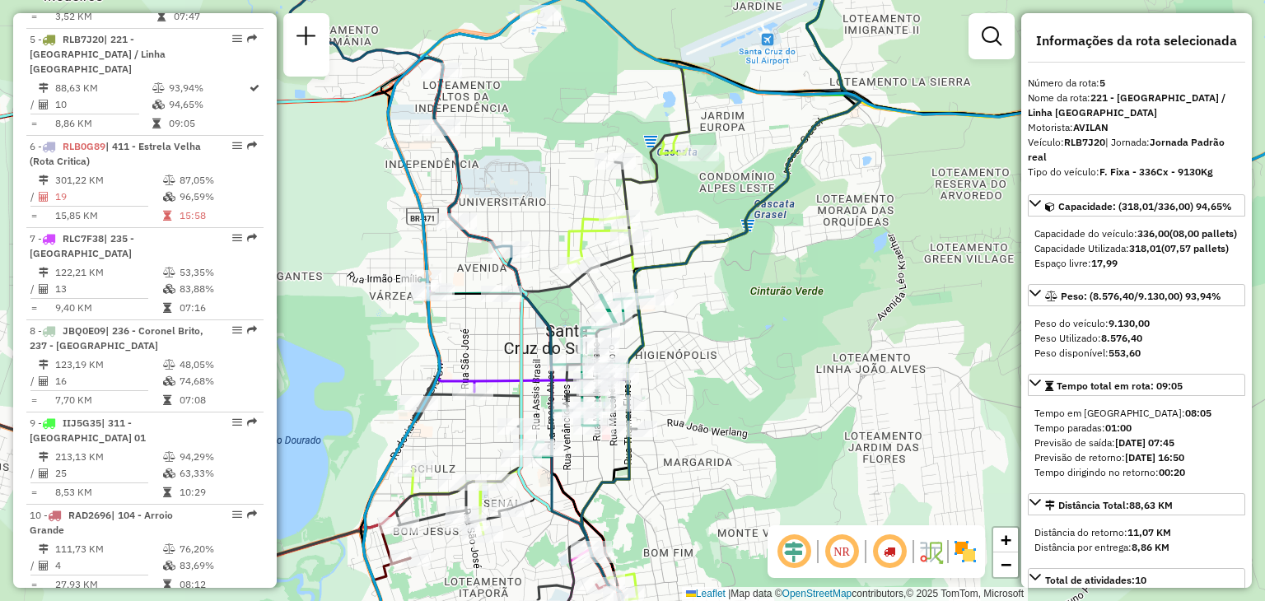
drag, startPoint x: 744, startPoint y: 320, endPoint x: 701, endPoint y: 168, distance: 158.5
click at [702, 167] on div "Janela de atendimento Grade de atendimento Capacidade Transportadoras Veículos …" at bounding box center [632, 300] width 1265 height 601
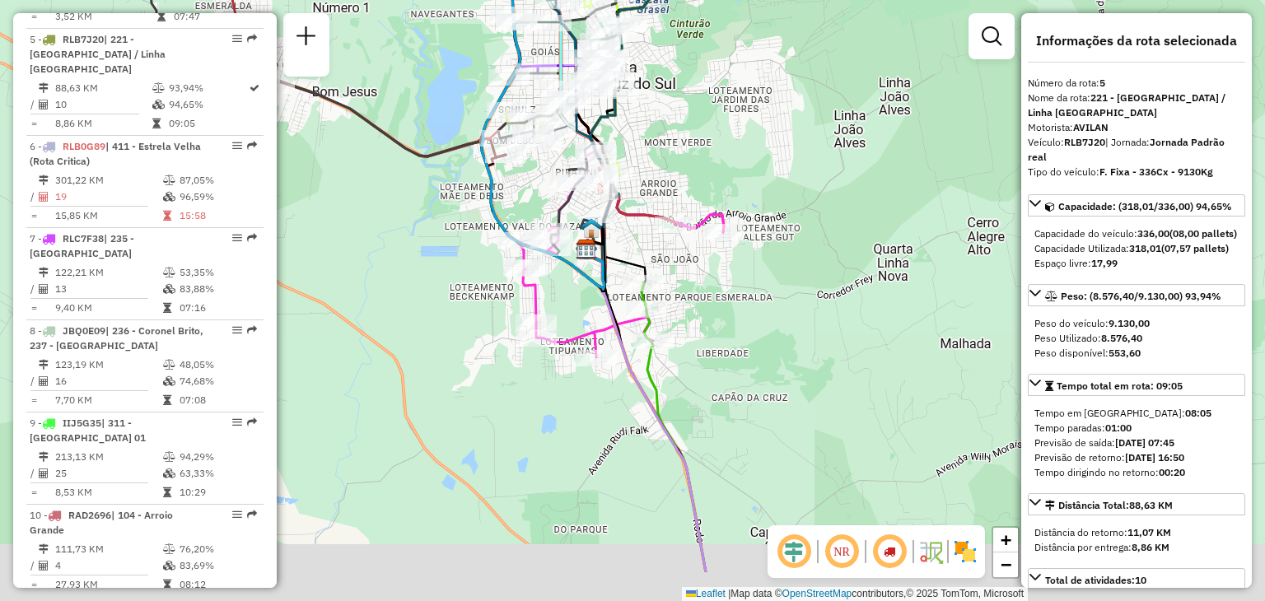
drag, startPoint x: 688, startPoint y: 366, endPoint x: 675, endPoint y: 304, distance: 64.0
click at [676, 304] on div "Janela de atendimento Grade de atendimento Capacidade Transportadoras Veículos …" at bounding box center [632, 300] width 1265 height 601
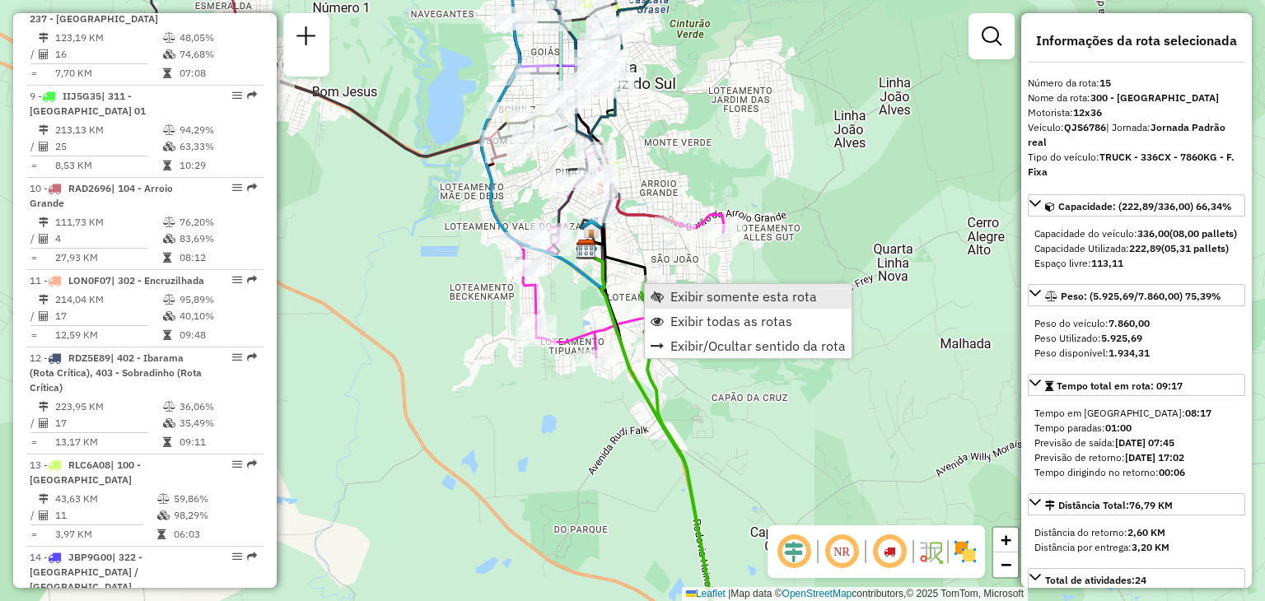
scroll to position [1949, 0]
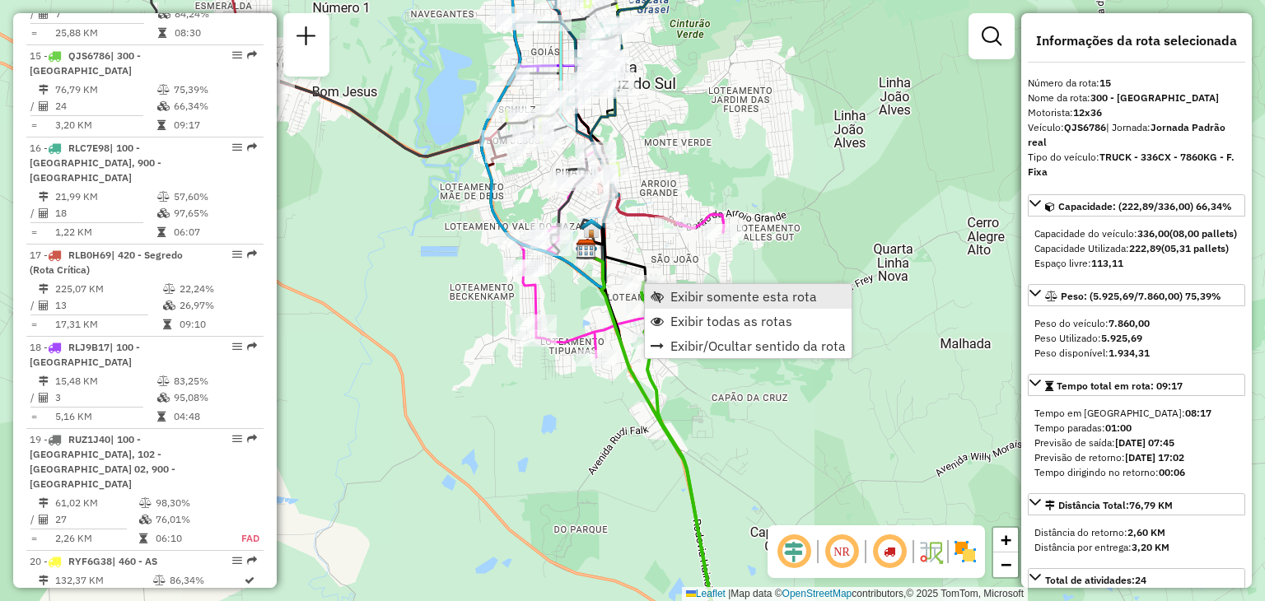
click at [683, 297] on span "Exibir somente esta rota" at bounding box center [743, 296] width 147 height 13
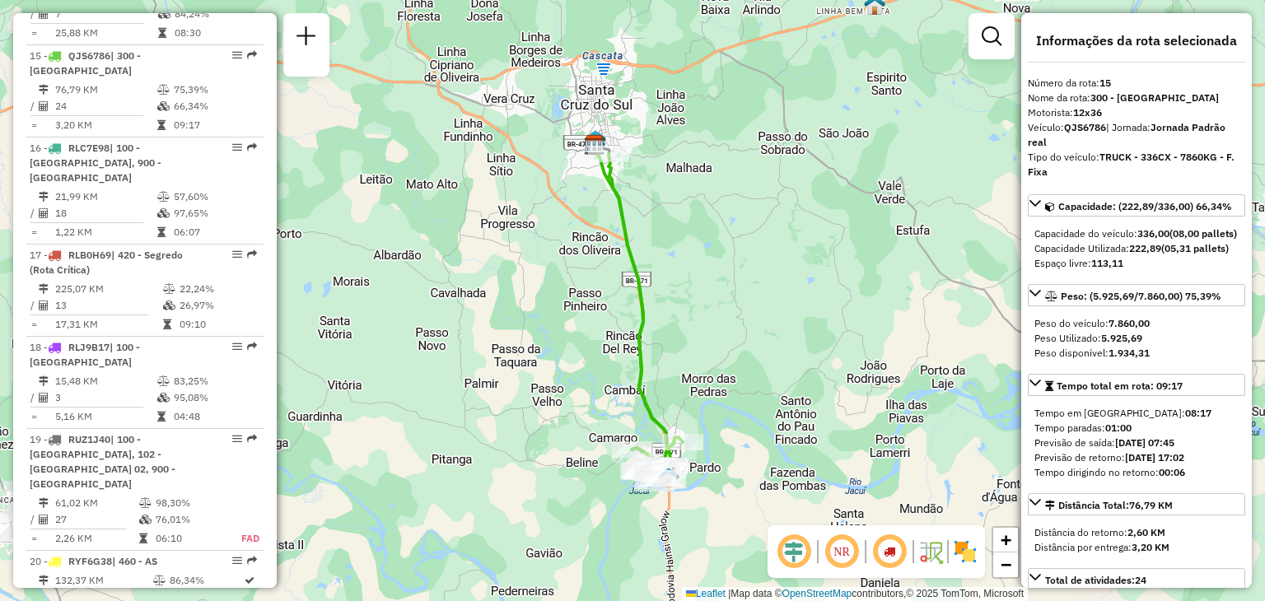
drag, startPoint x: 614, startPoint y: 212, endPoint x: 623, endPoint y: 226, distance: 16.2
click at [624, 230] on icon at bounding box center [646, 319] width 74 height 330
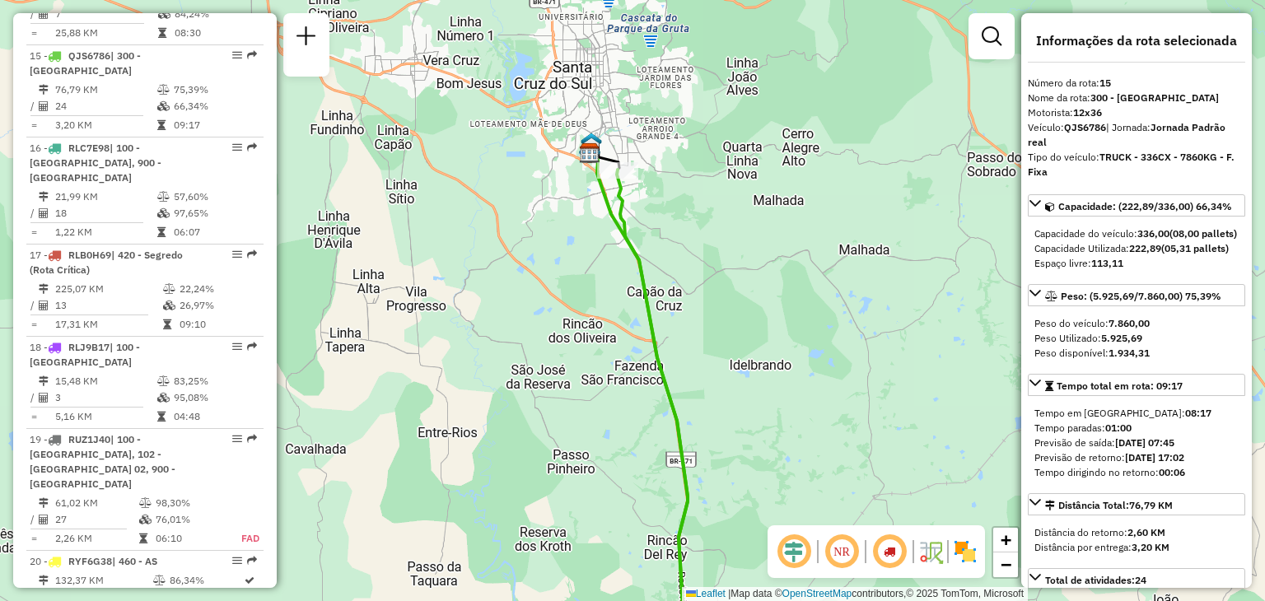
drag, startPoint x: 670, startPoint y: 322, endPoint x: 643, endPoint y: 194, distance: 130.3
click at [644, 195] on div "Janela de atendimento Grade de atendimento Capacidade Transportadoras Veículos …" at bounding box center [632, 300] width 1265 height 601
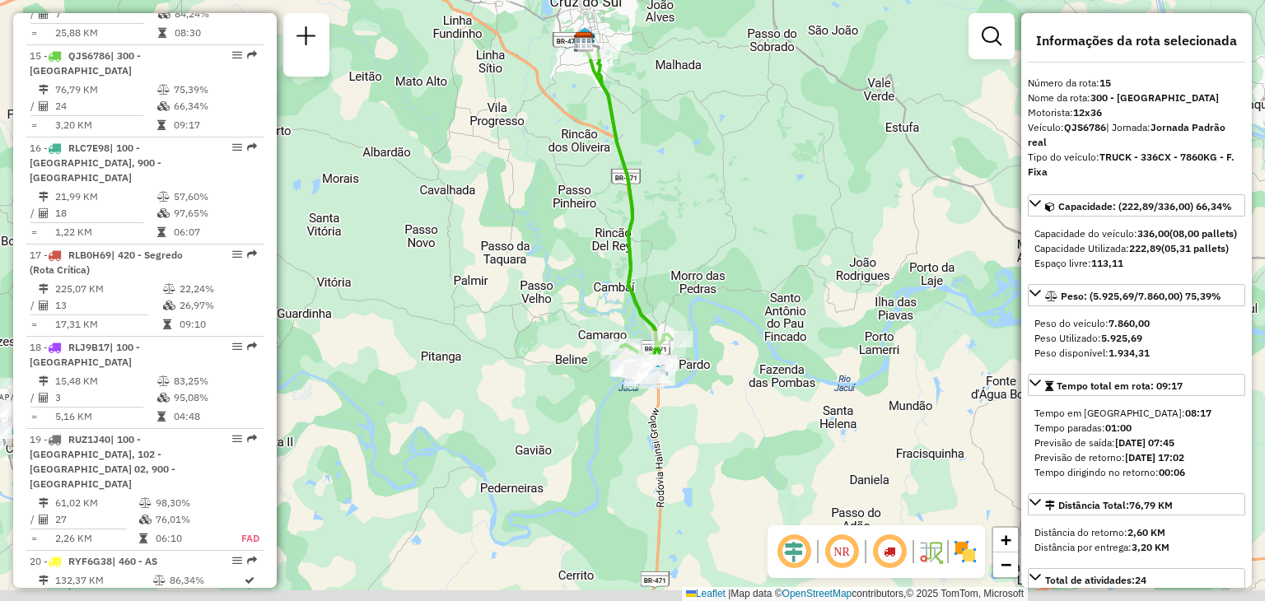
drag, startPoint x: 746, startPoint y: 358, endPoint x: 712, endPoint y: 347, distance: 35.7
click at [721, 284] on div "Janela de atendimento Grade de atendimento Capacidade Transportadoras Veículos …" at bounding box center [632, 300] width 1265 height 601
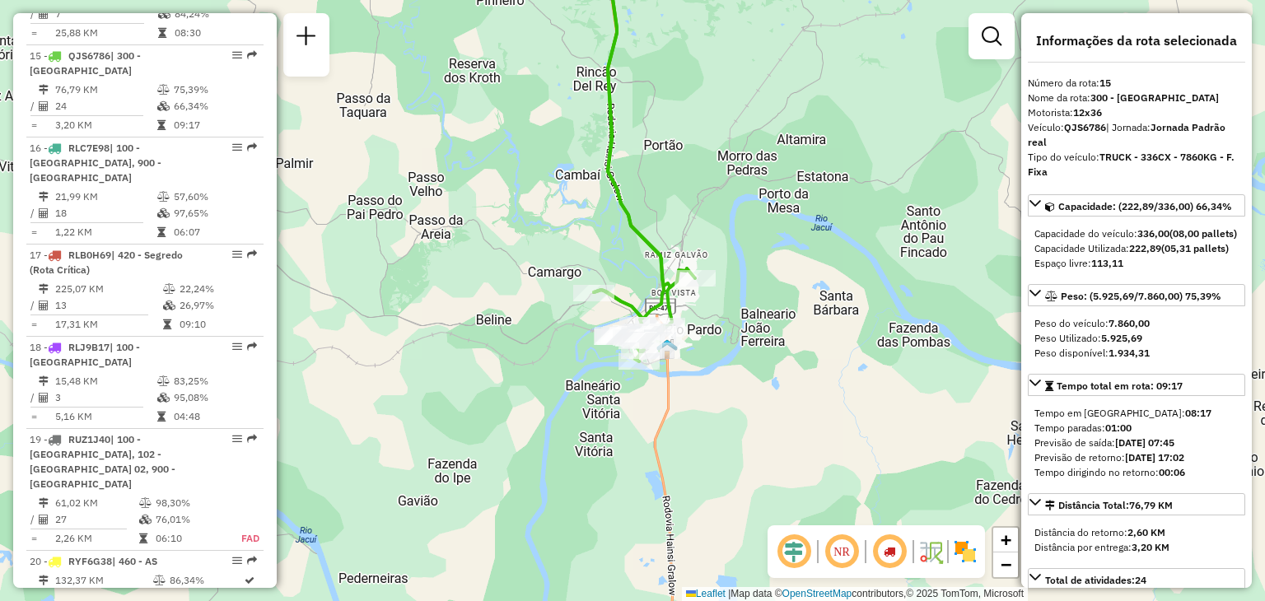
drag, startPoint x: 632, startPoint y: 169, endPoint x: 631, endPoint y: 139, distance: 29.7
click at [631, 144] on div "Janela de atendimento Grade de atendimento Capacidade Transportadoras Veículos …" at bounding box center [632, 300] width 1265 height 601
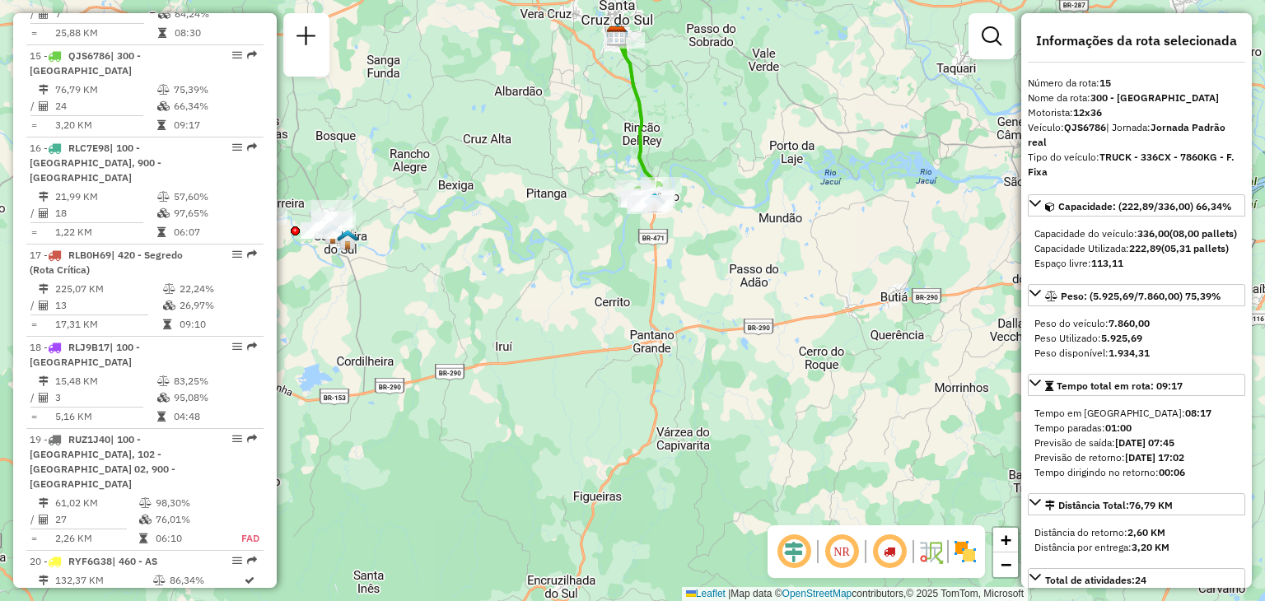
drag, startPoint x: 613, startPoint y: 131, endPoint x: 626, endPoint y: 147, distance: 21.1
click at [626, 146] on div "Janela de atendimento Grade de atendimento Capacidade Transportadoras Veículos …" at bounding box center [632, 300] width 1265 height 601
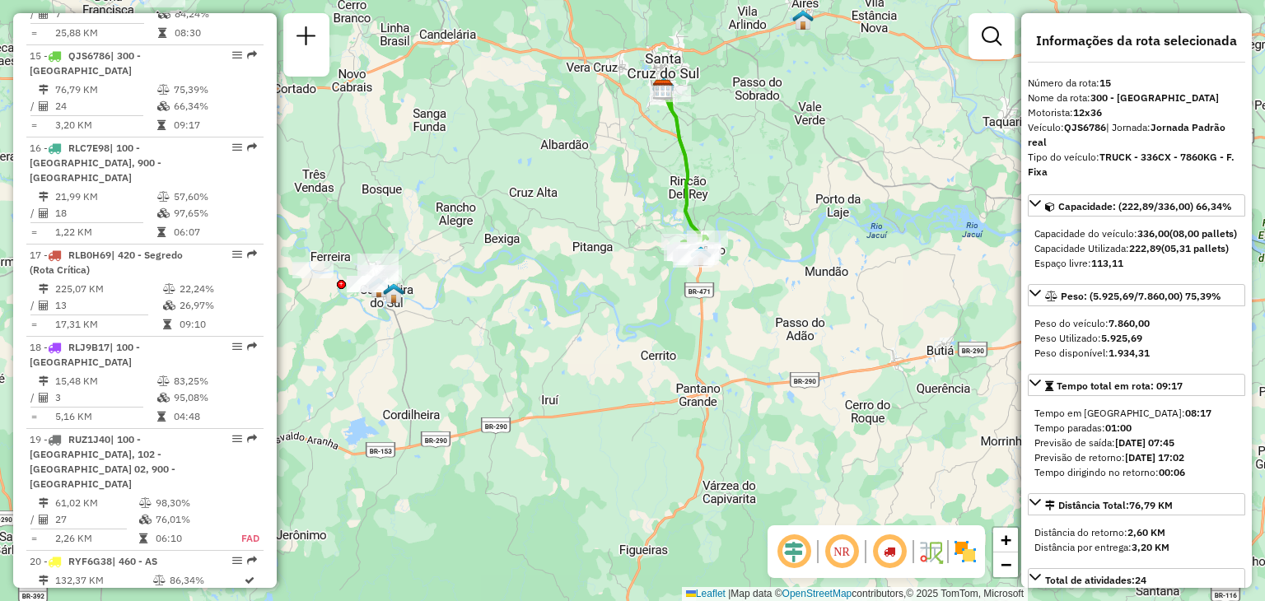
drag, startPoint x: 569, startPoint y: 110, endPoint x: 614, endPoint y: 161, distance: 68.9
click at [614, 161] on div "Janela de atendimento Grade de atendimento Capacidade Transportadoras Veículos …" at bounding box center [632, 300] width 1265 height 601
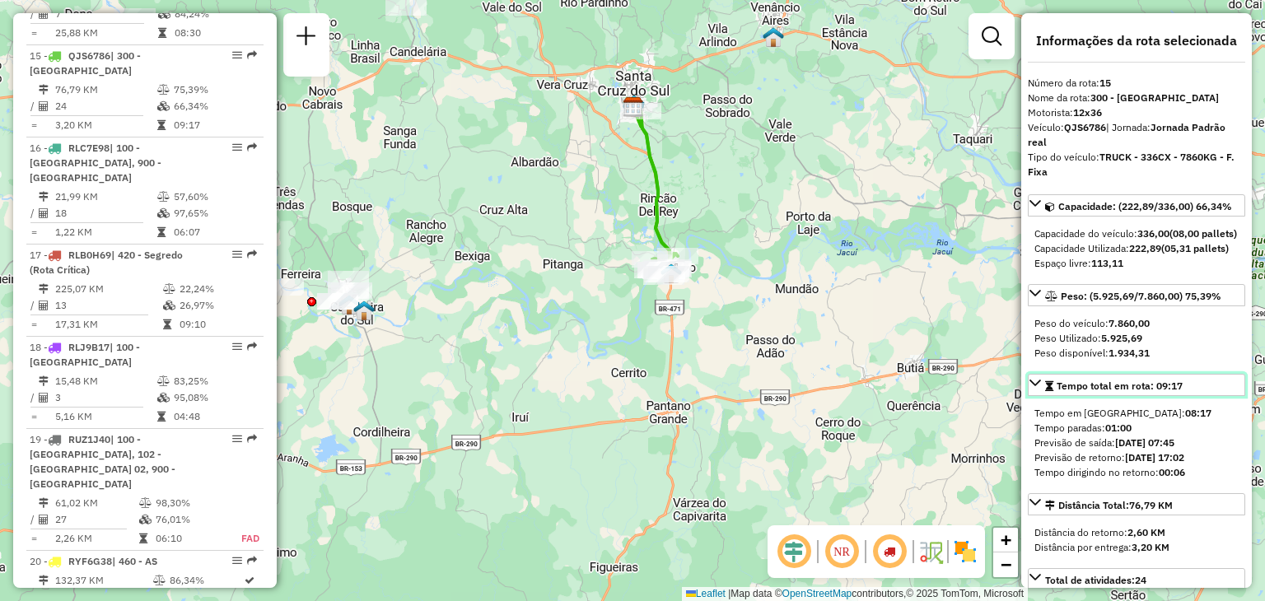
click at [1175, 392] on span "Tempo total em rota: 09:17" at bounding box center [1120, 386] width 126 height 12
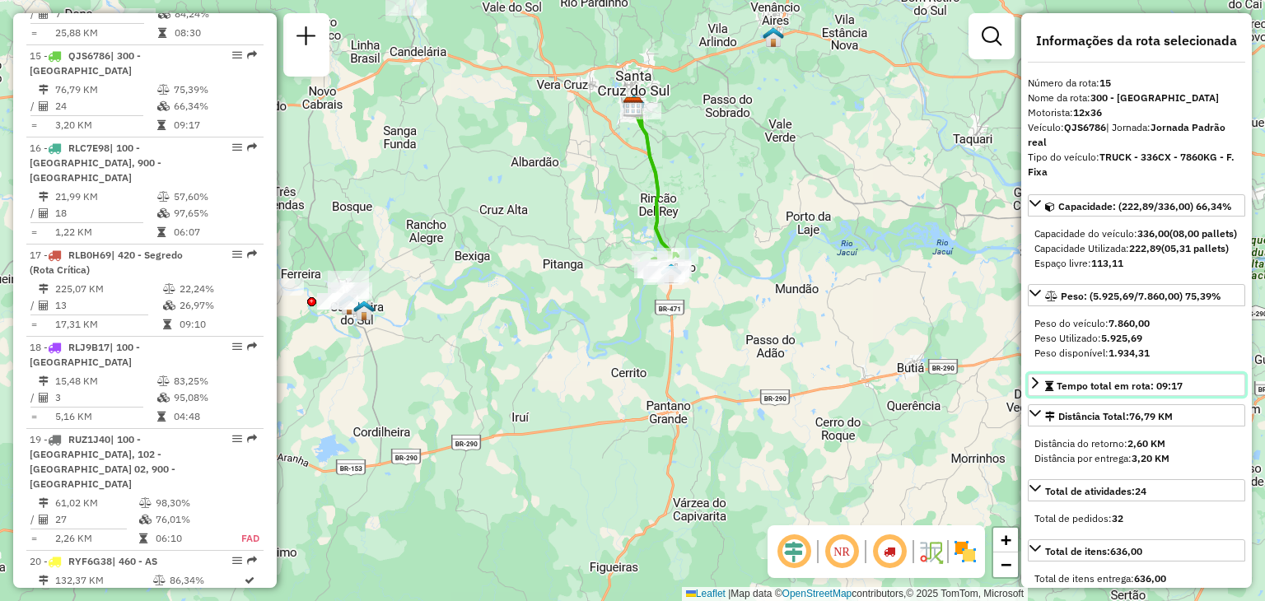
click at [1179, 394] on div "Tempo total em rota: 09:17" at bounding box center [1114, 386] width 138 height 15
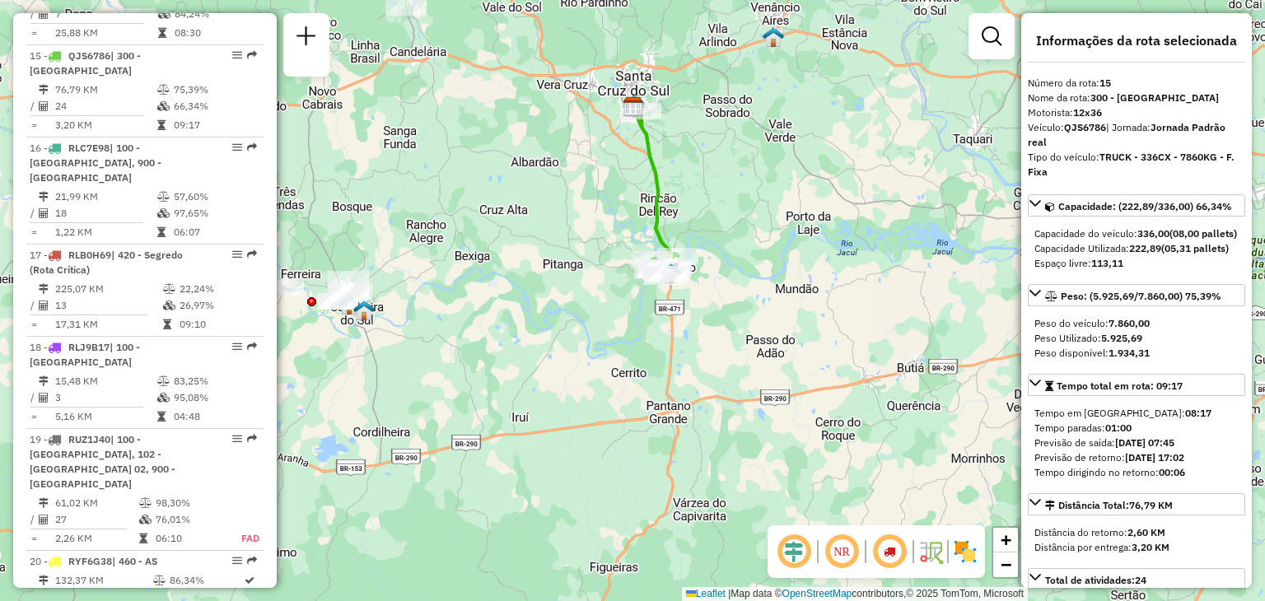
click at [1090, 113] on strong "12x36" at bounding box center [1087, 112] width 29 height 12
click at [1113, 118] on div "Motorista: 12x36" at bounding box center [1136, 112] width 217 height 15
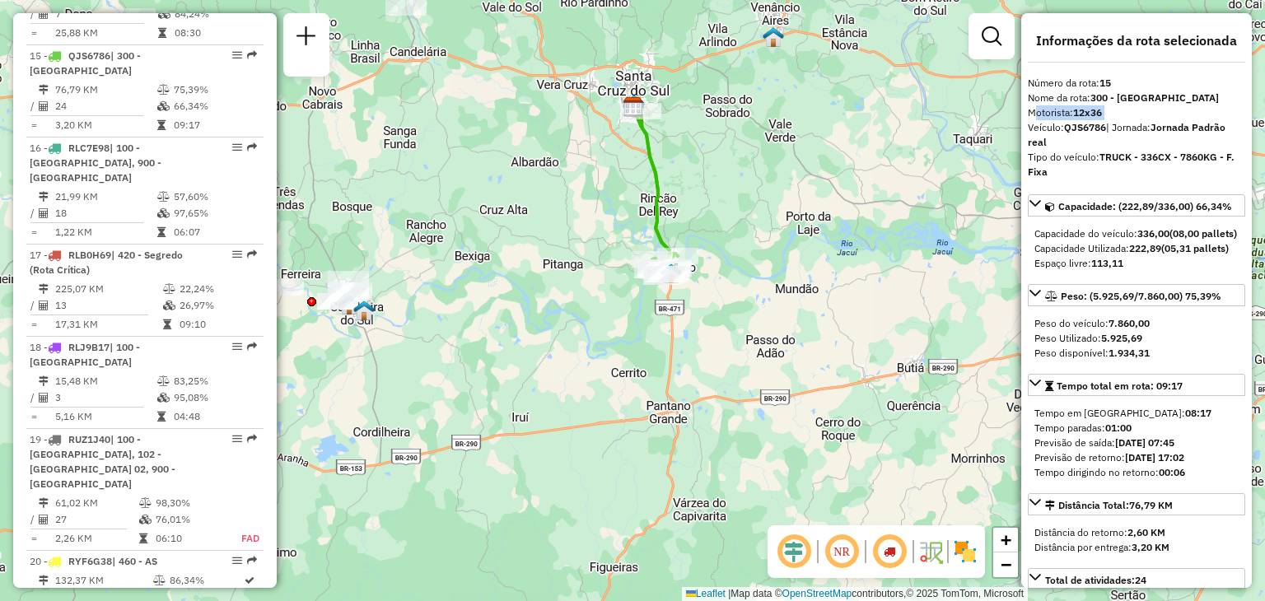
click at [1113, 118] on div "Motorista: 12x36" at bounding box center [1136, 112] width 217 height 15
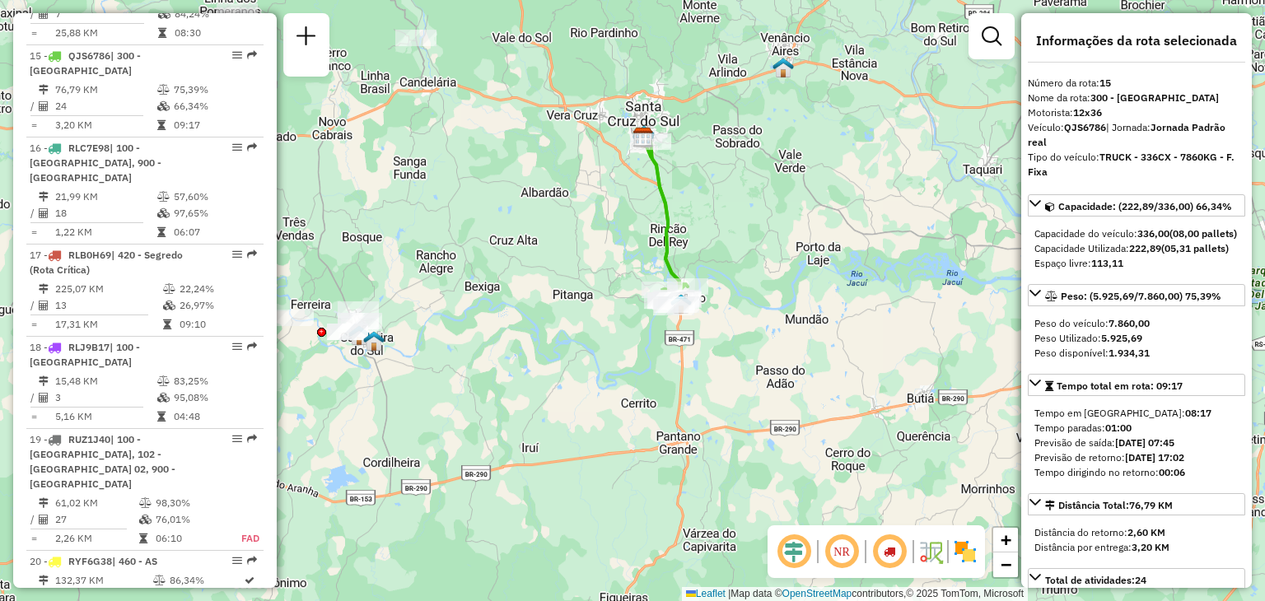
drag, startPoint x: 524, startPoint y: 245, endPoint x: 660, endPoint y: 459, distance: 254.0
click at [660, 460] on div "Janela de atendimento Grade de atendimento Capacidade Transportadoras Veículos …" at bounding box center [632, 300] width 1265 height 601
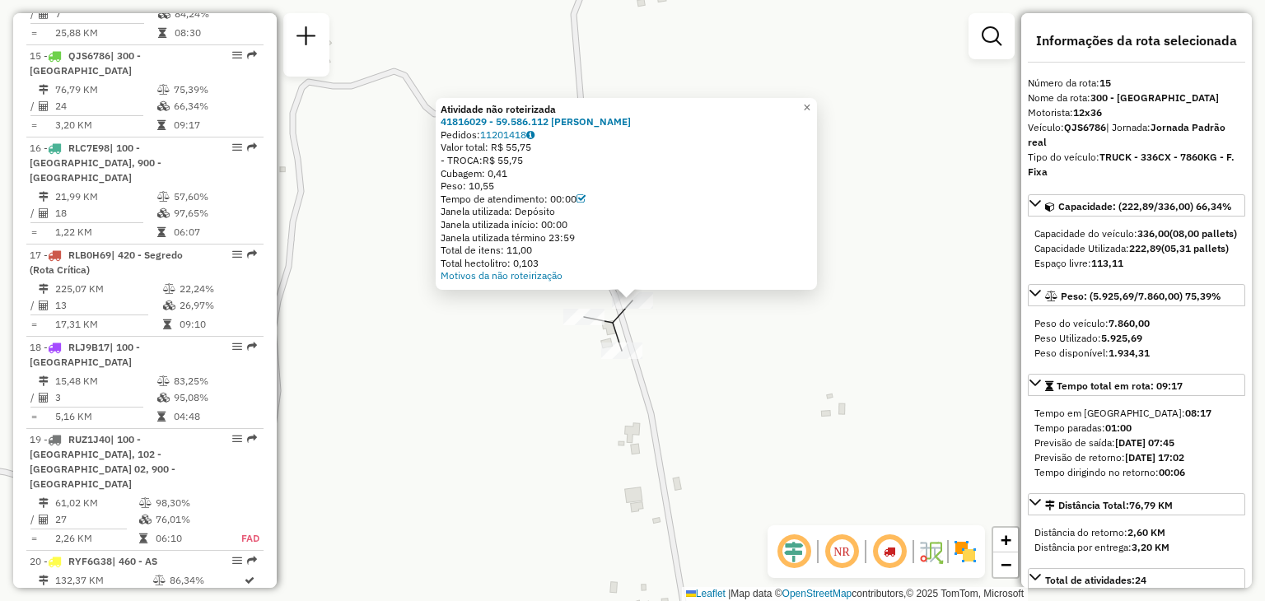
click at [701, 371] on div "Atividade não roteirizada 41816029 - 59.586.112 JOAO ADAIR PEREIRA Pedidos: 112…" at bounding box center [632, 300] width 1265 height 601
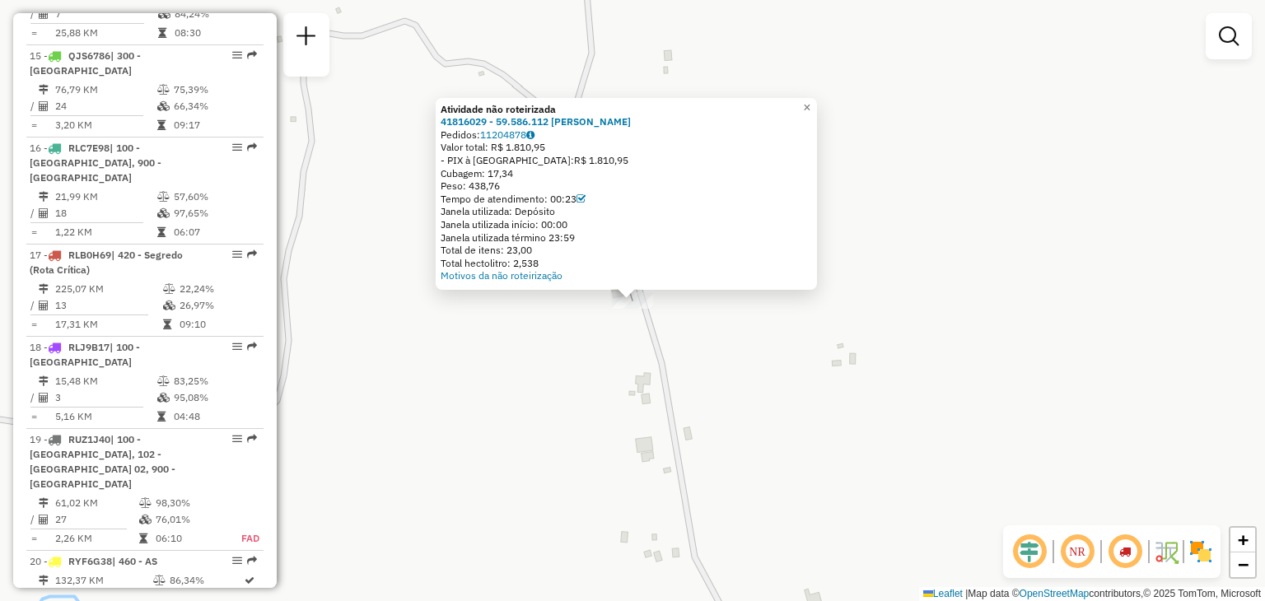
click at [409, 143] on div "Atividade não roteirizada 41816029 - 59.586.112 JOAO ADAIR PEREIRA Pedidos: 112…" at bounding box center [632, 300] width 1265 height 601
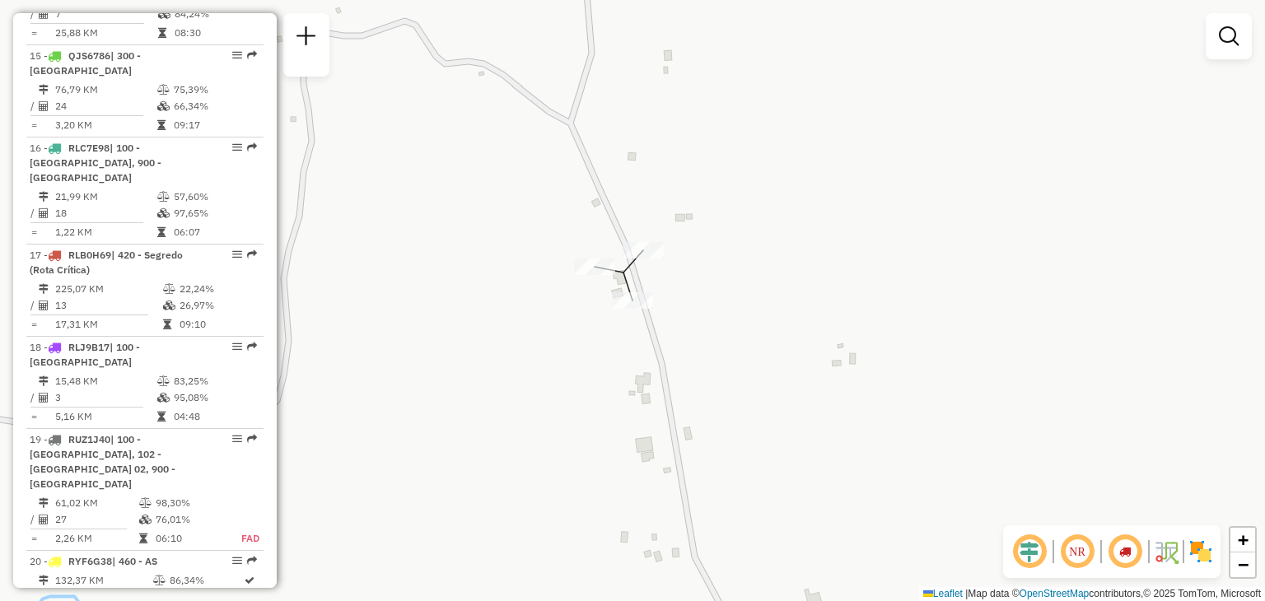
click at [536, 183] on div "Janela de atendimento Grade de atendimento Capacidade Transportadoras Veículos …" at bounding box center [632, 300] width 1265 height 601
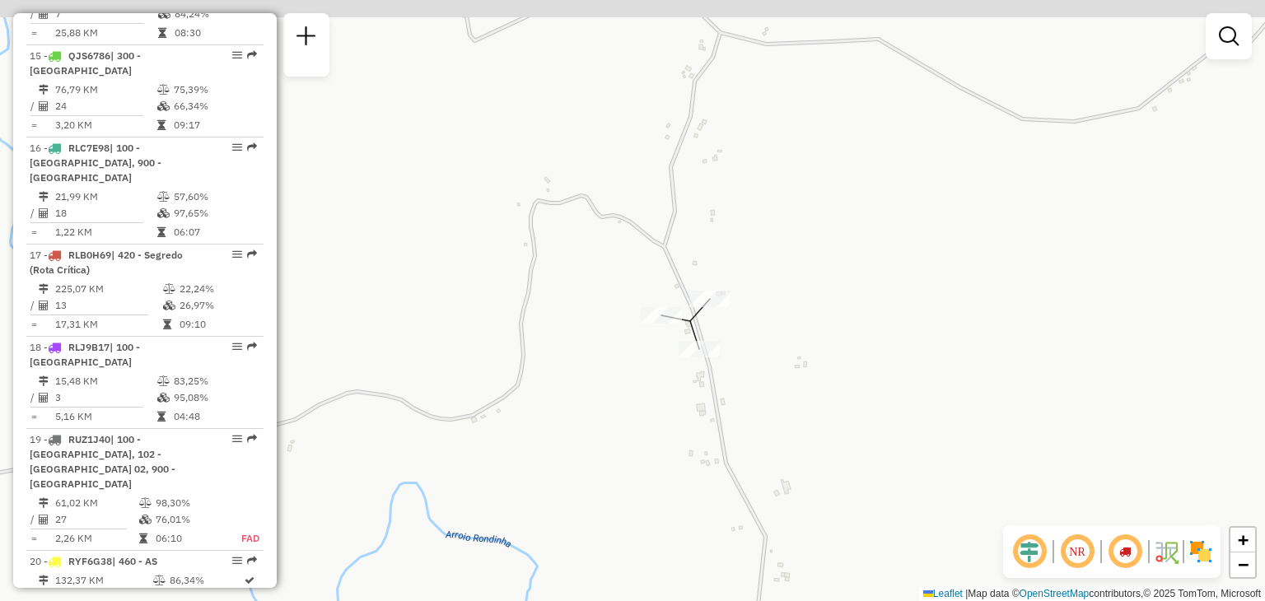
drag, startPoint x: 530, startPoint y: 184, endPoint x: 613, endPoint y: 262, distance: 113.6
click at [612, 262] on div "Janela de atendimento Grade de atendimento Capacidade Transportadoras Veículos …" at bounding box center [632, 300] width 1265 height 601
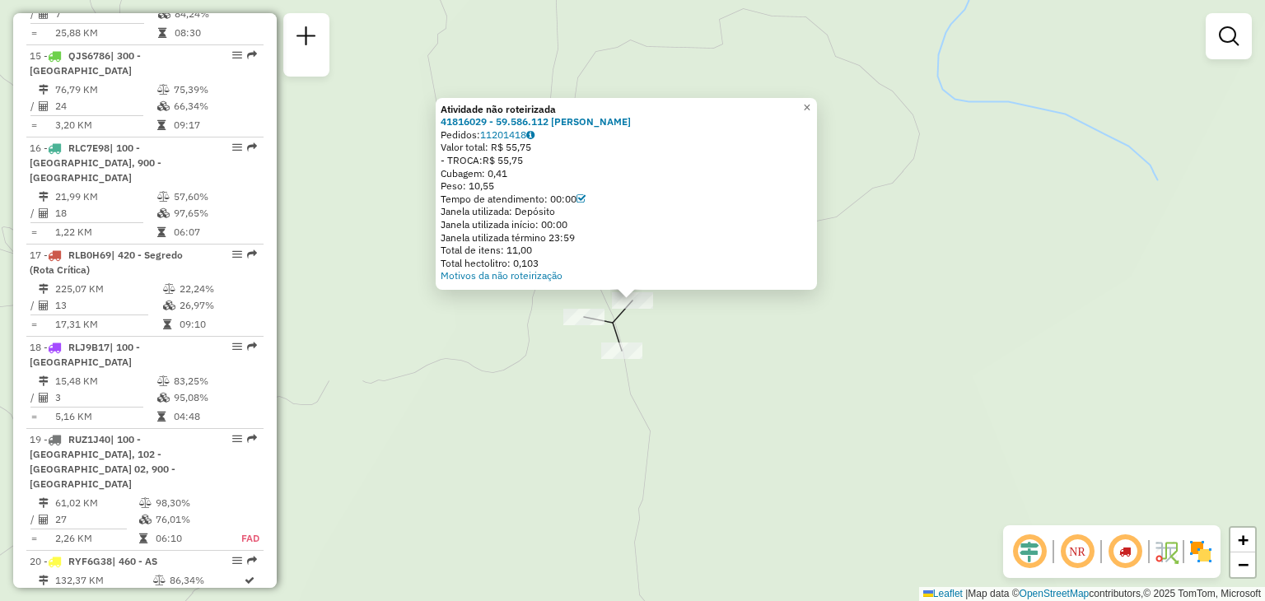
click at [635, 392] on div "Atividade não roteirizada 41816029 - 59.586.112 JOAO ADAIR PEREIRA Pedidos: 112…" at bounding box center [632, 300] width 1265 height 601
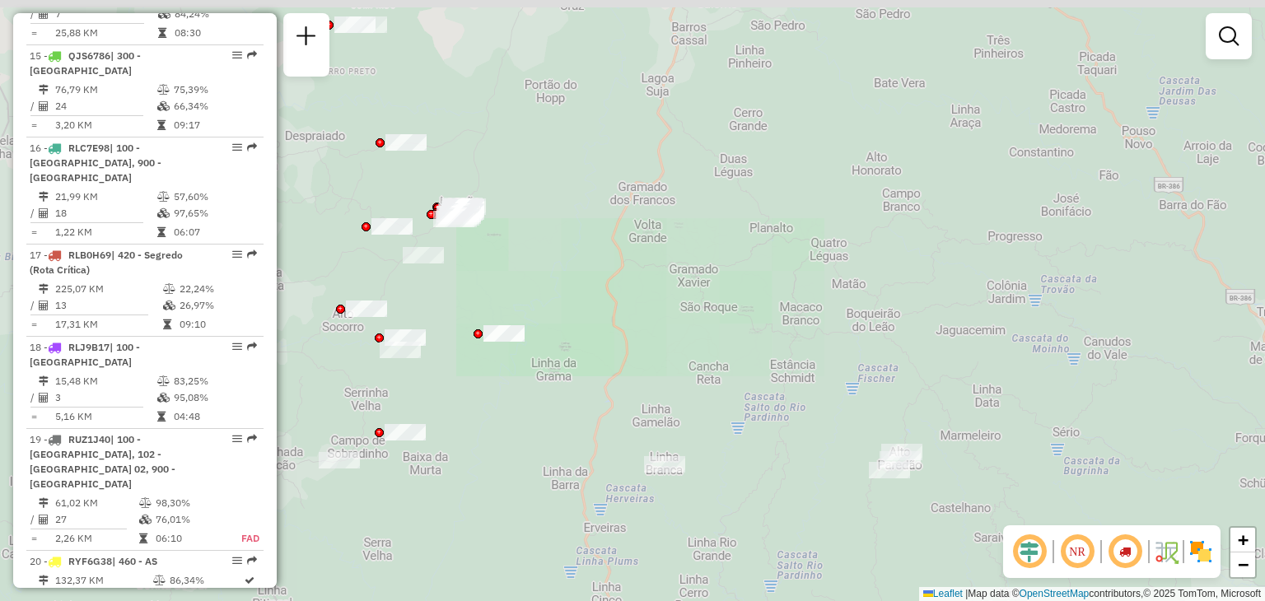
drag, startPoint x: 583, startPoint y: 406, endPoint x: 590, endPoint y: 366, distance: 40.1
click at [599, 366] on div "Janela de atendimento Grade de atendimento Capacidade Transportadoras Veículos …" at bounding box center [632, 300] width 1265 height 601
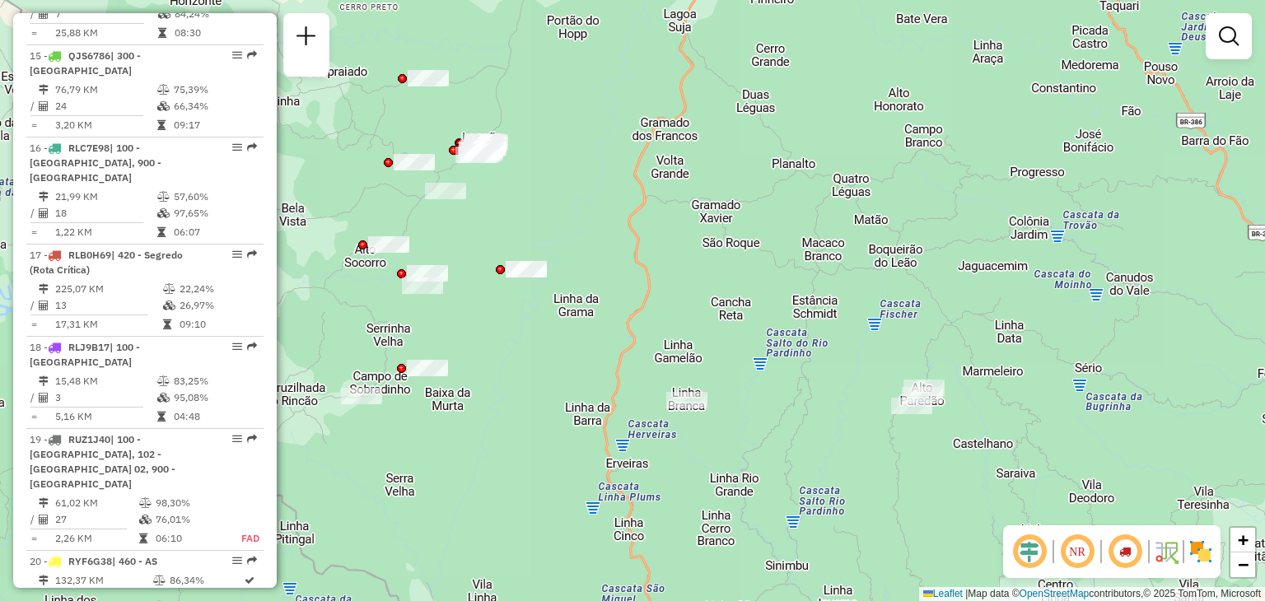
drag, startPoint x: 710, startPoint y: 455, endPoint x: 608, endPoint y: 173, distance: 300.4
click at [608, 173] on div "Janela de atendimento Grade de atendimento Capacidade Transportadoras Veículos …" at bounding box center [632, 300] width 1265 height 601
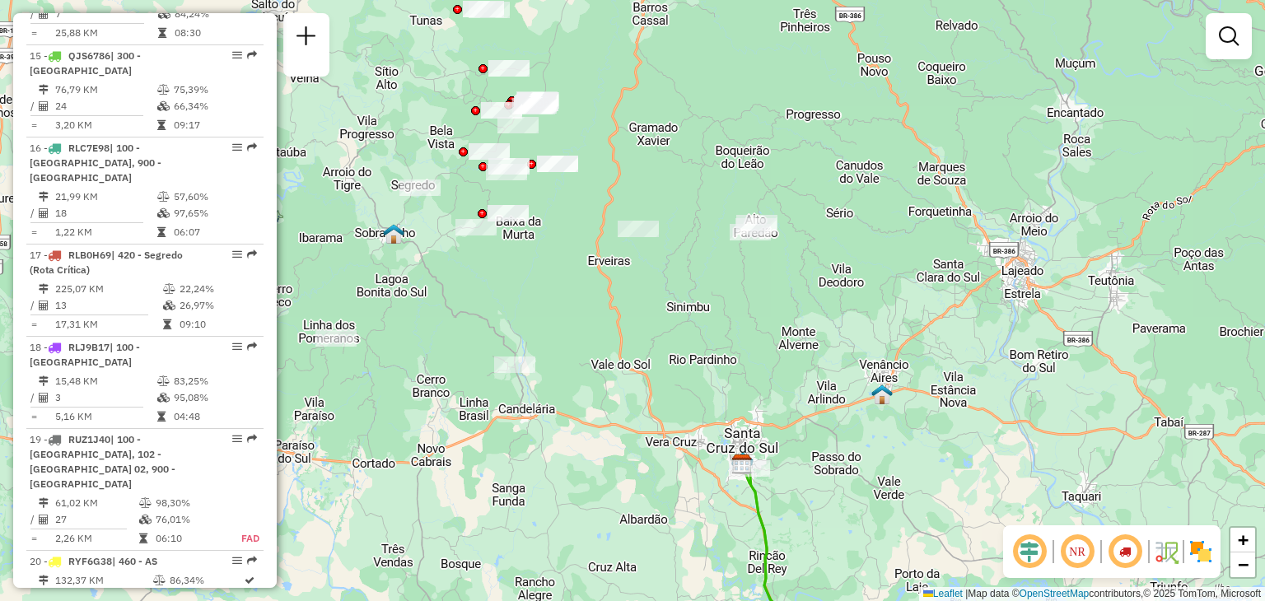
select select "**********"
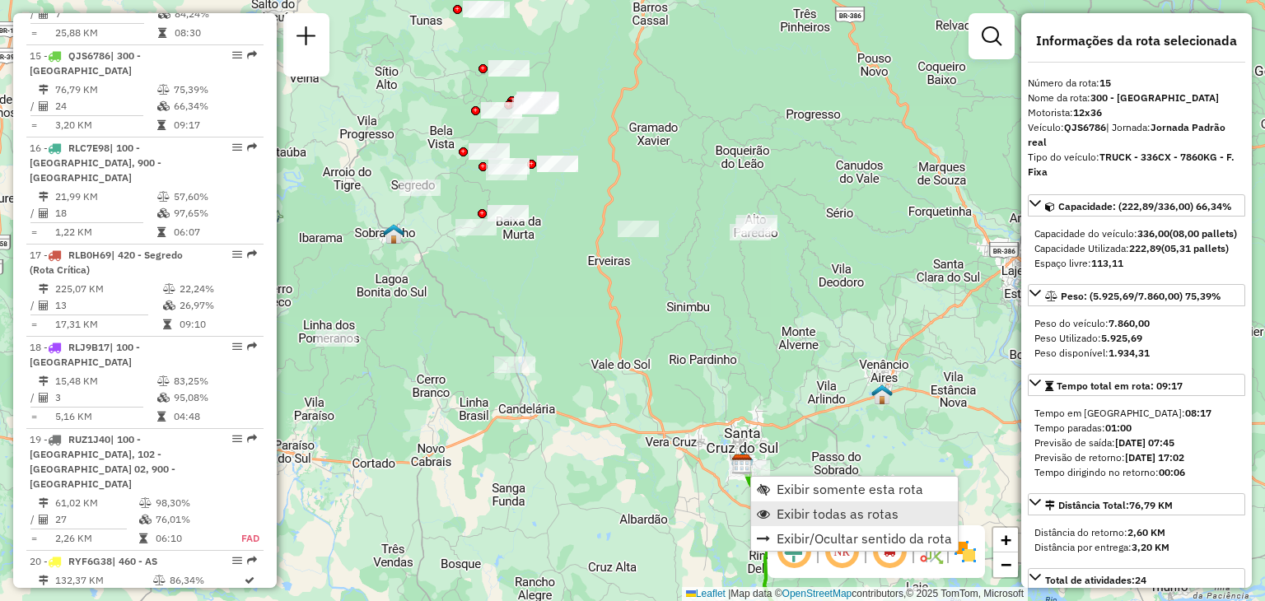
click at [811, 519] on span "Exibir todas as rotas" at bounding box center [838, 513] width 122 height 13
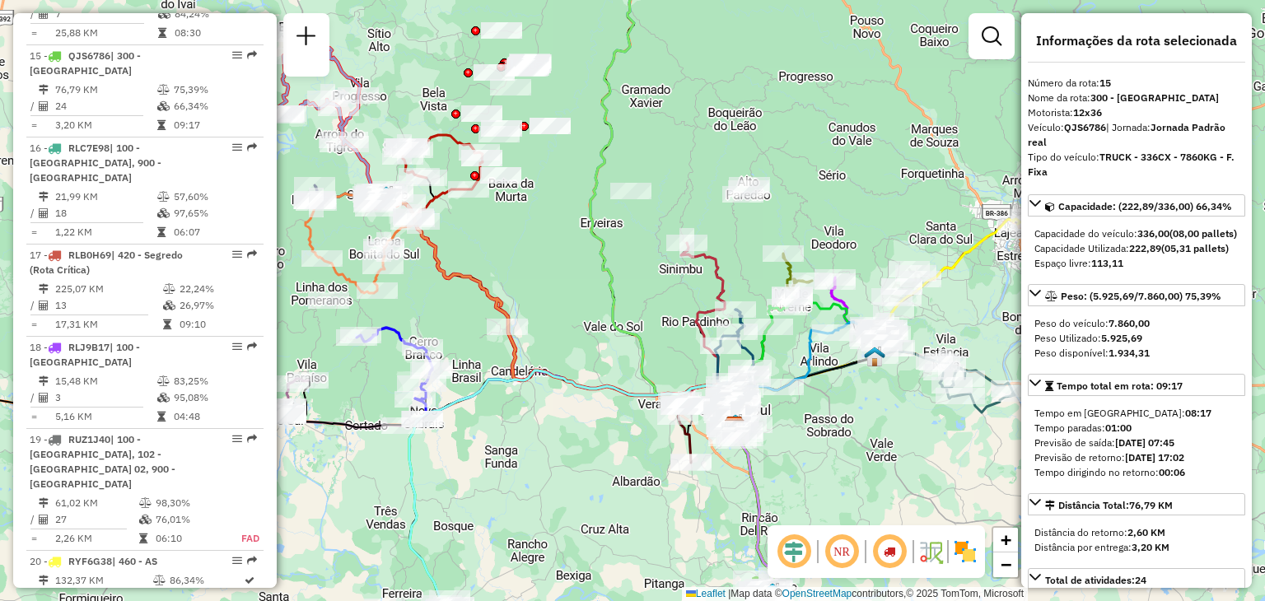
drag, startPoint x: 623, startPoint y: 358, endPoint x: 617, endPoint y: 260, distance: 98.2
click at [617, 259] on div "Janela de atendimento Grade de atendimento Capacidade Transportadoras Veículos …" at bounding box center [632, 300] width 1265 height 601
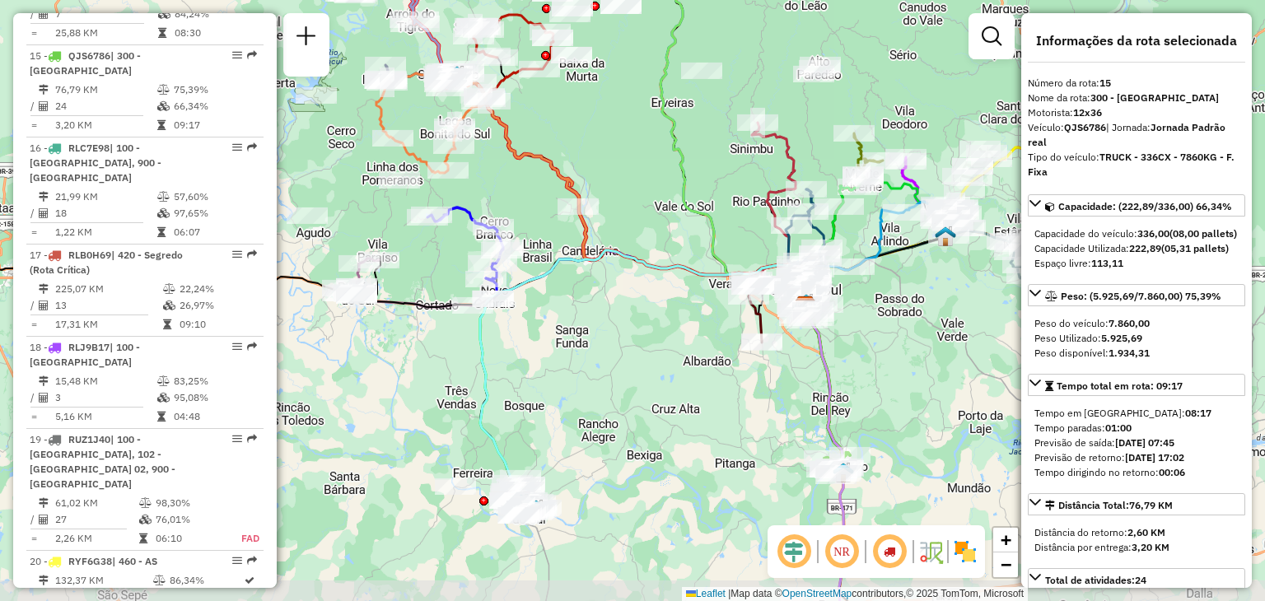
drag, startPoint x: 596, startPoint y: 315, endPoint x: 673, endPoint y: 291, distance: 80.2
click at [674, 286] on div "Janela de atendimento Grade de atendimento Capacidade Transportadoras Veículos …" at bounding box center [632, 300] width 1265 height 601
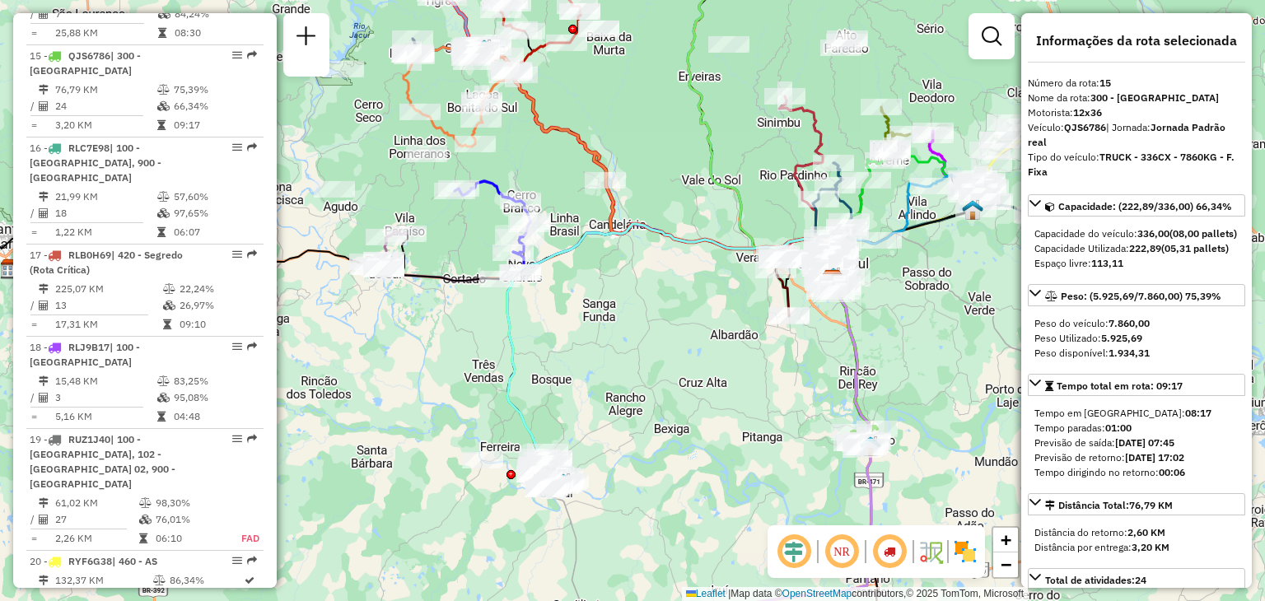
drag, startPoint x: 642, startPoint y: 372, endPoint x: 656, endPoint y: 357, distance: 21.0
click at [656, 357] on div "Janela de atendimento Grade de atendimento Capacidade Transportadoras Veículos …" at bounding box center [632, 300] width 1265 height 601
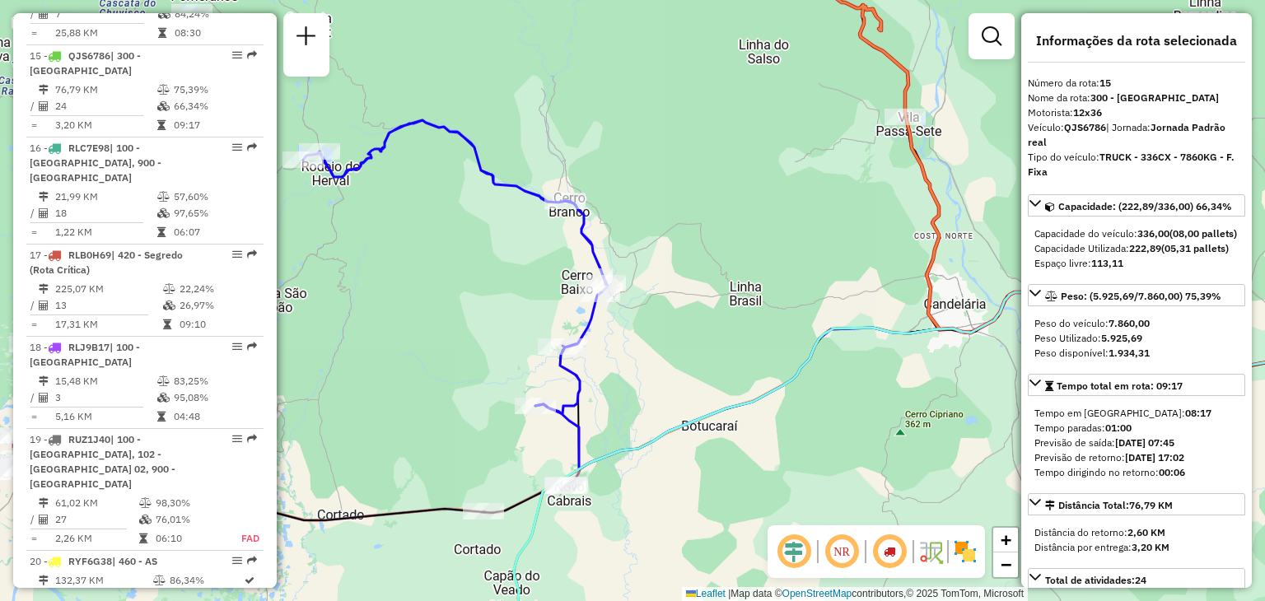
drag, startPoint x: 438, startPoint y: 228, endPoint x: 454, endPoint y: 231, distance: 16.0
click at [454, 231] on div "Janela de atendimento Grade de atendimento Capacidade Transportadoras Veículos …" at bounding box center [632, 300] width 1265 height 601
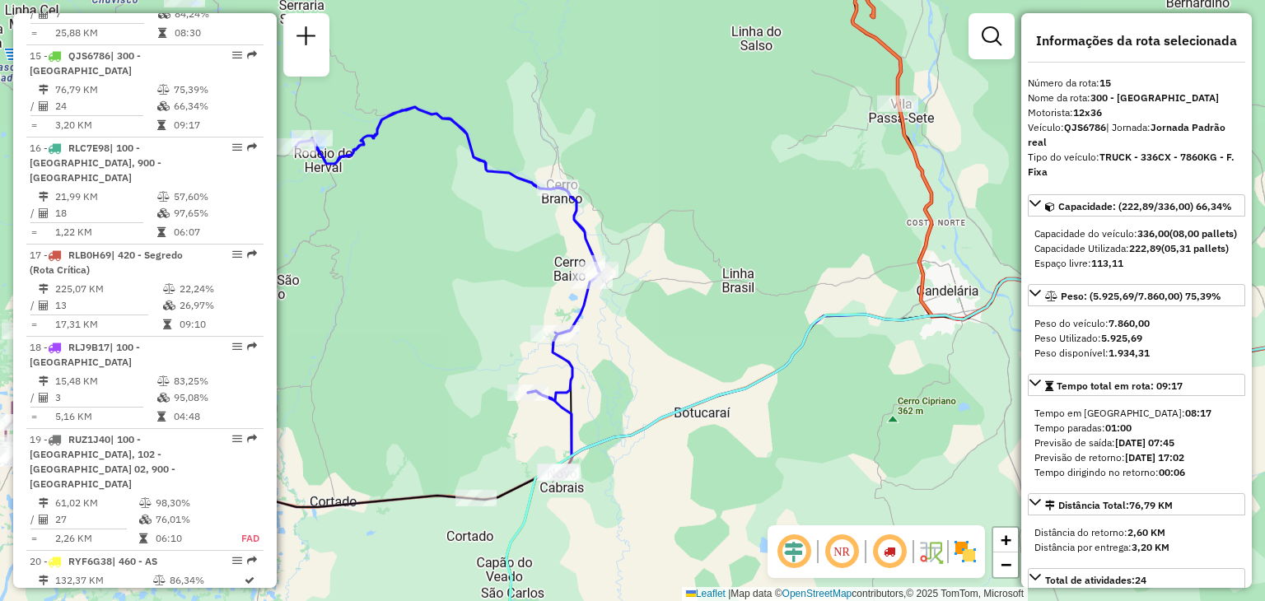
drag, startPoint x: 618, startPoint y: 383, endPoint x: 615, endPoint y: 353, distance: 29.8
click at [607, 367] on div "Janela de atendimento Grade de atendimento Capacidade Transportadoras Veículos …" at bounding box center [632, 300] width 1265 height 601
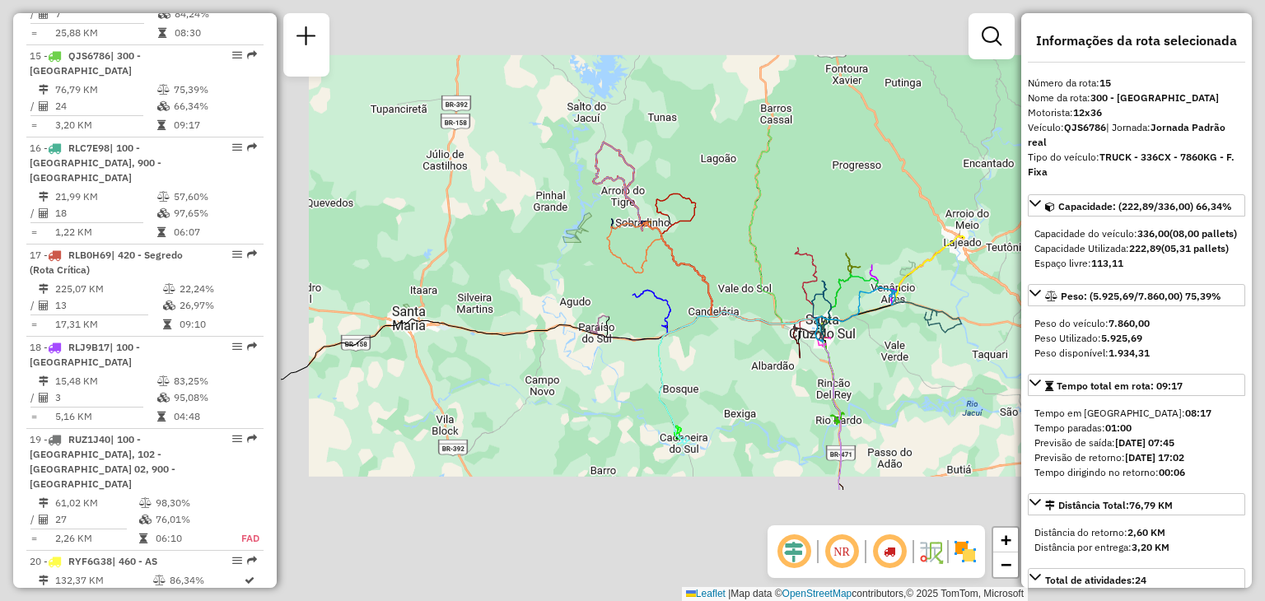
drag, startPoint x: 856, startPoint y: 413, endPoint x: 606, endPoint y: 287, distance: 280.3
click at [579, 256] on div "Janela de atendimento Grade de atendimento Capacidade Transportadoras Veículos …" at bounding box center [632, 300] width 1265 height 601
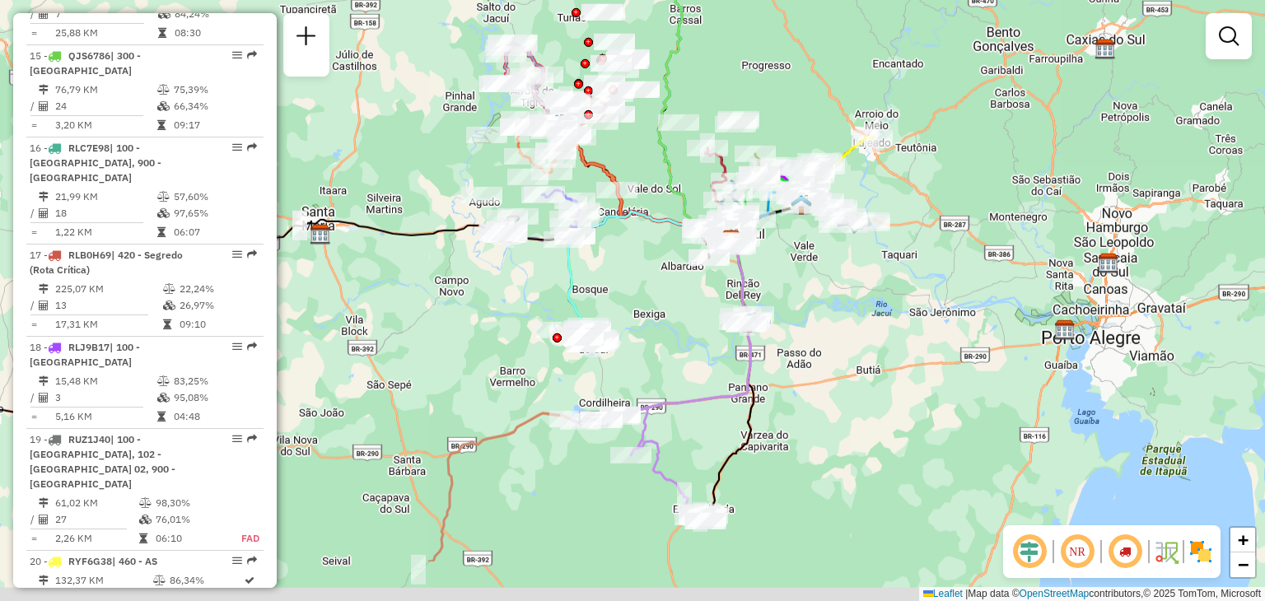
drag, startPoint x: 748, startPoint y: 371, endPoint x: 701, endPoint y: 324, distance: 66.4
click at [661, 280] on div "Janela de atendimento Grade de atendimento Capacidade Transportadoras Veículos …" at bounding box center [632, 300] width 1265 height 601
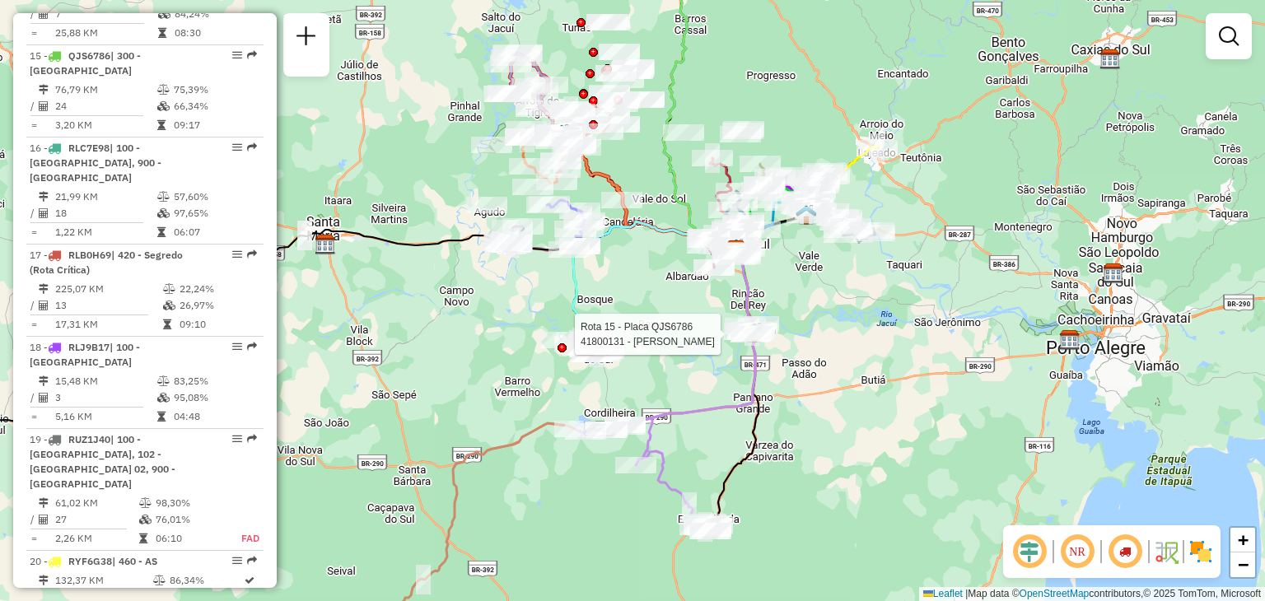
select select "**********"
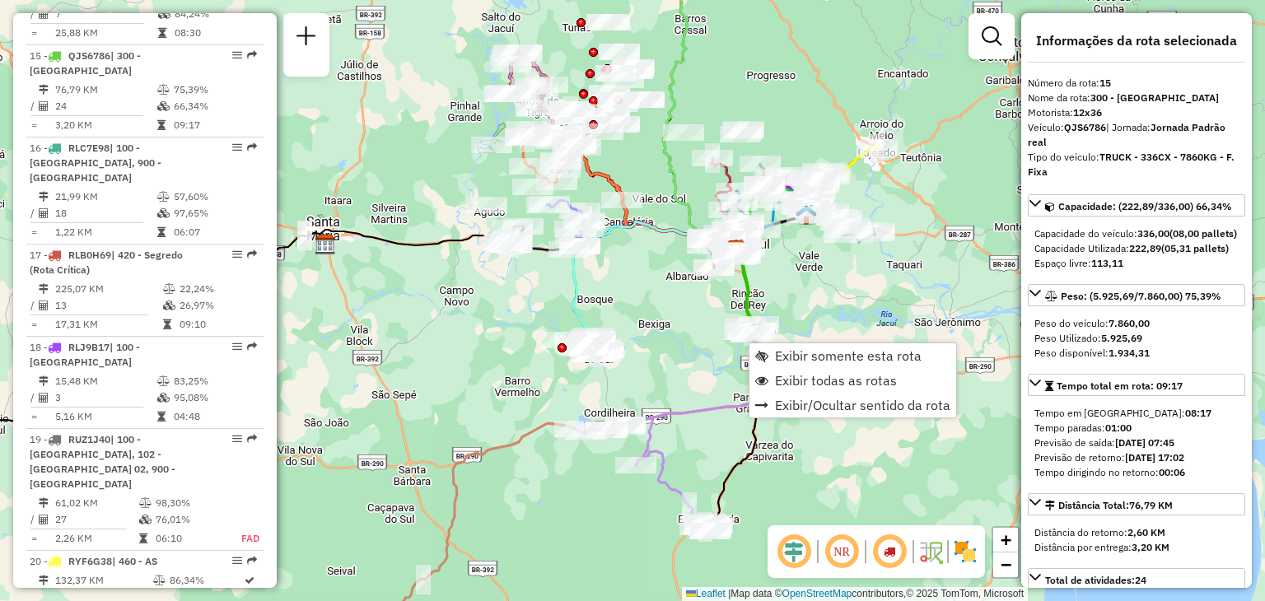
click at [772, 355] on link "Exibir somente esta rota" at bounding box center [852, 355] width 207 height 25
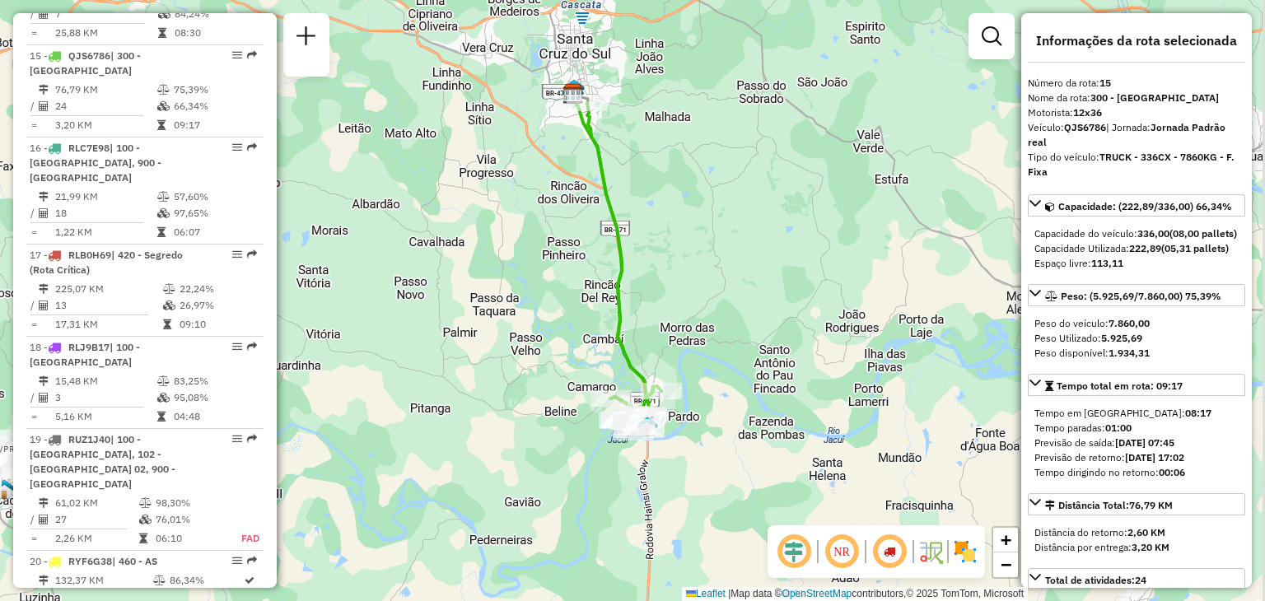
drag, startPoint x: 683, startPoint y: 378, endPoint x: 671, endPoint y: 334, distance: 45.9
click at [670, 334] on div "Janela de atendimento Grade de atendimento Capacidade Transportadoras Veículos …" at bounding box center [632, 300] width 1265 height 601
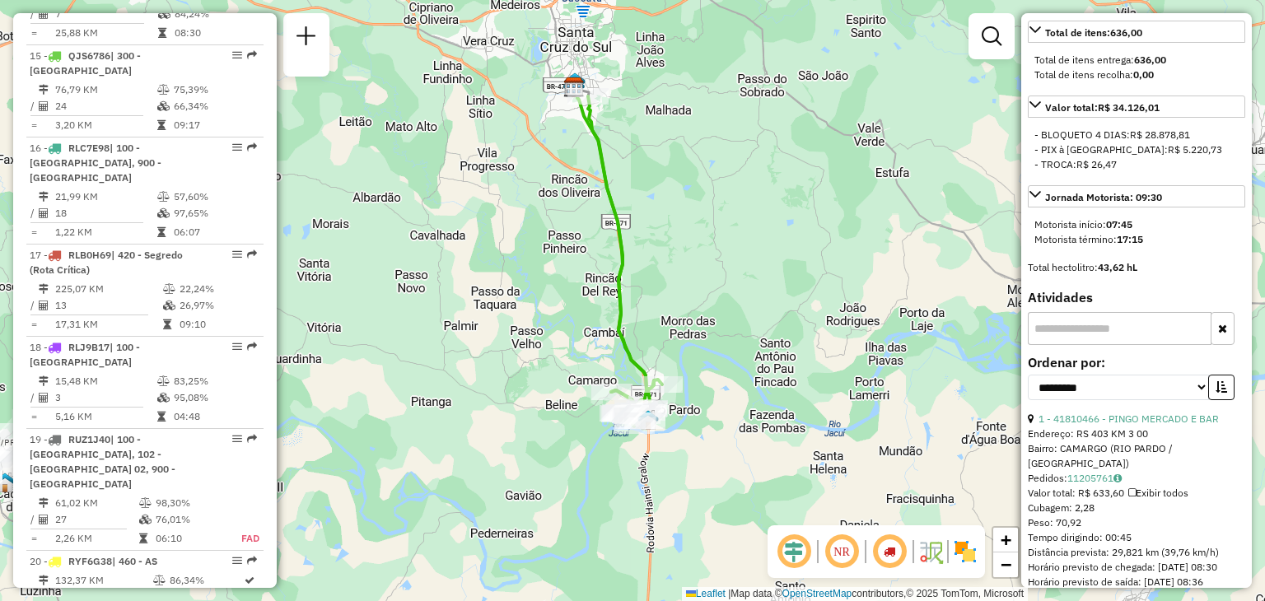
scroll to position [741, 0]
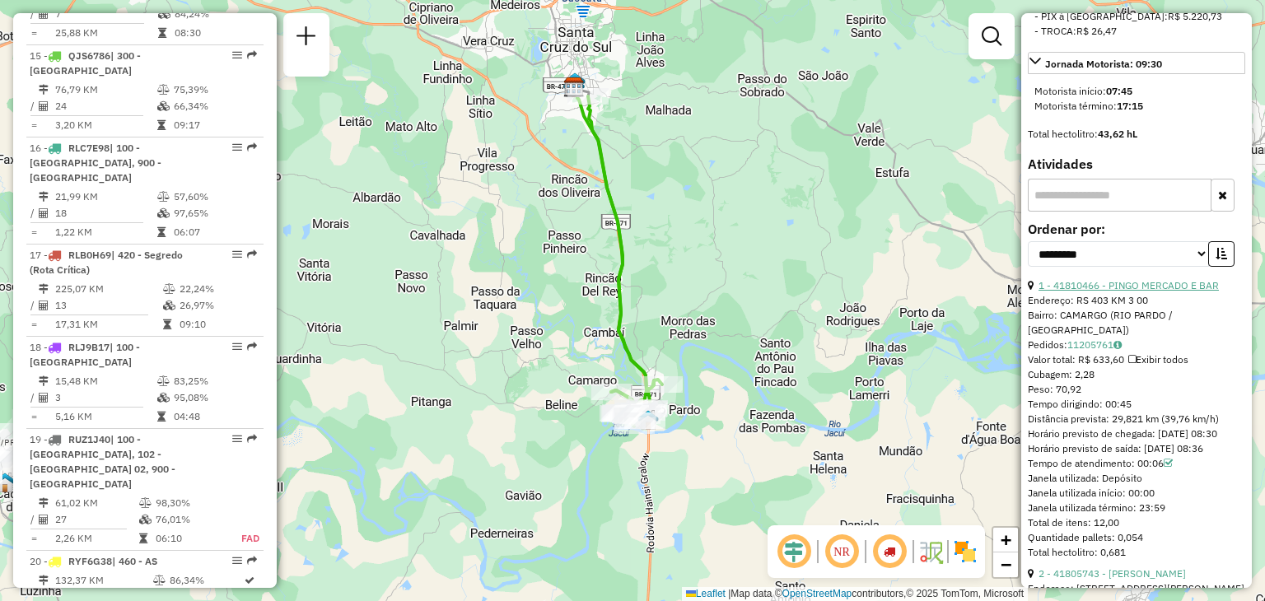
click at [1105, 292] on link "1 - 41810466 - PINGO MERCADO E BAR" at bounding box center [1128, 285] width 180 height 12
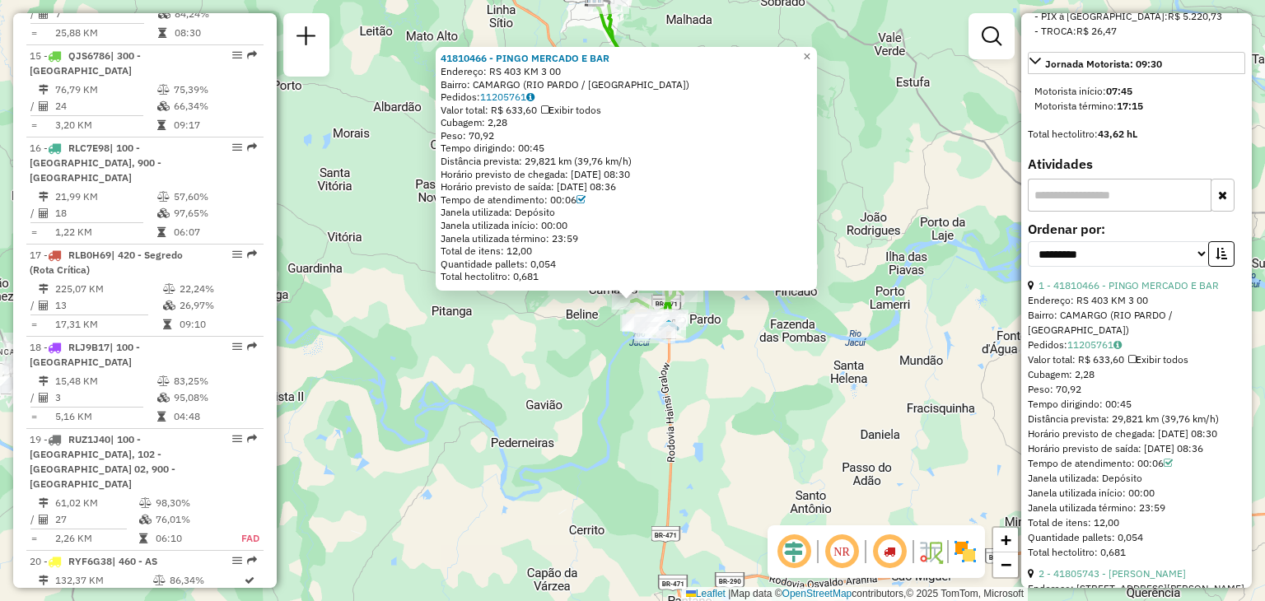
click at [645, 171] on div "Horário previsto de chegada: 11/09/2025 08:30" at bounding box center [626, 174] width 371 height 13
click at [646, 171] on div "Horário previsto de chegada: 11/09/2025 08:30" at bounding box center [626, 174] width 371 height 13
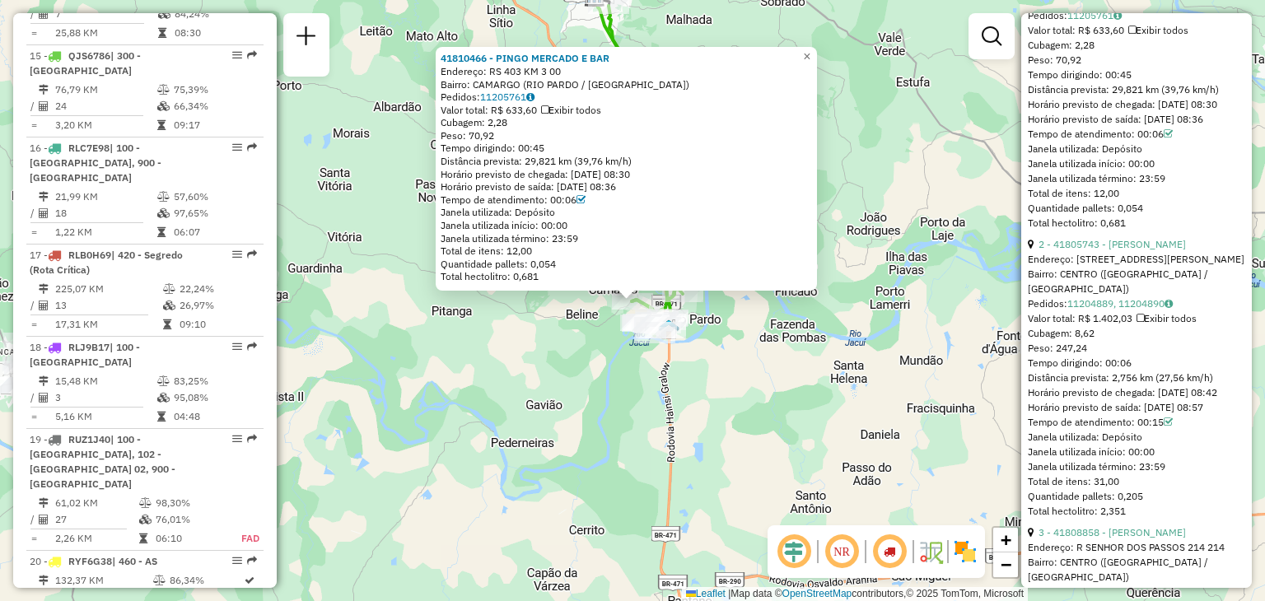
scroll to position [988, 0]
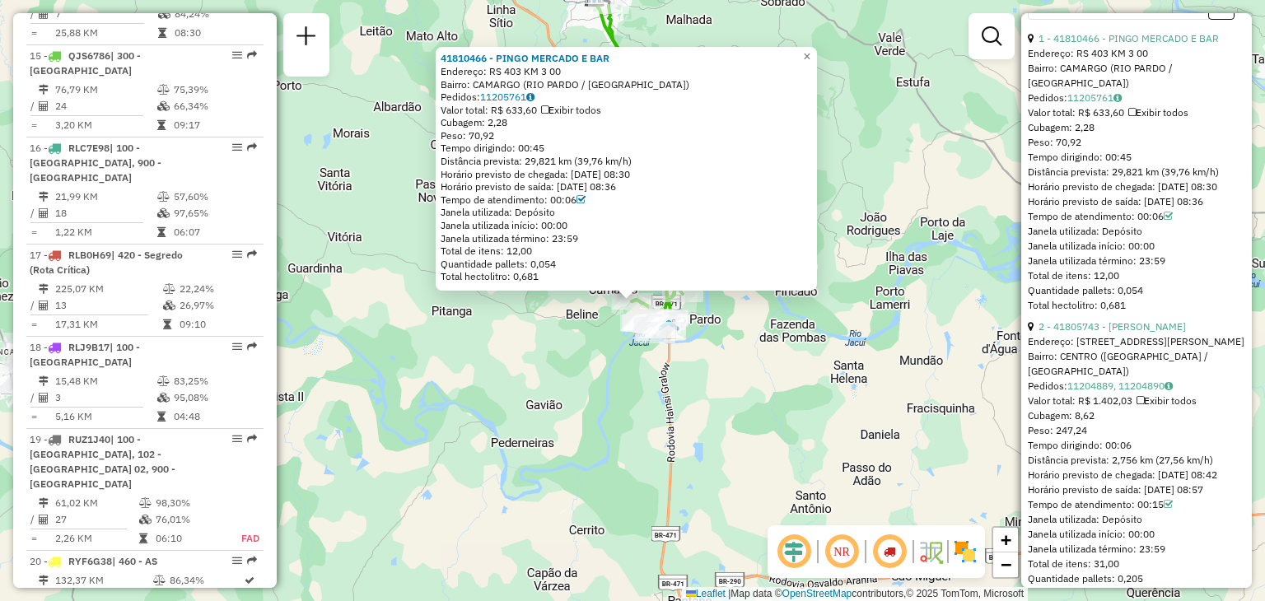
click at [1108, 334] on div "2 - 41805743 - J BUCHAIM MENDES" at bounding box center [1136, 327] width 217 height 15
click at [1121, 333] on link "2 - 41805743 - J BUCHAIM MENDES" at bounding box center [1111, 326] width 147 height 12
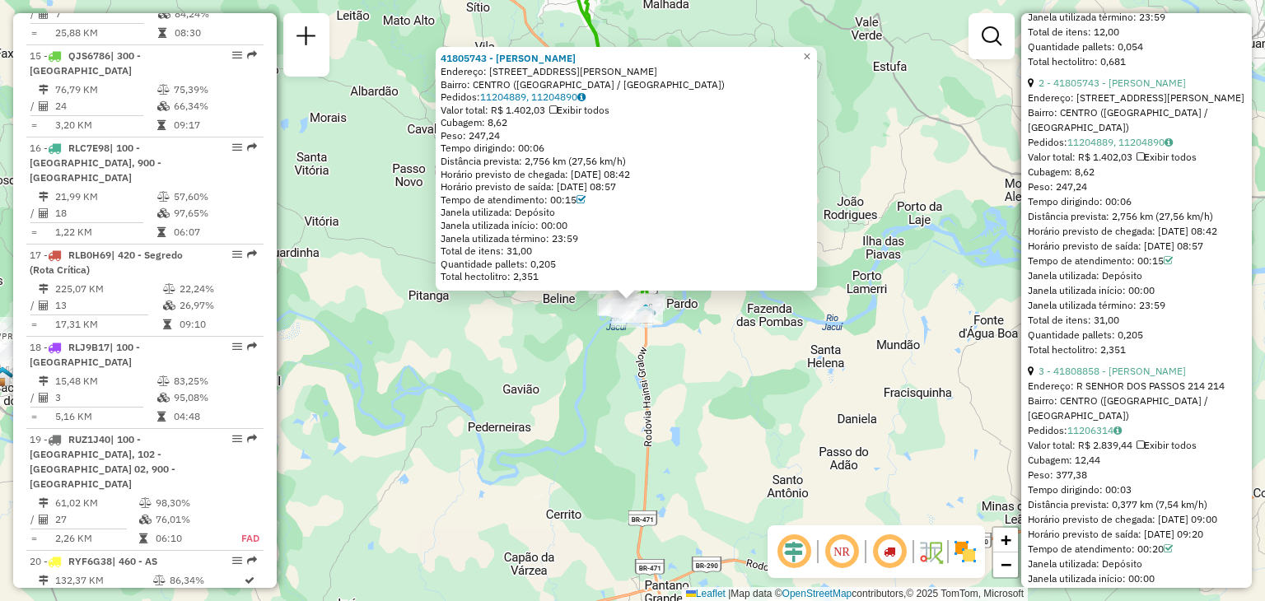
scroll to position [1235, 0]
click at [1163, 374] on link "3 - 41808858 - VANDERSON MATTE PERE" at bounding box center [1111, 368] width 147 height 12
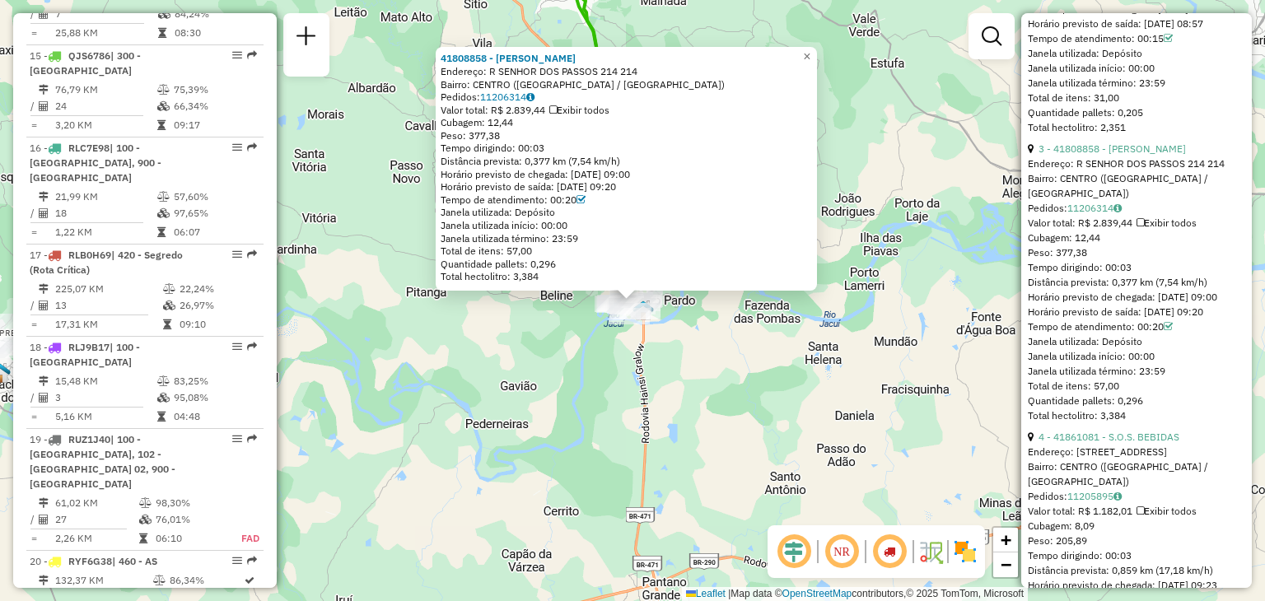
scroll to position [1482, 0]
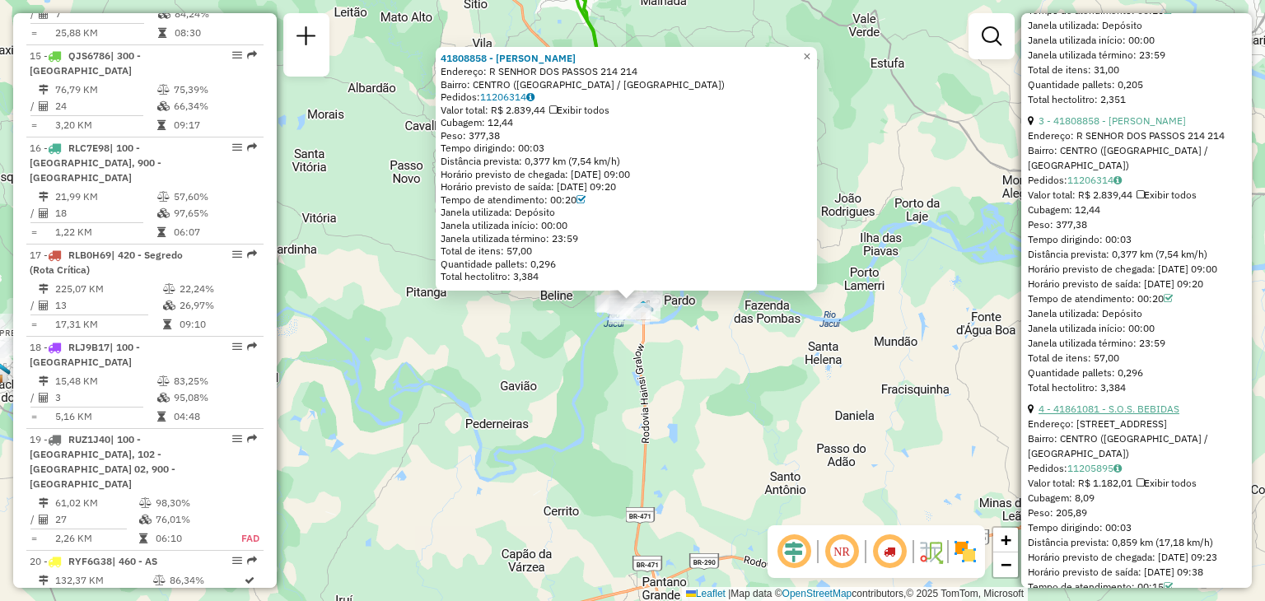
click at [1142, 415] on link "4 - 41861081 - S.O.S. BEBIDAS" at bounding box center [1108, 409] width 141 height 12
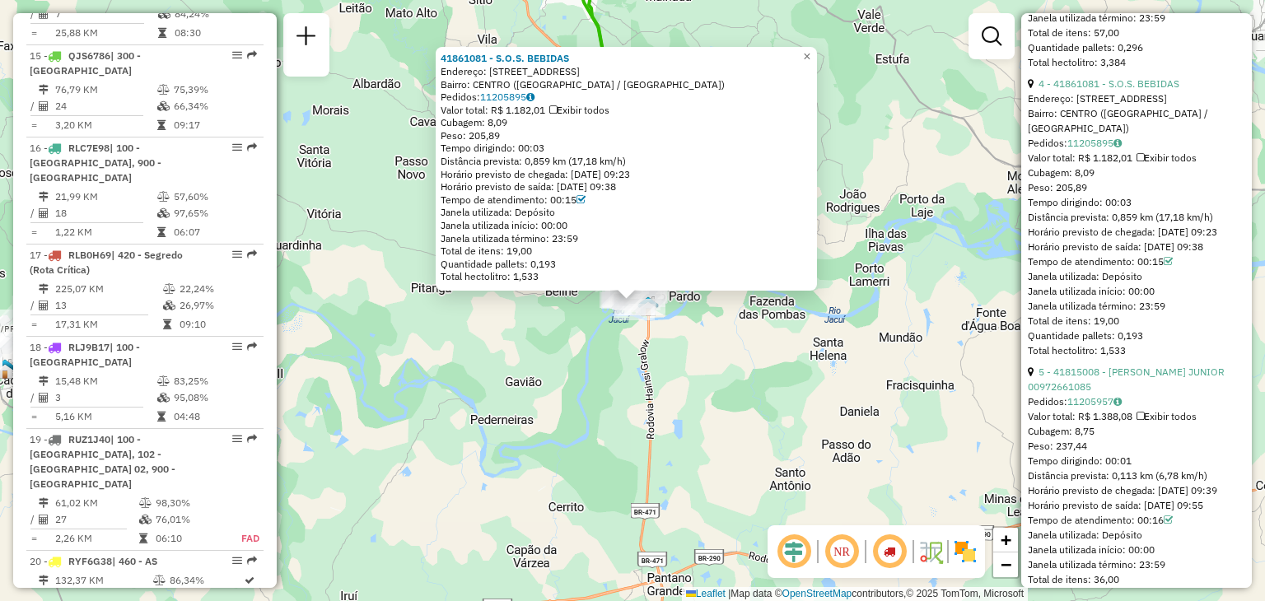
scroll to position [1812, 0]
click at [1169, 389] on link "5 - 41815008 - FELIPE RONEI GARCIA JUNIOR 00972661085" at bounding box center [1126, 375] width 197 height 27
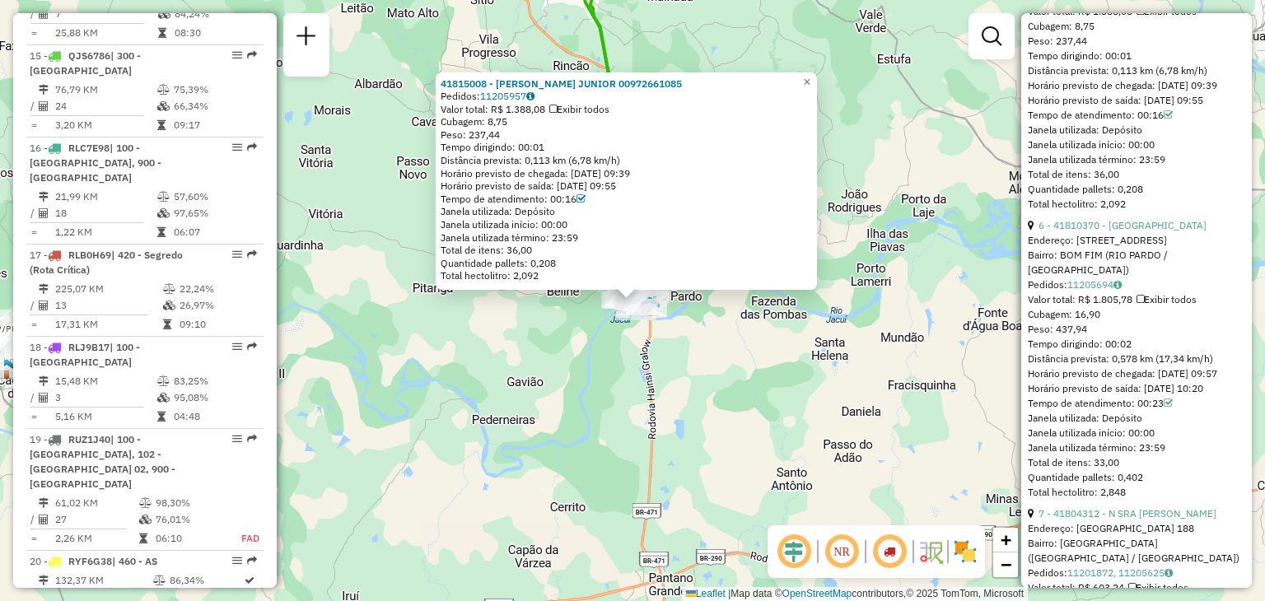
scroll to position [2223, 0]
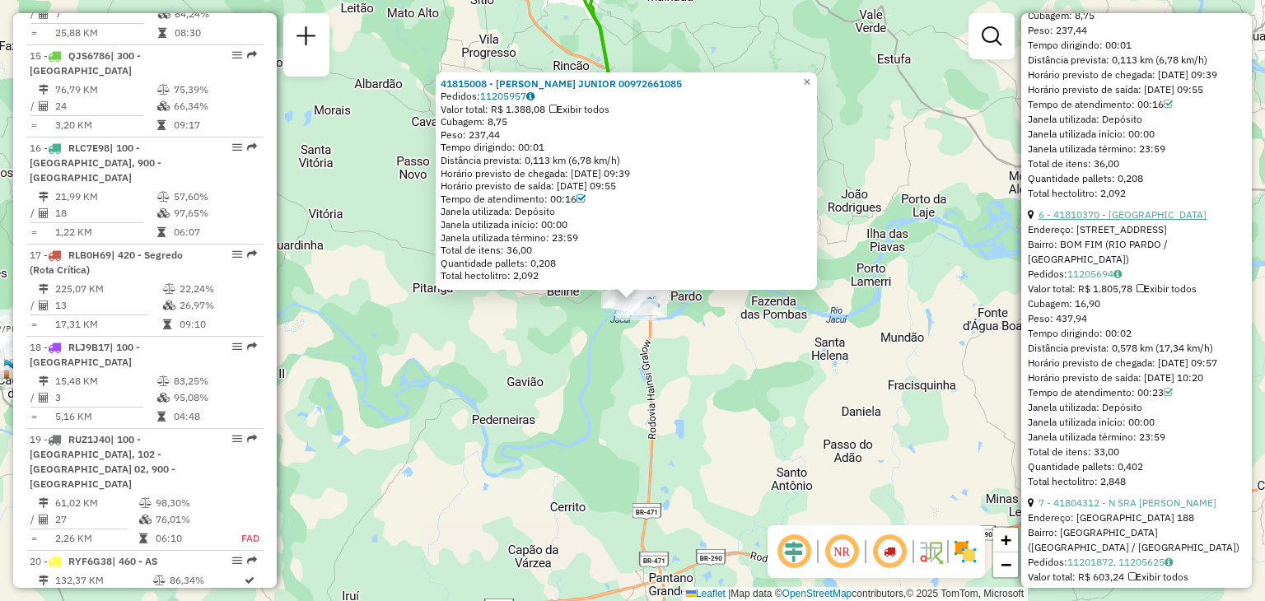
click at [1150, 221] on link "6 - 41810370 - PADARIA VILA NOVA" at bounding box center [1122, 214] width 168 height 12
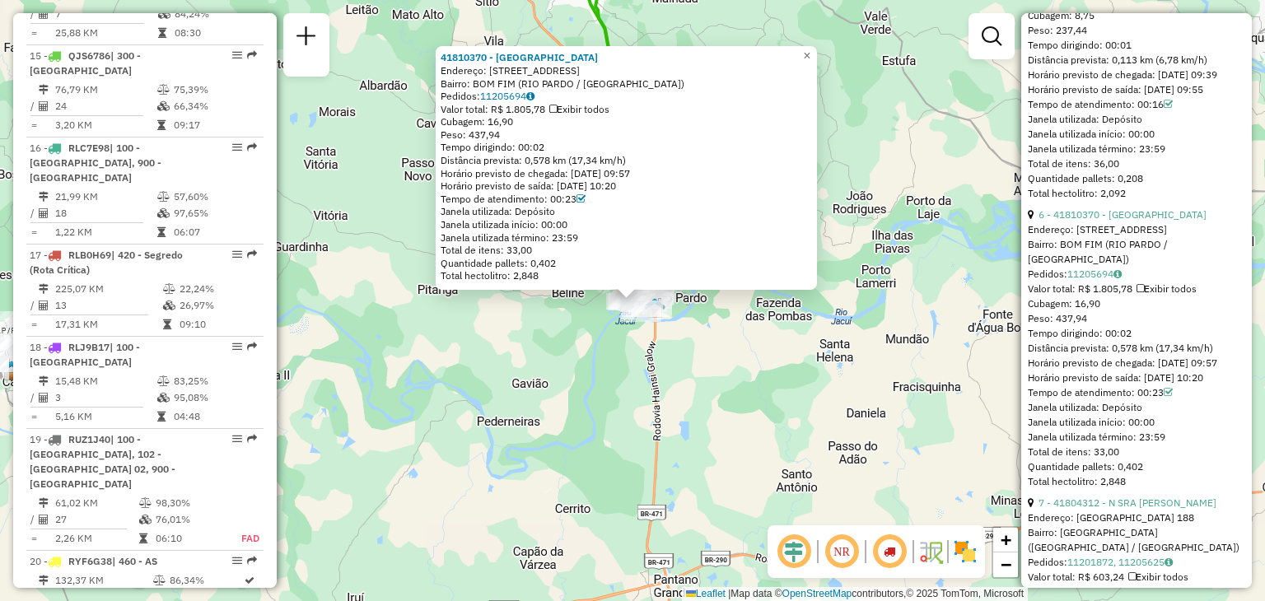
click at [650, 189] on div "Horário previsto de saída: 11/09/2025 10:20" at bounding box center [626, 186] width 371 height 13
click at [632, 189] on div "Horário previsto de saída: 11/09/2025 10:20" at bounding box center [626, 186] width 371 height 13
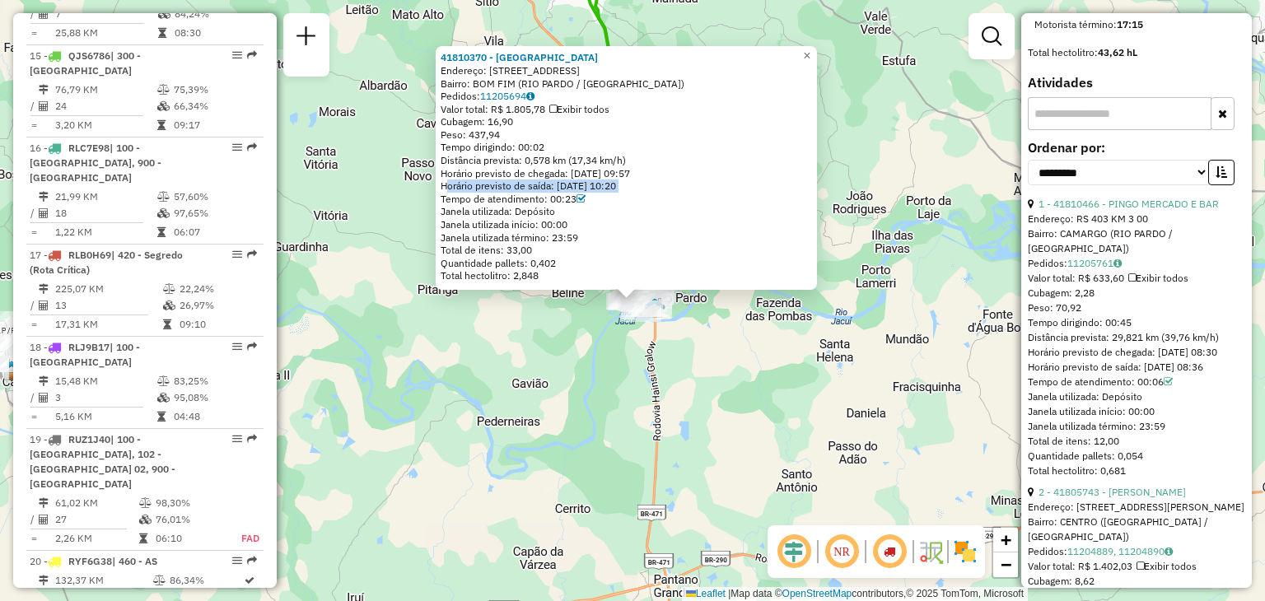
scroll to position [741, 0]
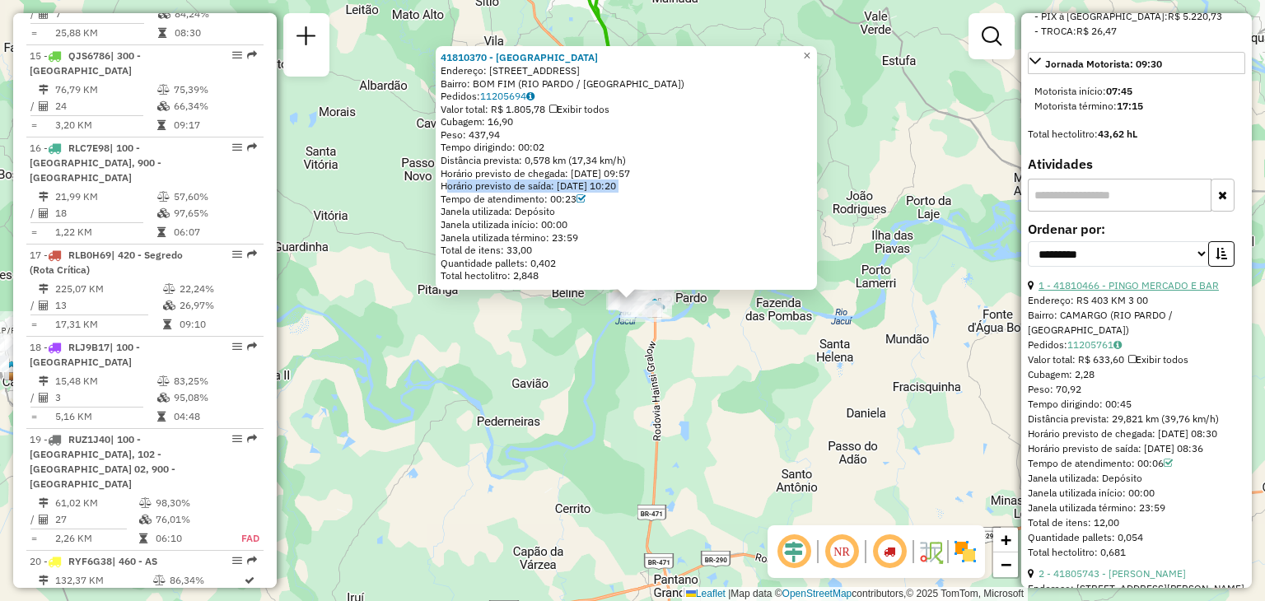
click at [1111, 292] on link "1 - 41810466 - PINGO MERCADO E BAR" at bounding box center [1128, 285] width 180 height 12
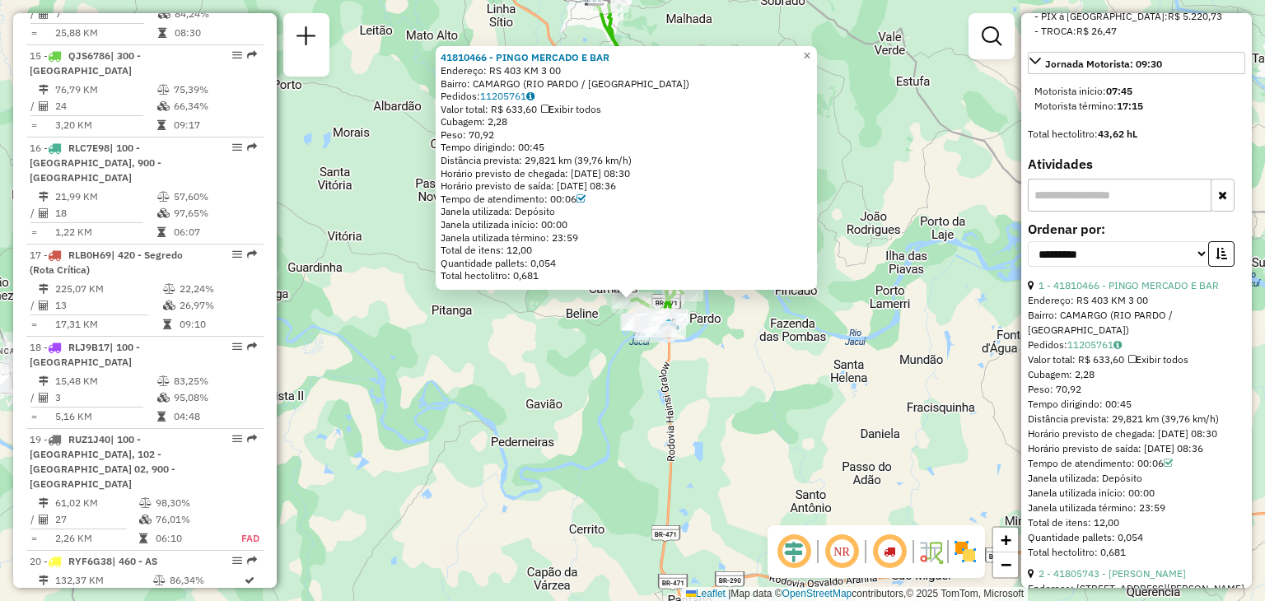
click at [507, 119] on span "Cubagem: 2,28" at bounding box center [474, 121] width 67 height 12
click at [480, 133] on span "Peso: 70,92" at bounding box center [468, 134] width 54 height 12
click at [542, 149] on div "Tempo dirigindo: 00:45" at bounding box center [626, 147] width 371 height 13
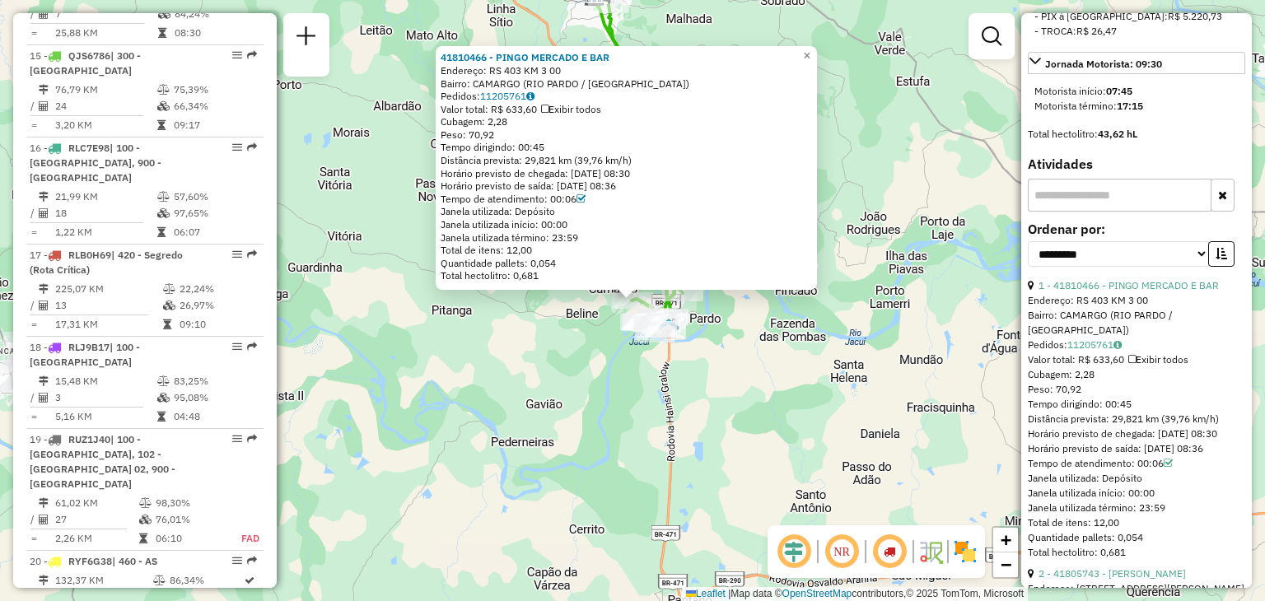
click at [542, 149] on div "Tempo dirigindo: 00:45" at bounding box center [626, 147] width 371 height 13
click at [547, 152] on div "Tempo dirigindo: 00:45" at bounding box center [626, 147] width 371 height 13
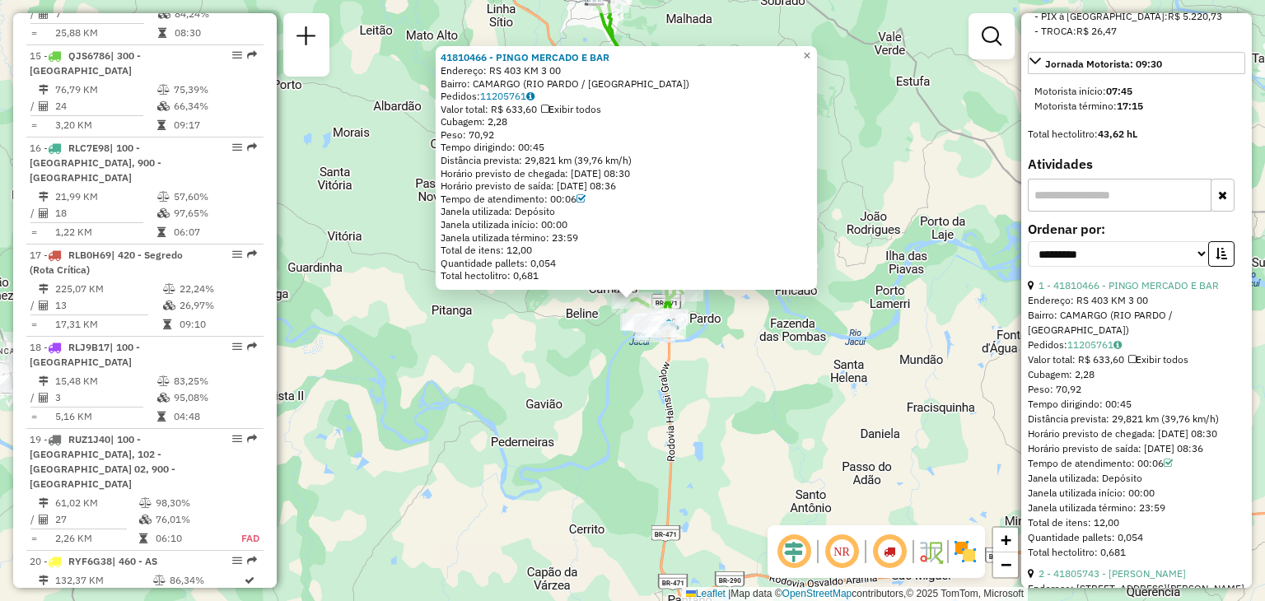
click at [596, 160] on div "Distância prevista: 29,821 km (39,76 km/h)" at bounding box center [626, 160] width 371 height 13
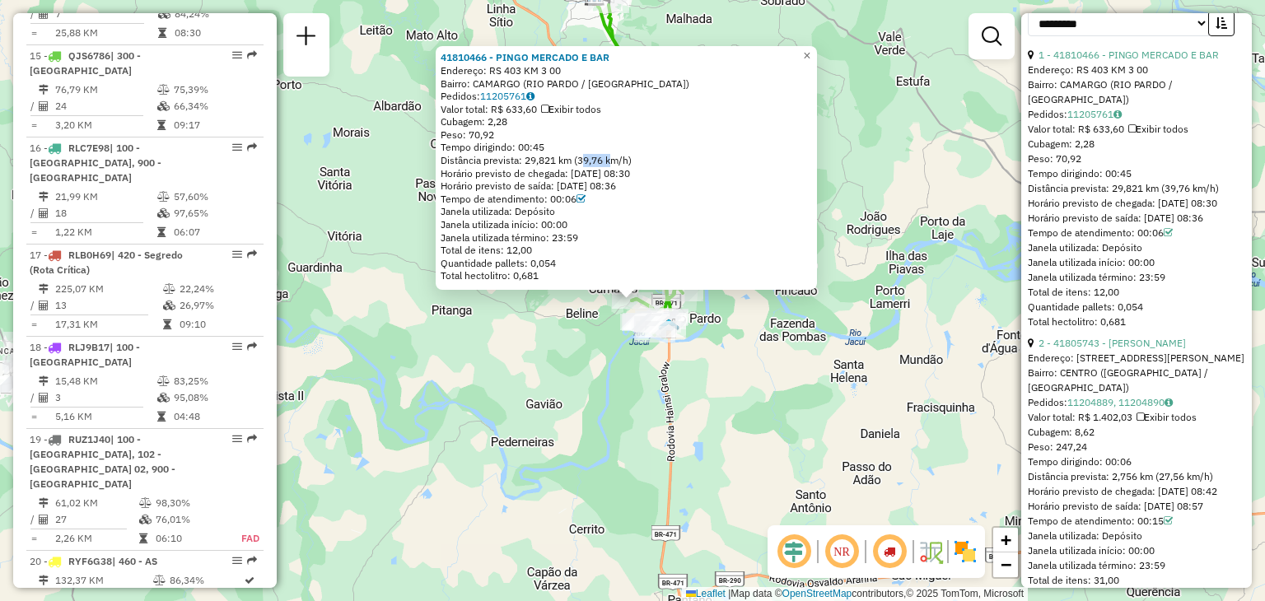
scroll to position [1071, 0]
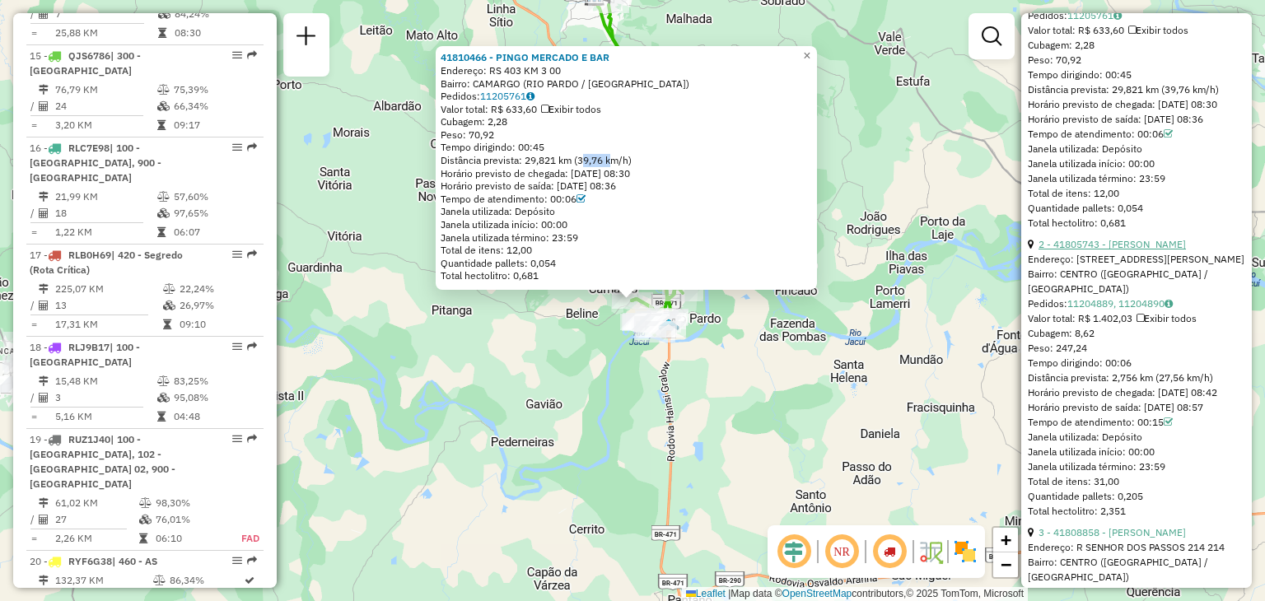
click at [1136, 250] on link "2 - 41805743 - J BUCHAIM MENDES" at bounding box center [1111, 244] width 147 height 12
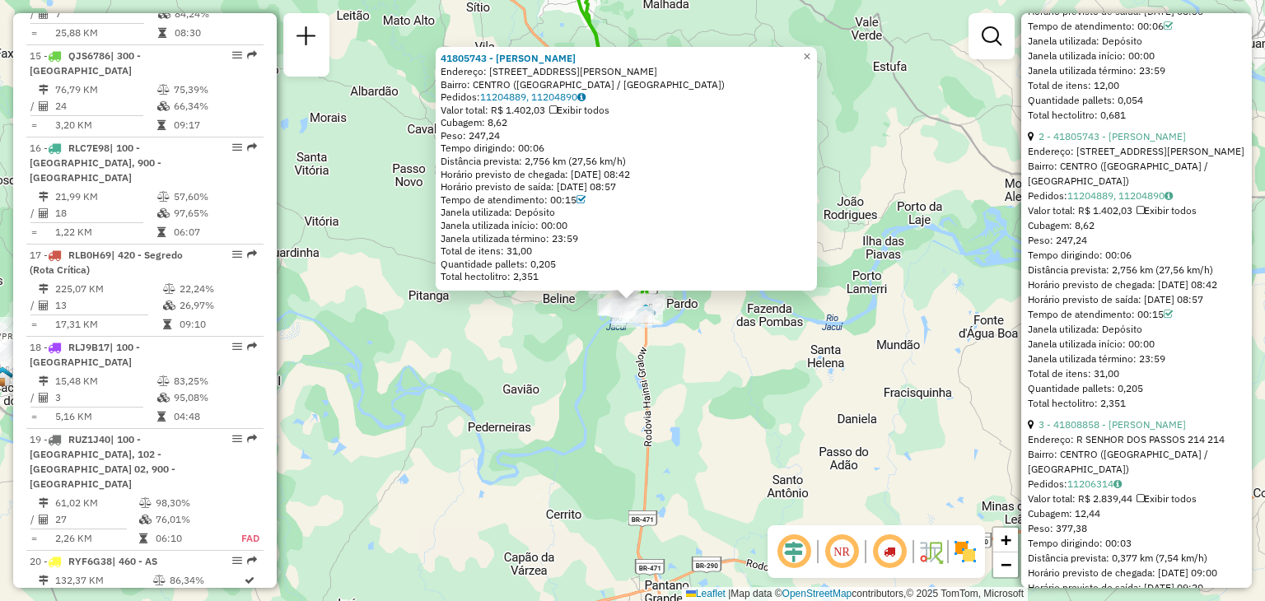
scroll to position [1318, 0]
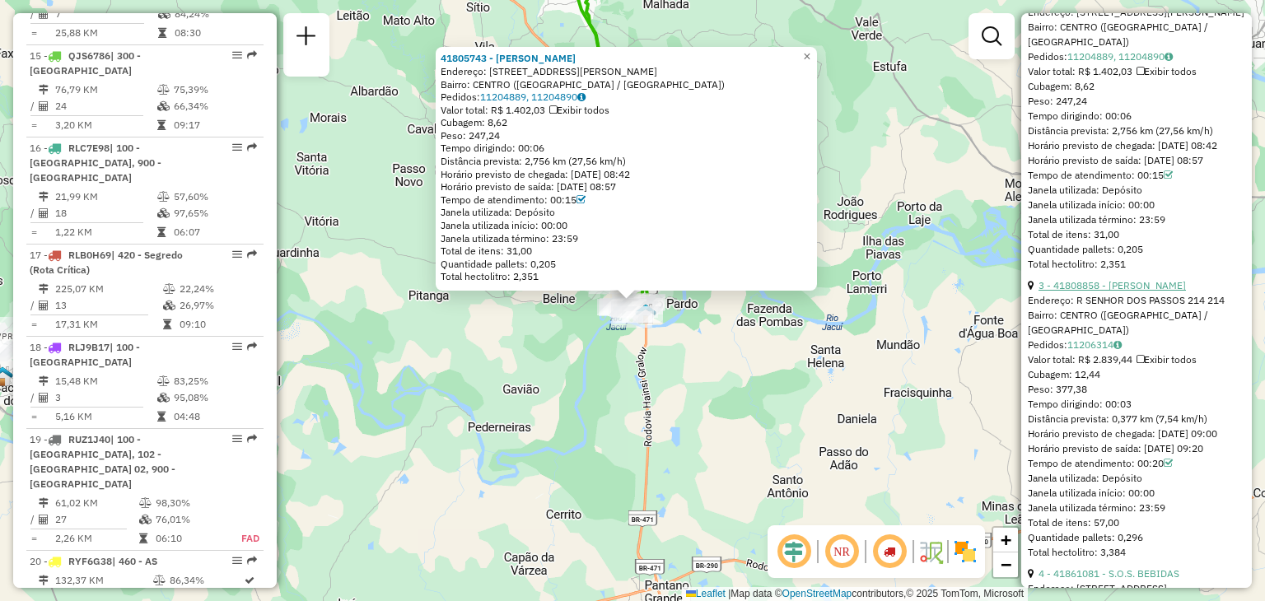
click at [1168, 292] on link "3 - 41808858 - VANDERSON MATTE PERE" at bounding box center [1111, 285] width 147 height 12
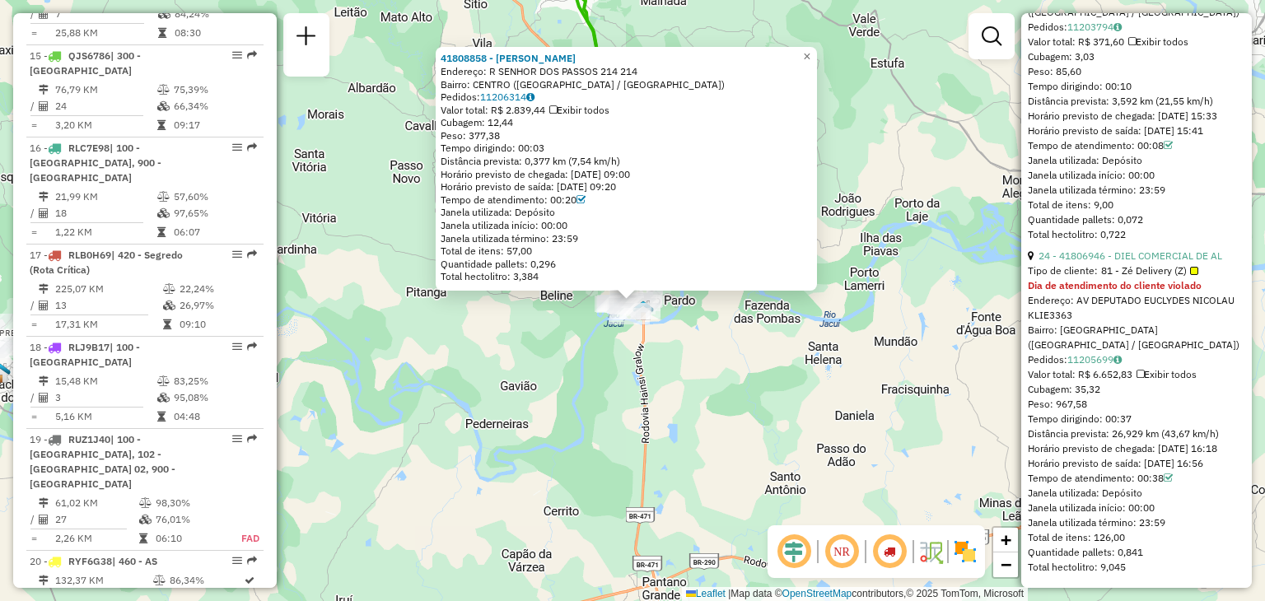
scroll to position [7509, 0]
click at [1159, 250] on link "24 - 41806946 - DIEL COMERCIAL DE AL" at bounding box center [1130, 256] width 184 height 12
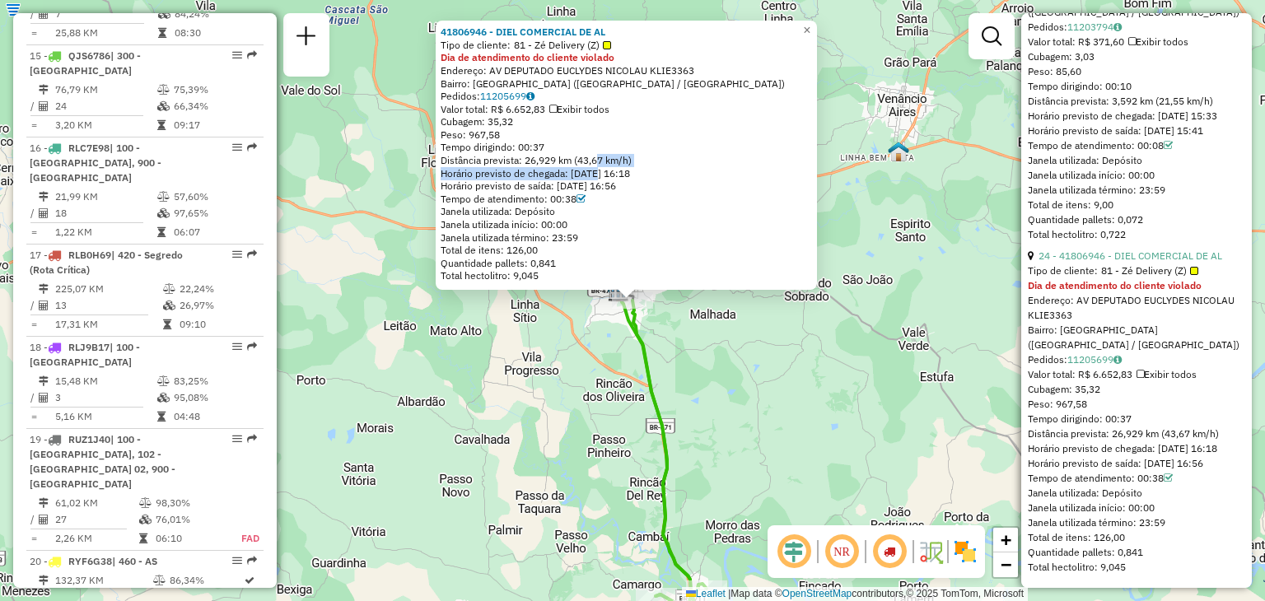
click at [598, 166] on div "41806946 - DIEL COMERCIAL DE AL Tipo de cliente: 81 - Zé Delivery (Z) Dia de at…" at bounding box center [626, 154] width 371 height 257
click at [598, 166] on div "Distância prevista: 26,929 km (43,67 km/h)" at bounding box center [626, 160] width 371 height 13
click at [593, 161] on div "Distância prevista: 26,929 km (43,67 km/h)" at bounding box center [626, 160] width 371 height 13
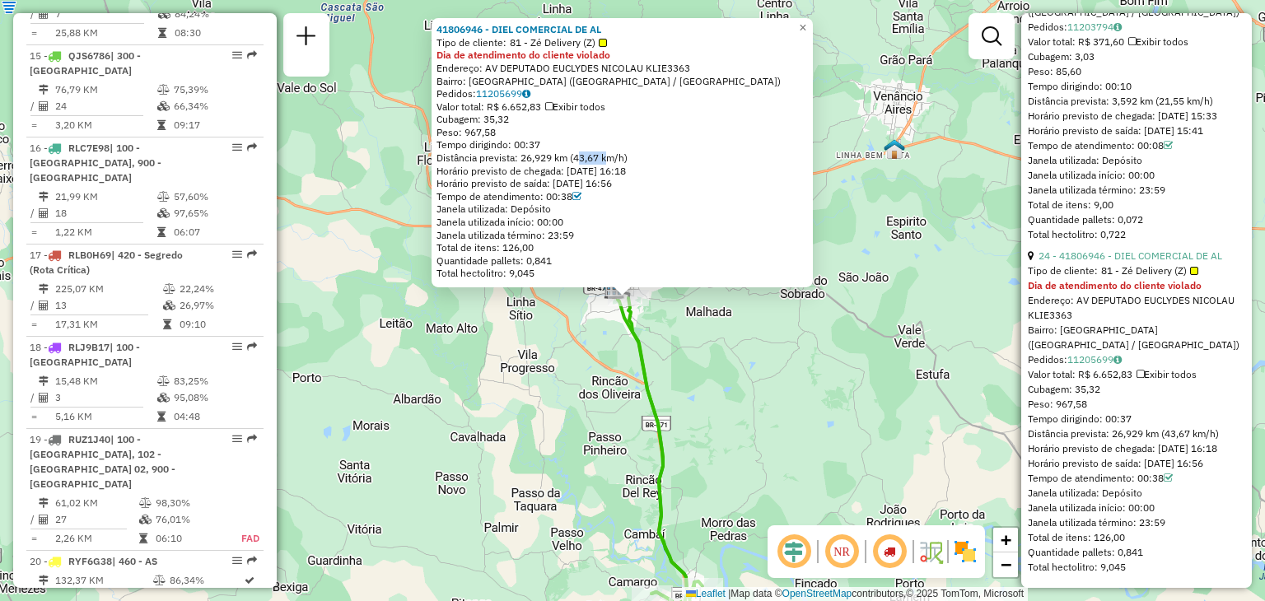
drag, startPoint x: 843, startPoint y: 427, endPoint x: 823, endPoint y: 406, distance: 29.1
click at [834, 420] on div "41806946 - DIEL COMERCIAL DE AL Tipo de cliente: 81 - Zé Delivery (Z) Dia de at…" at bounding box center [632, 300] width 1265 height 601
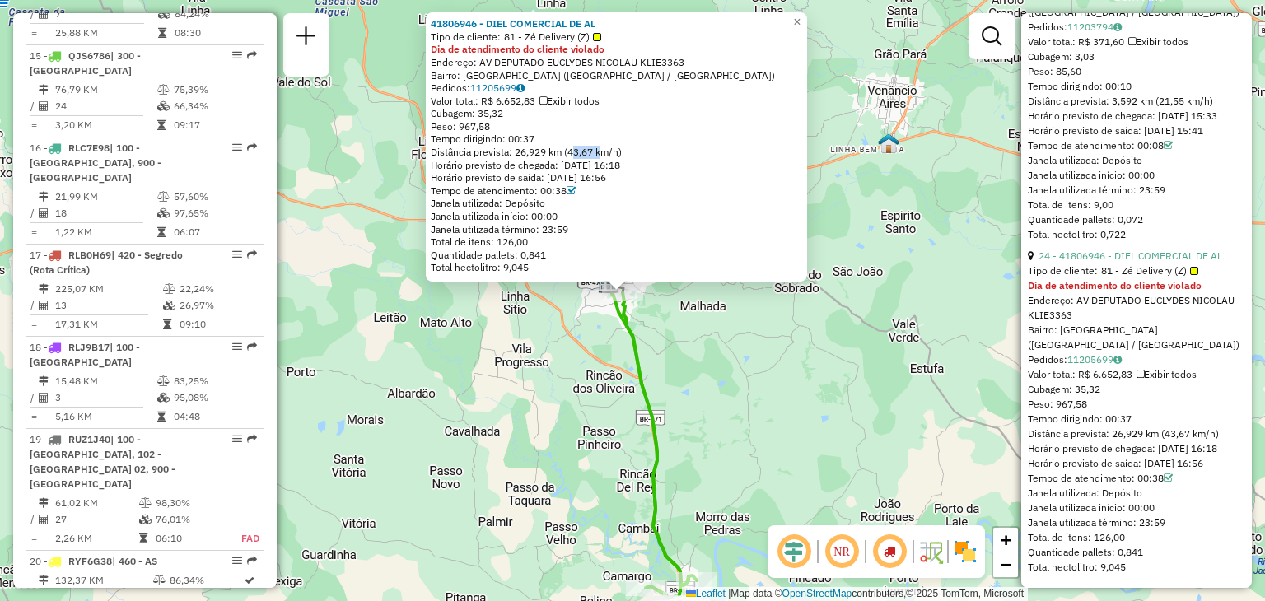
click at [777, 388] on div "41806946 - DIEL COMERCIAL DE AL Tipo de cliente: 81 - Zé Delivery (Z) Dia de at…" at bounding box center [632, 300] width 1265 height 601
